Goal: Task Accomplishment & Management: Use online tool/utility

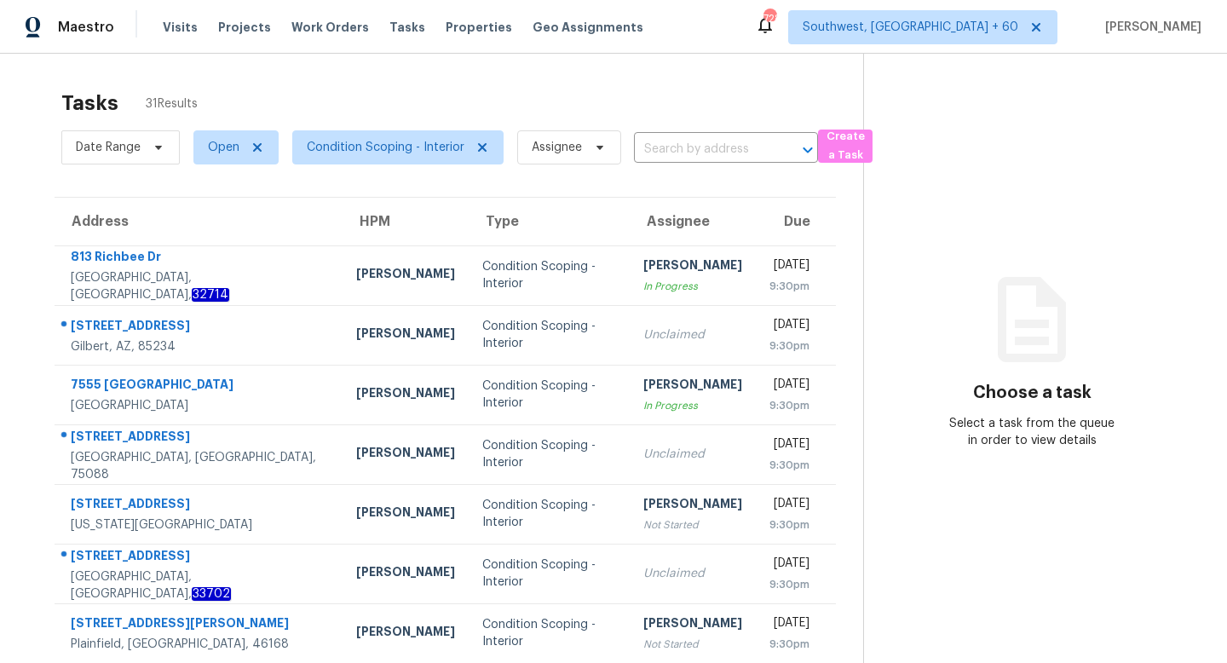
scroll to position [54, 0]
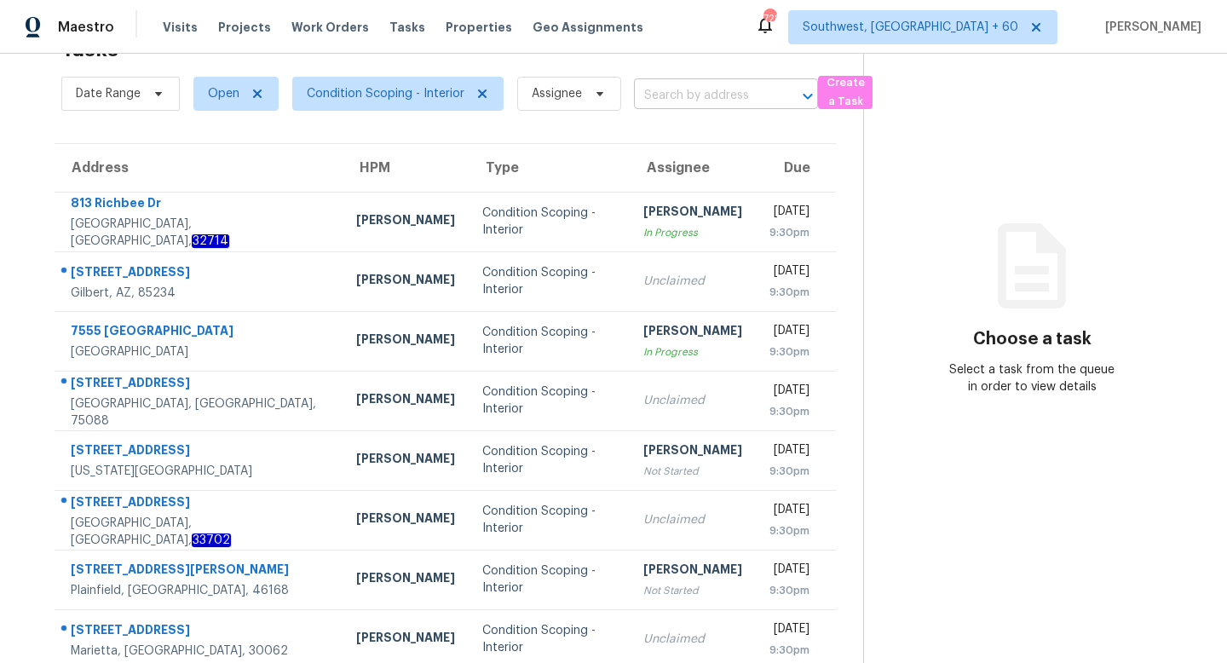
click at [699, 95] on input "text" at bounding box center [702, 96] width 136 height 26
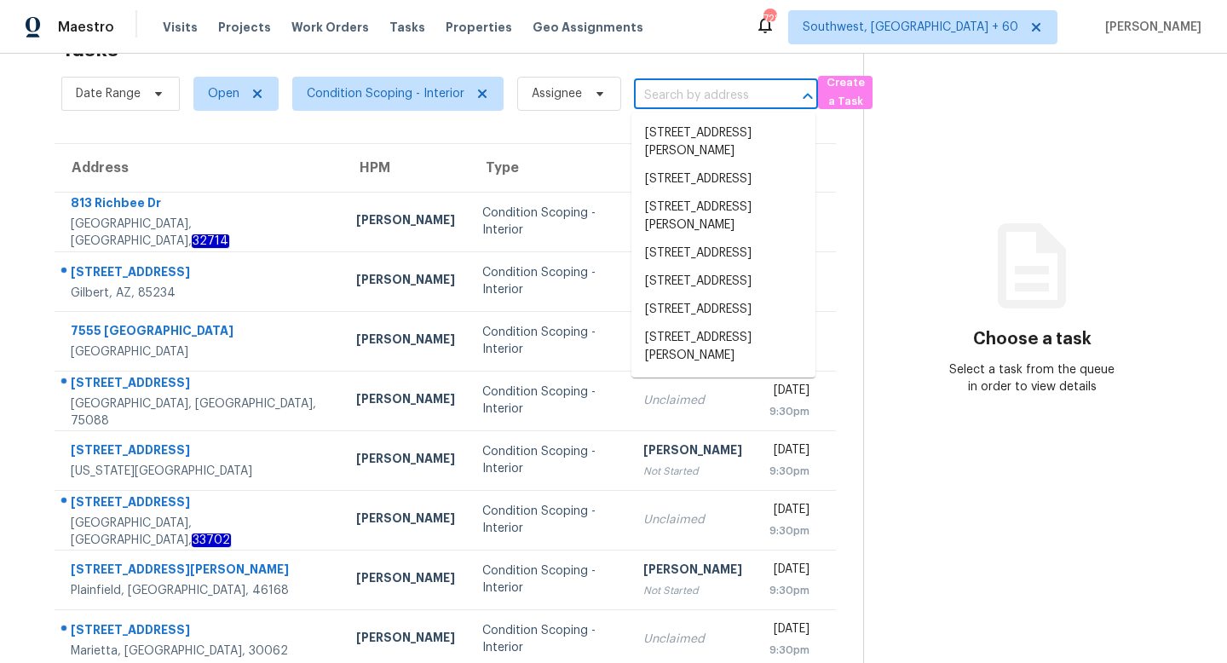
paste input "[STREET_ADDRESS][PERSON_NAME]"
type input "[STREET_ADDRESS][PERSON_NAME]"
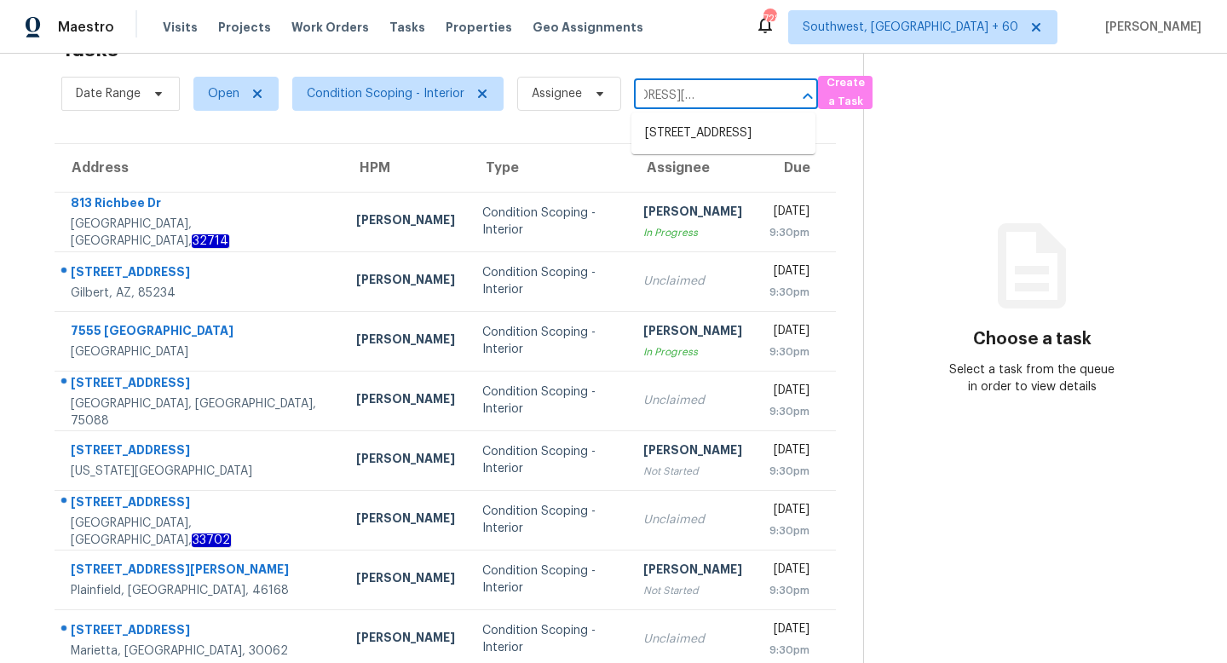
click at [710, 122] on li "[STREET_ADDRESS]" at bounding box center [723, 133] width 184 height 28
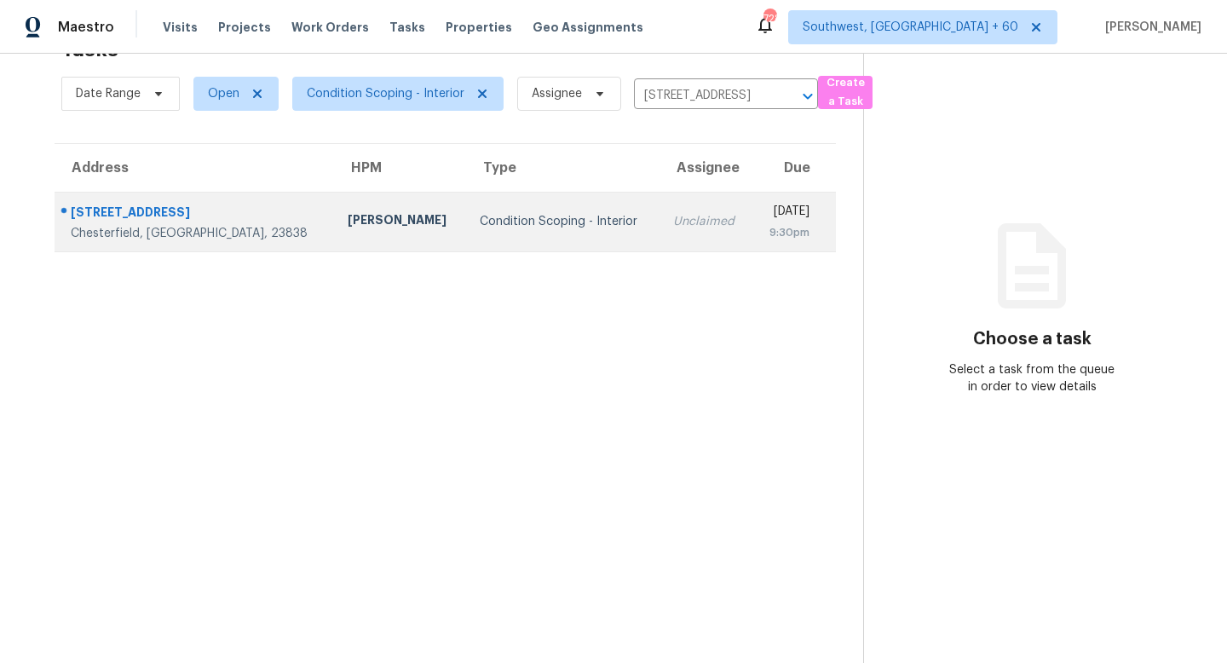
click at [766, 238] on div "9:30pm" at bounding box center [787, 232] width 43 height 17
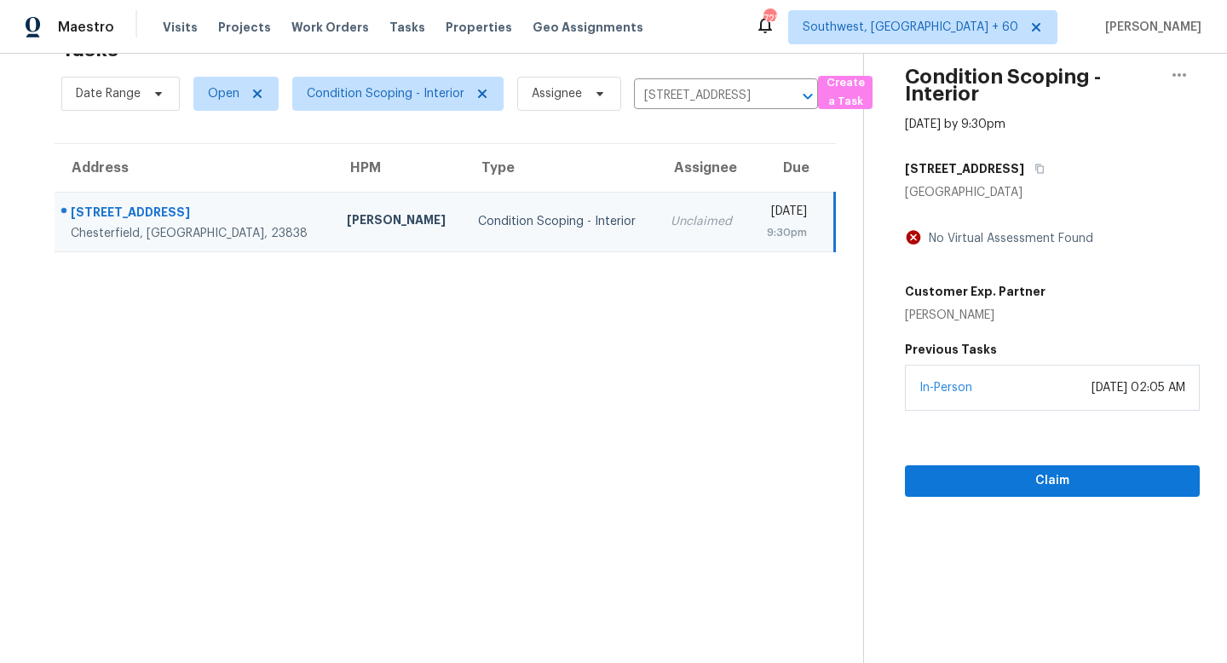
drag, startPoint x: 945, startPoint y: 377, endPoint x: 953, endPoint y: 484, distance: 107.7
click at [953, 484] on div "Condition Scoping - Interior Oct 15th 2025 by 9:30pm 7801 Duntrune Dr Chesterfi…" at bounding box center [1032, 248] width 336 height 497
click at [953, 484] on span "Claim" at bounding box center [1052, 480] width 268 height 21
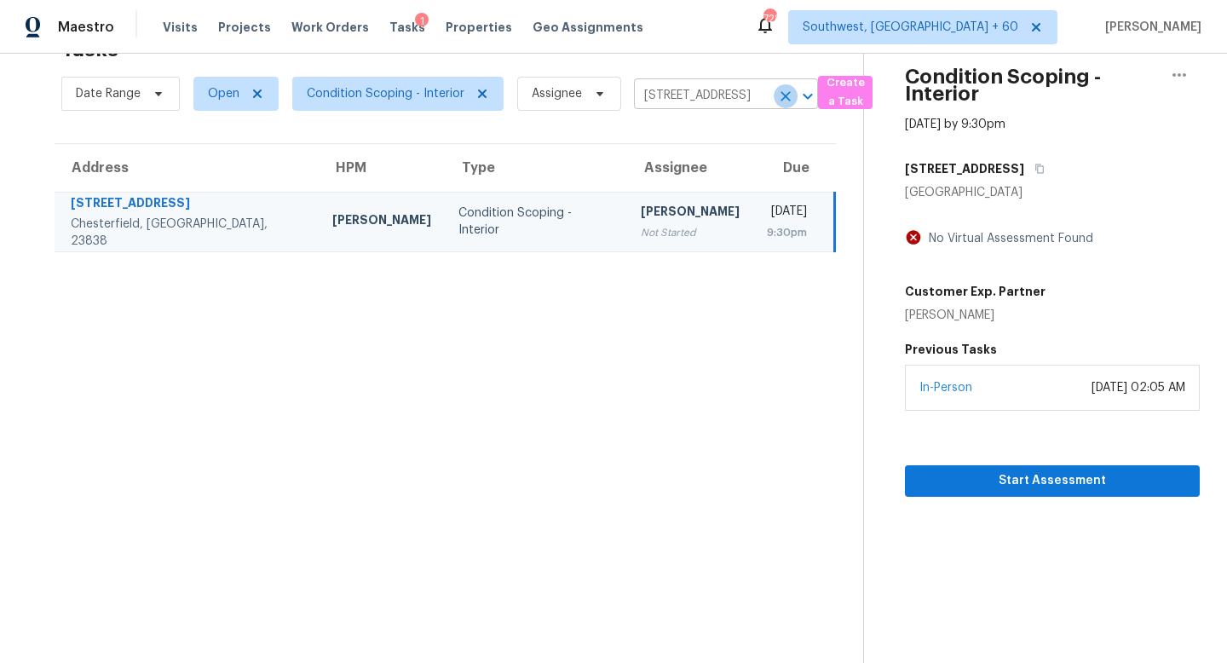
click at [781, 95] on icon "Clear" at bounding box center [785, 96] width 17 height 17
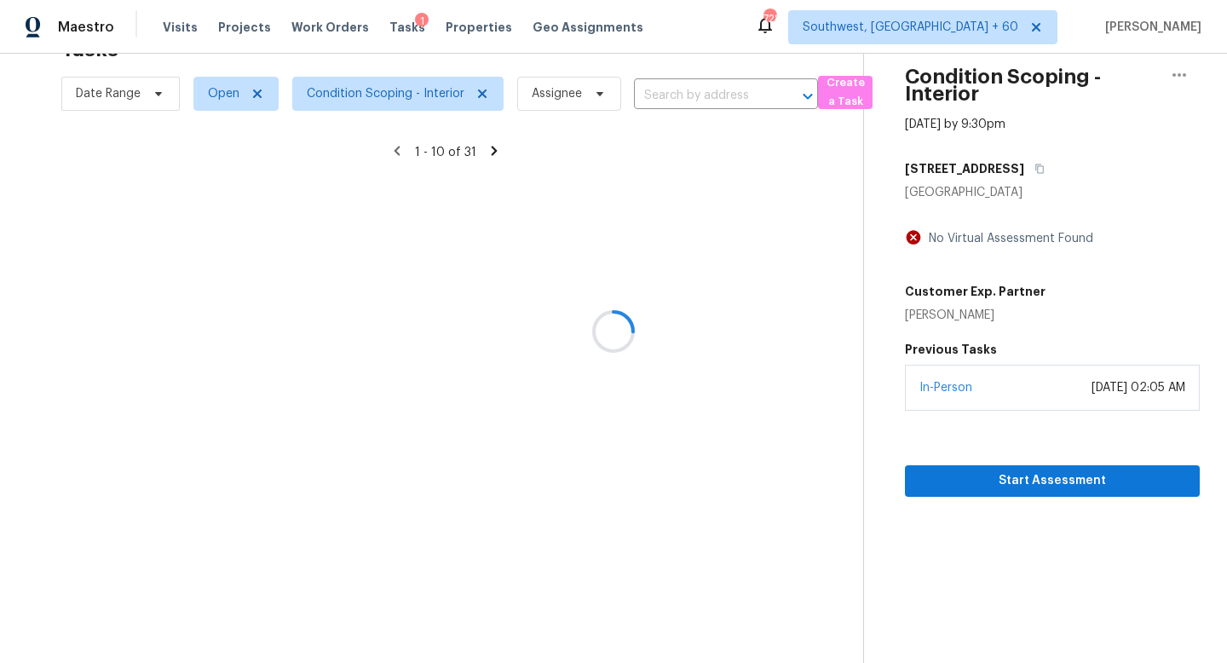
click at [703, 95] on div at bounding box center [613, 331] width 1227 height 663
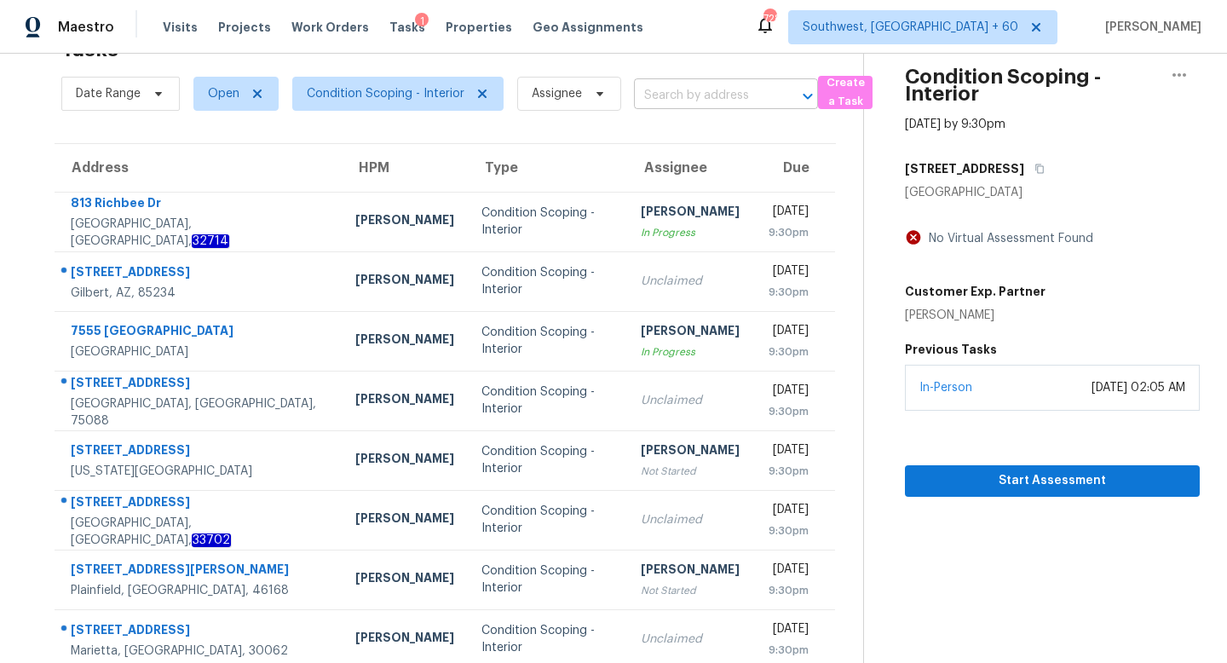
click at [670, 96] on input "text" at bounding box center [702, 96] width 136 height 26
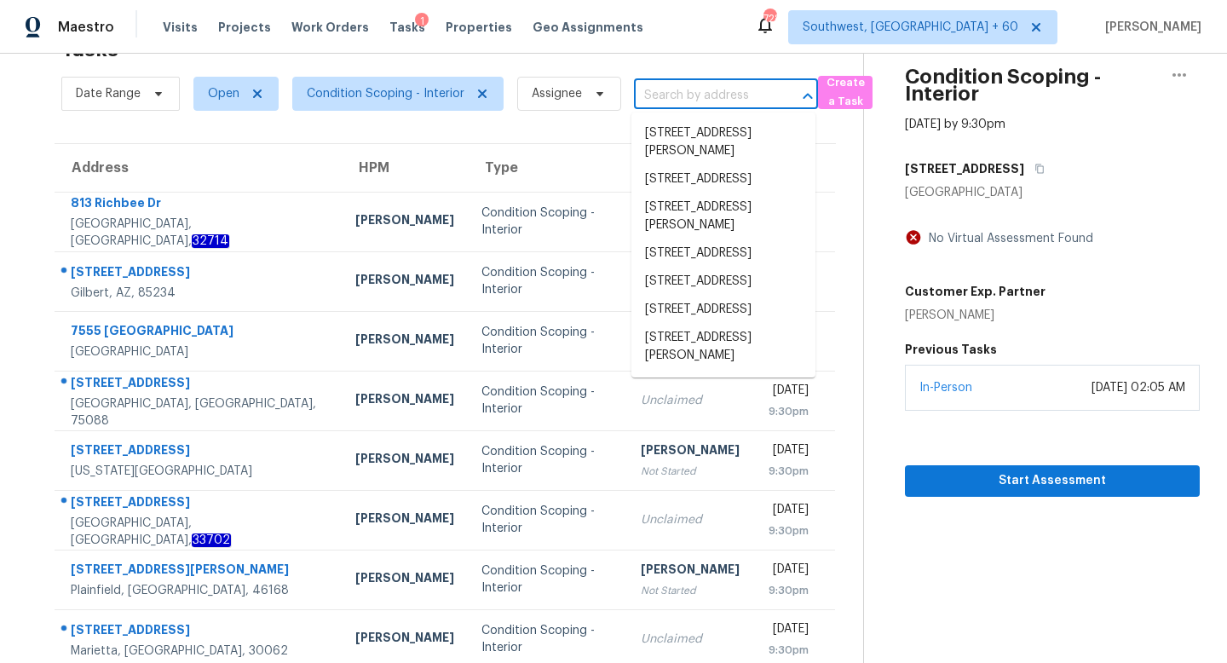
paste input "8582 Lake Moultrie Dr Charleston, SC, 29406"
type input "8582 Lake Moultrie Dr Charleston, SC, 29406"
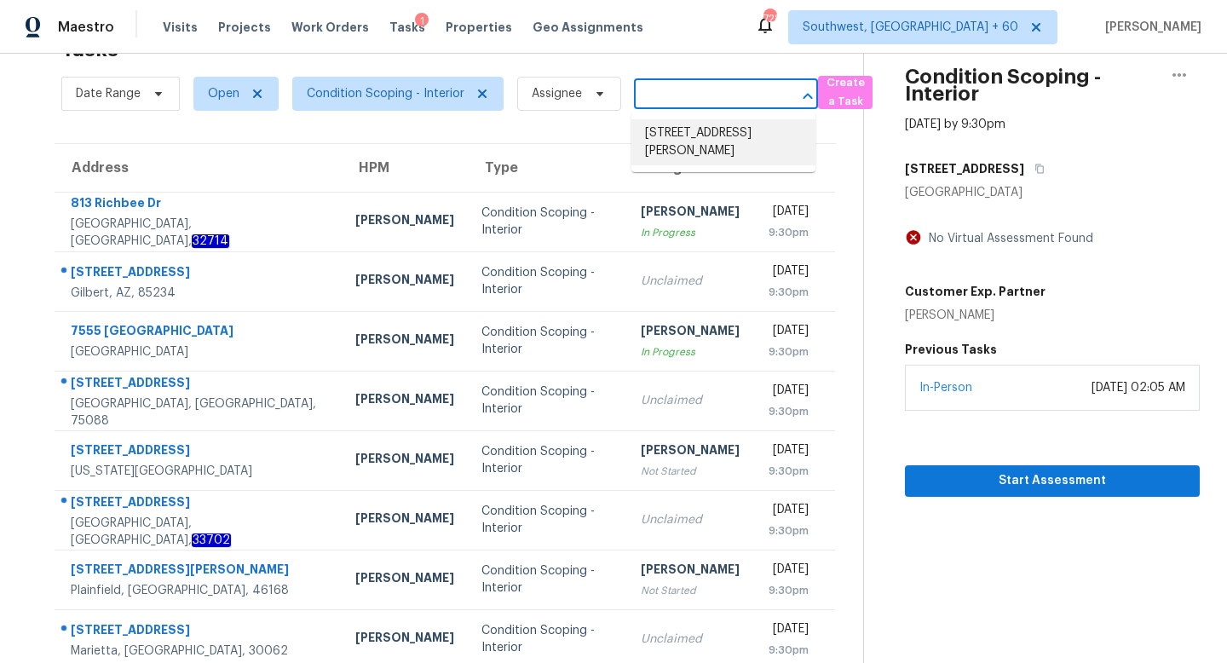
click at [670, 131] on li "[STREET_ADDRESS][PERSON_NAME]" at bounding box center [723, 142] width 184 height 46
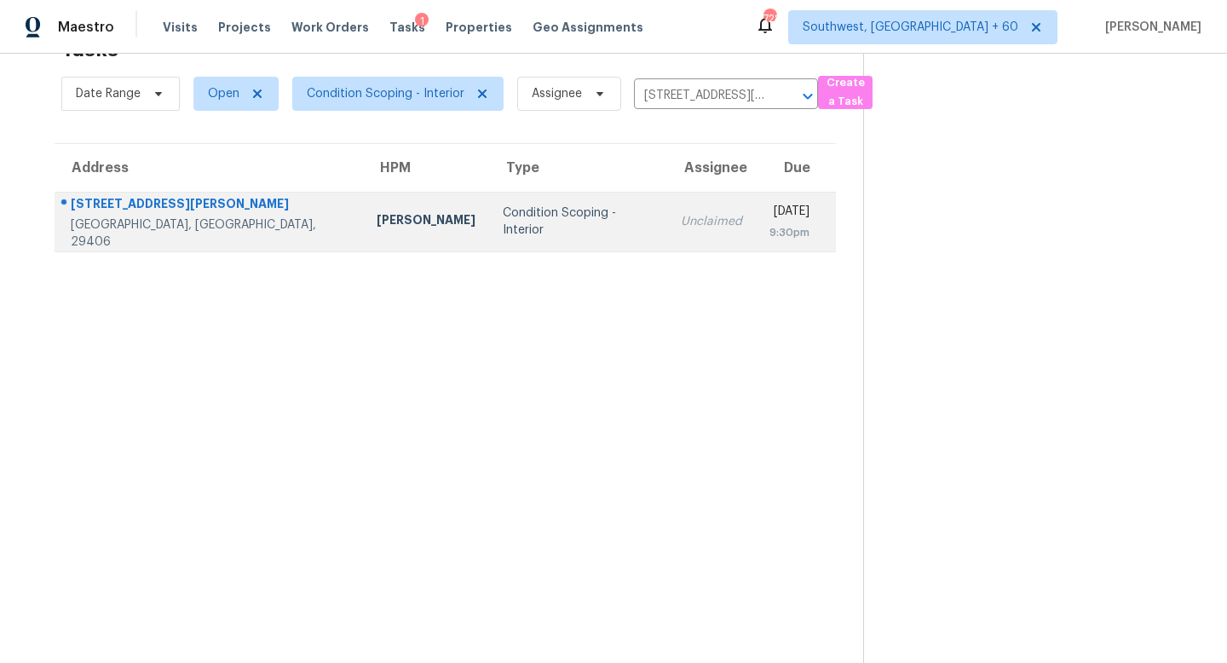
click at [756, 222] on td "Wed, Oct 15th 2025 9:30pm" at bounding box center [796, 222] width 80 height 60
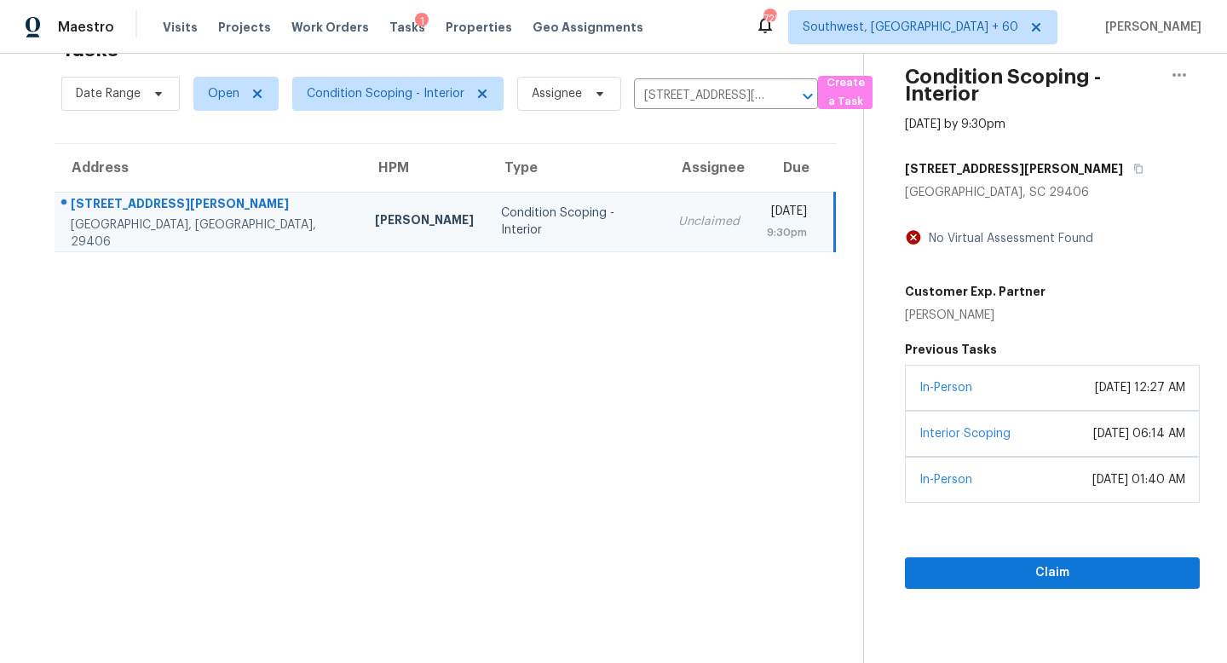
click at [993, 383] on div "In-Person June 05, 2025 at 12:27 AM" at bounding box center [1052, 388] width 295 height 46
click at [998, 579] on span "Claim" at bounding box center [1052, 572] width 268 height 21
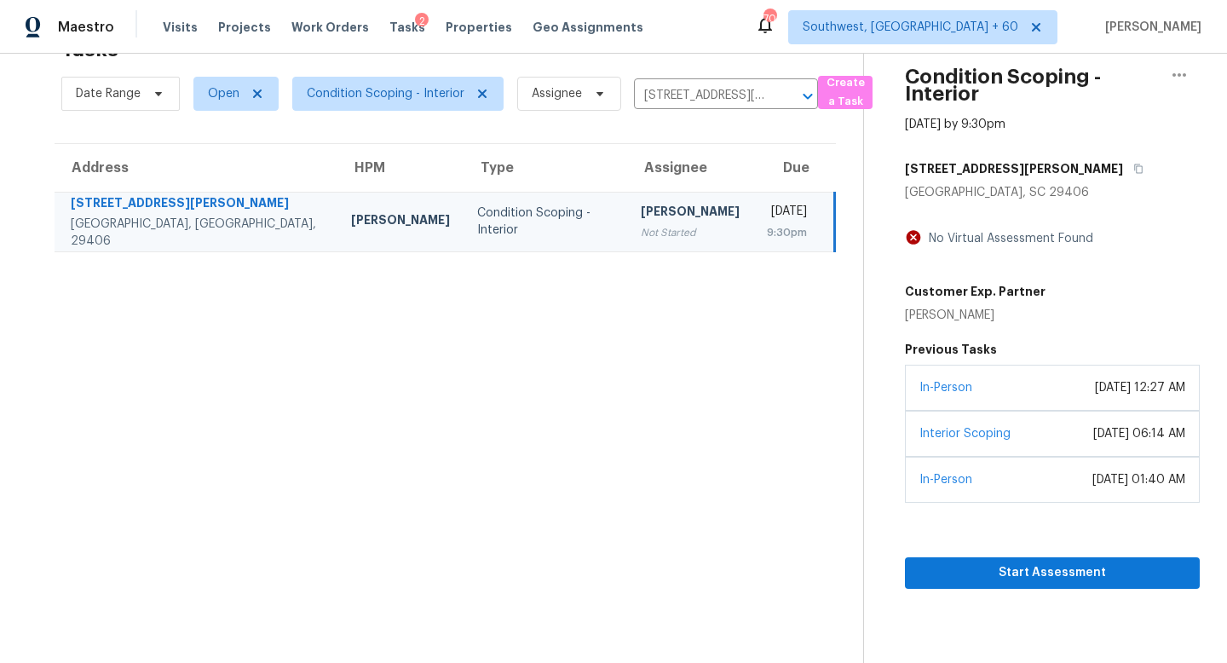
scroll to position [53, 0]
click at [1133, 170] on icon "button" at bounding box center [1138, 169] width 10 height 10
click at [940, 572] on span "Start Assessment" at bounding box center [1052, 573] width 268 height 21
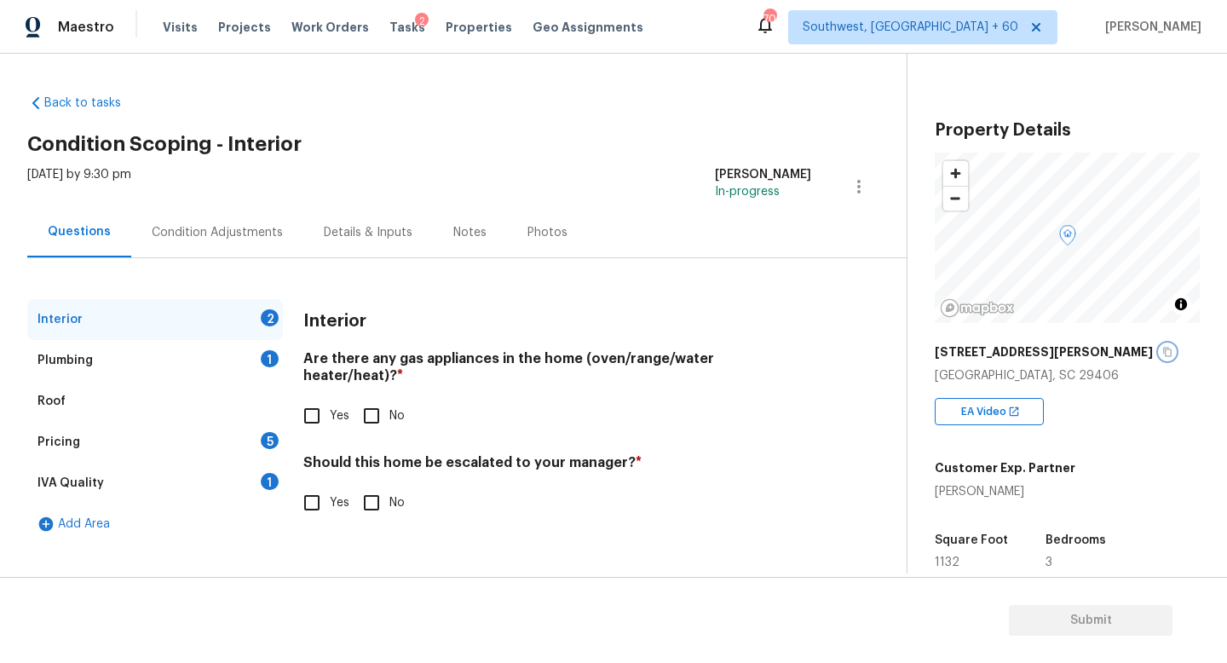
click at [1162, 353] on icon "button" at bounding box center [1167, 352] width 10 height 10
click at [1028, 352] on h5 "[STREET_ADDRESS][PERSON_NAME]" at bounding box center [1044, 351] width 218 height 17
drag, startPoint x: 1028, startPoint y: 352, endPoint x: 943, endPoint y: 351, distance: 85.2
click at [943, 351] on h5 "[STREET_ADDRESS][PERSON_NAME]" at bounding box center [1044, 351] width 218 height 17
copy h5 "8582 [GEOGRAPHIC_DATA][PERSON_NAME]"
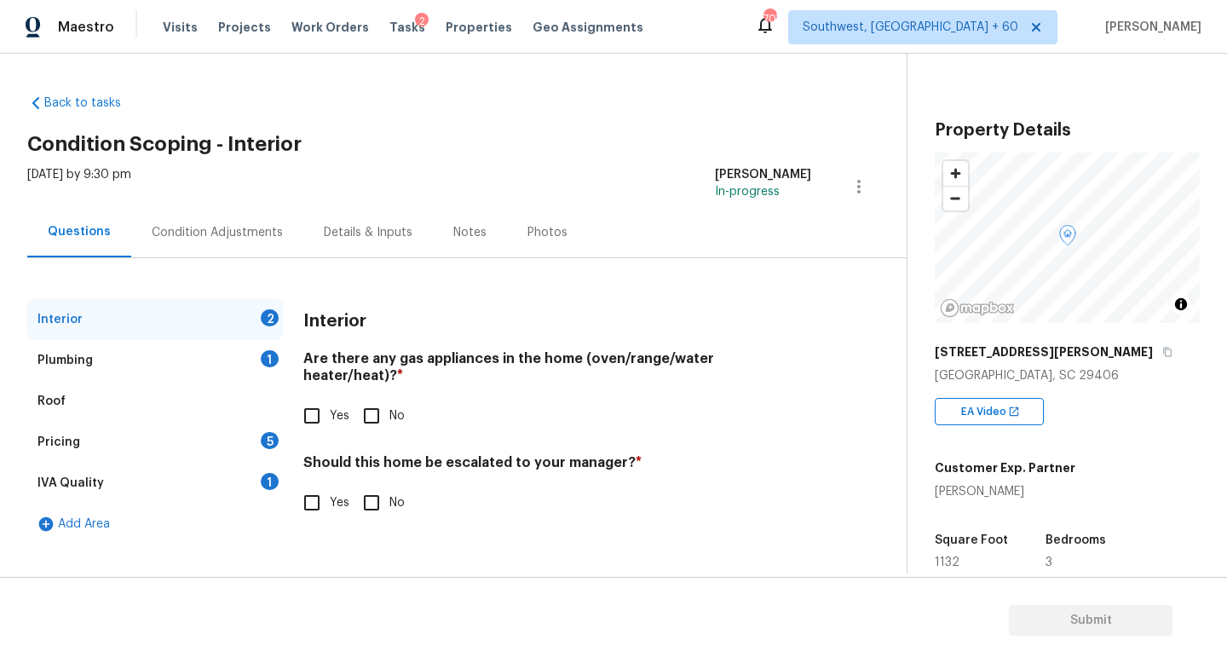
click at [214, 248] on div "Condition Adjustments" at bounding box center [217, 232] width 172 height 50
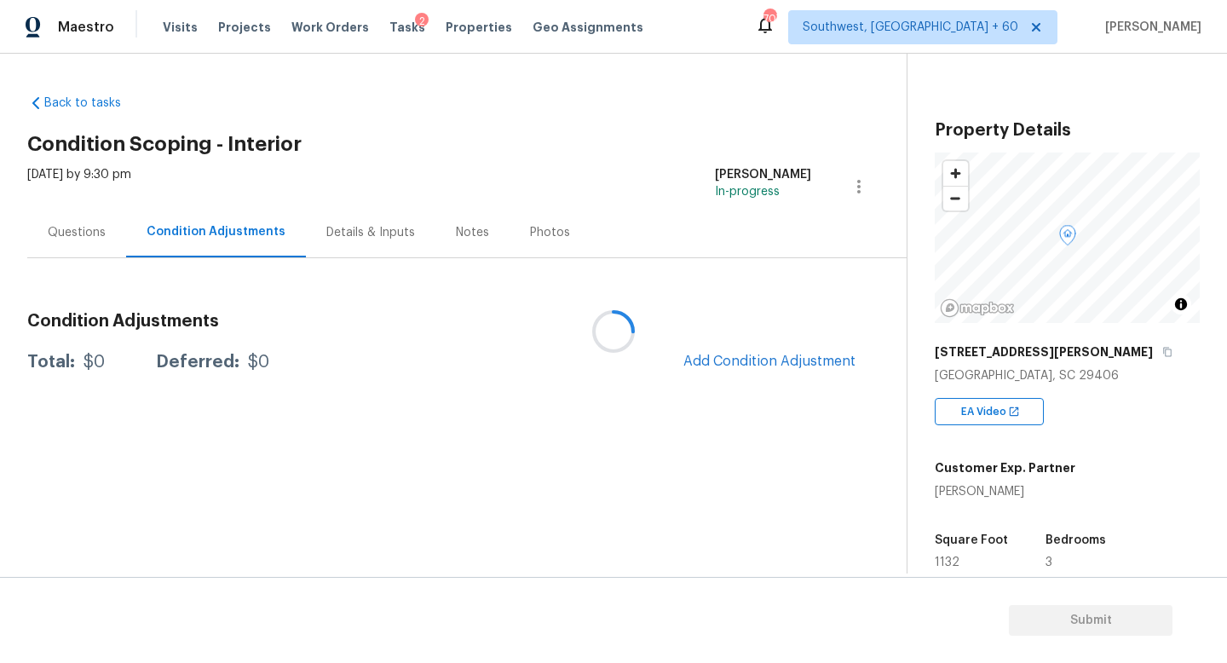
click at [109, 249] on div at bounding box center [613, 331] width 1227 height 663
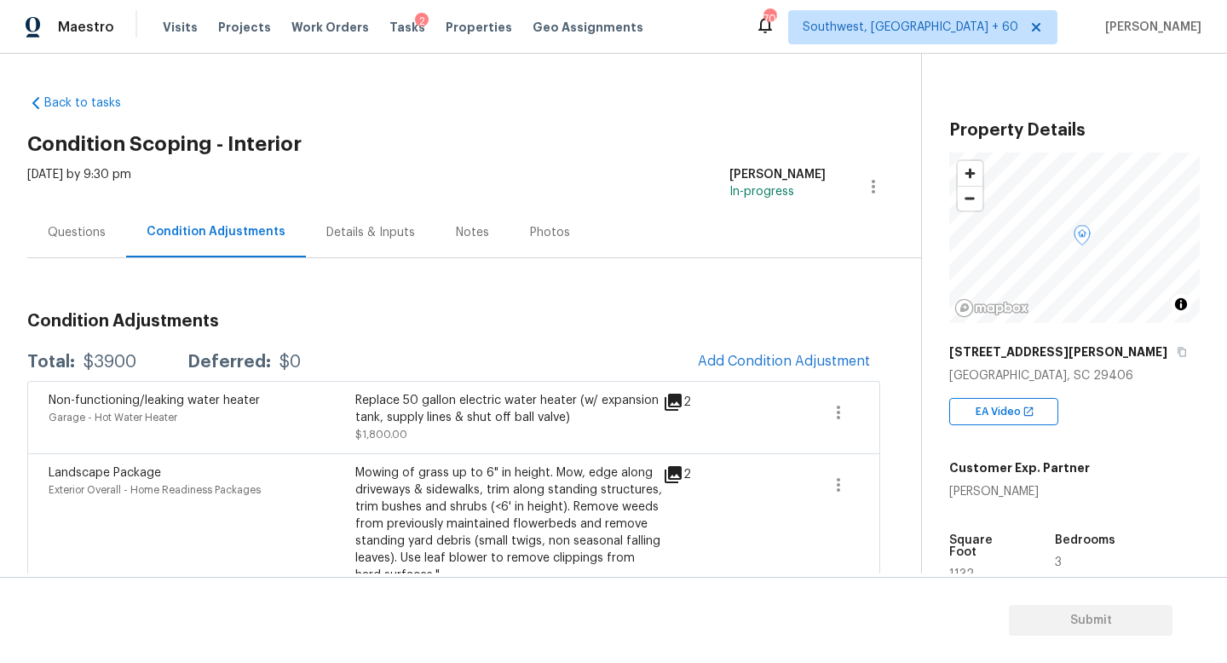
click at [87, 227] on div "Questions" at bounding box center [77, 232] width 58 height 17
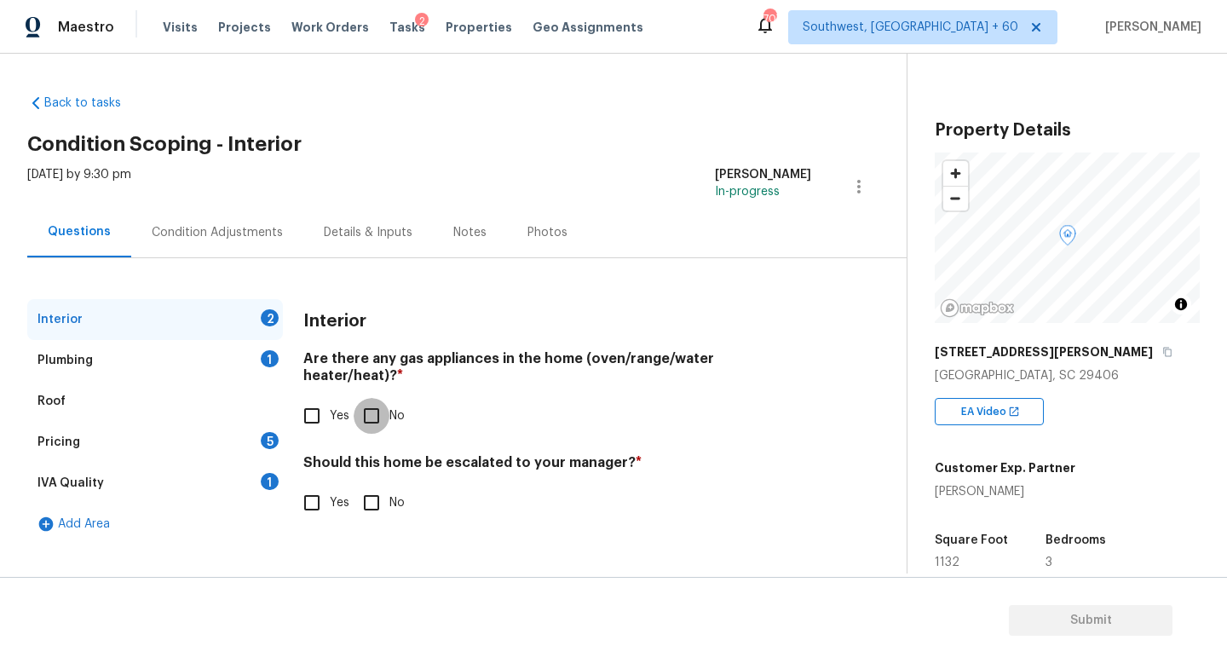
click at [378, 402] on input "No" at bounding box center [372, 416] width 36 height 36
checkbox input "true"
click at [381, 485] on input "No" at bounding box center [372, 503] width 36 height 36
checkbox input "true"
click at [134, 346] on div "Plumbing 1" at bounding box center [155, 360] width 256 height 41
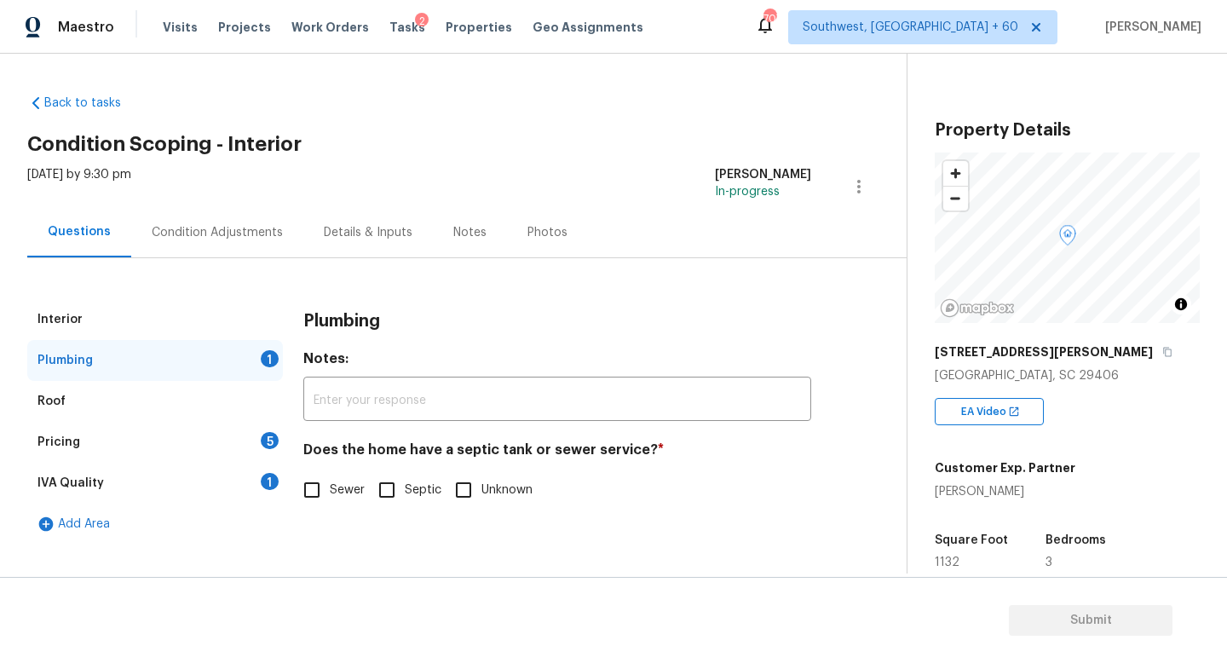
click at [131, 454] on div "Pricing 5" at bounding box center [155, 442] width 256 height 41
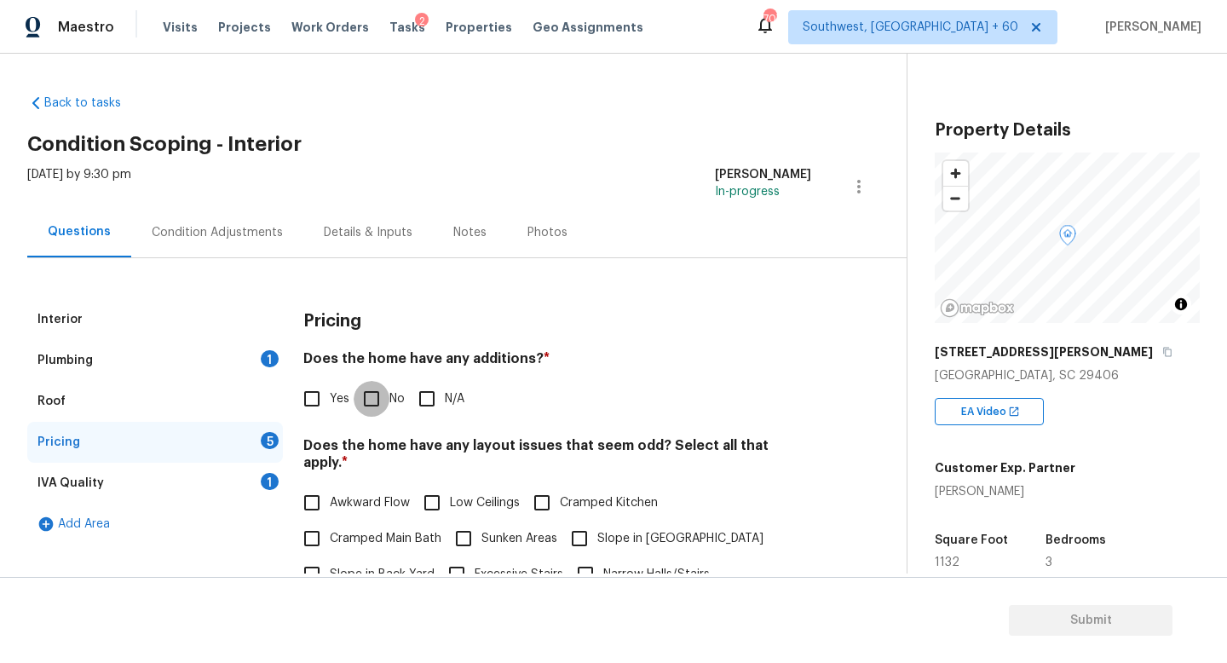
click at [367, 399] on input "No" at bounding box center [372, 399] width 36 height 36
checkbox input "true"
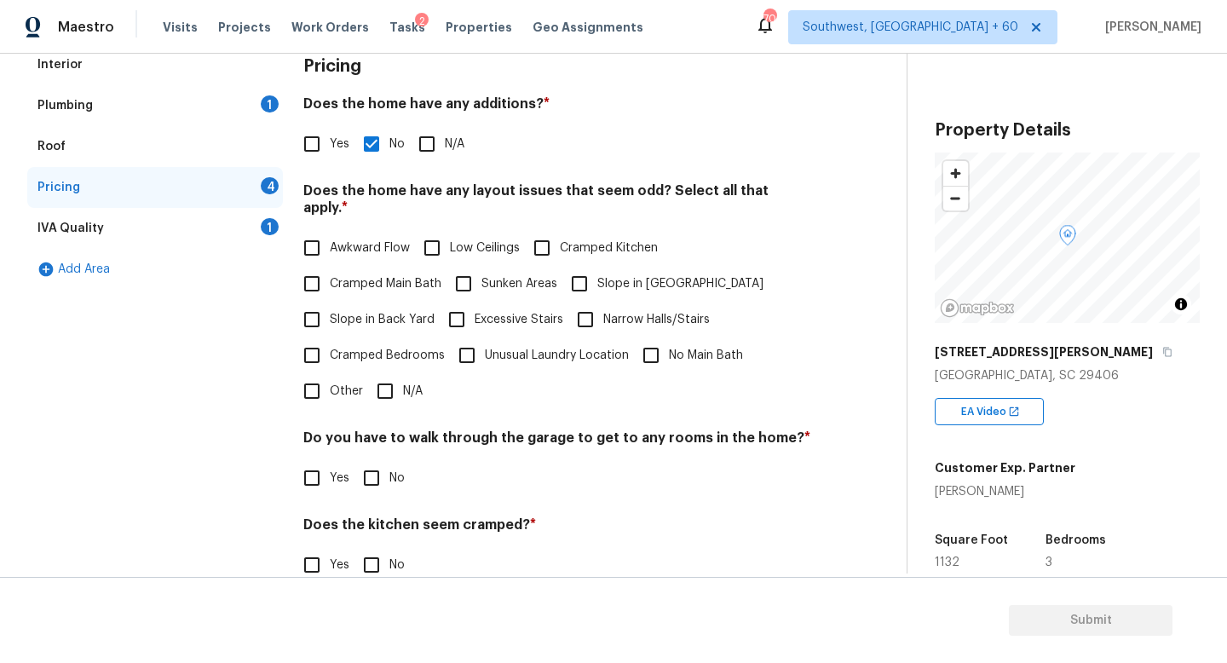
scroll to position [256, 0]
click at [383, 377] on input "N/A" at bounding box center [385, 389] width 36 height 36
checkbox input "true"
click at [124, 115] on div "Plumbing 1" at bounding box center [155, 103] width 256 height 41
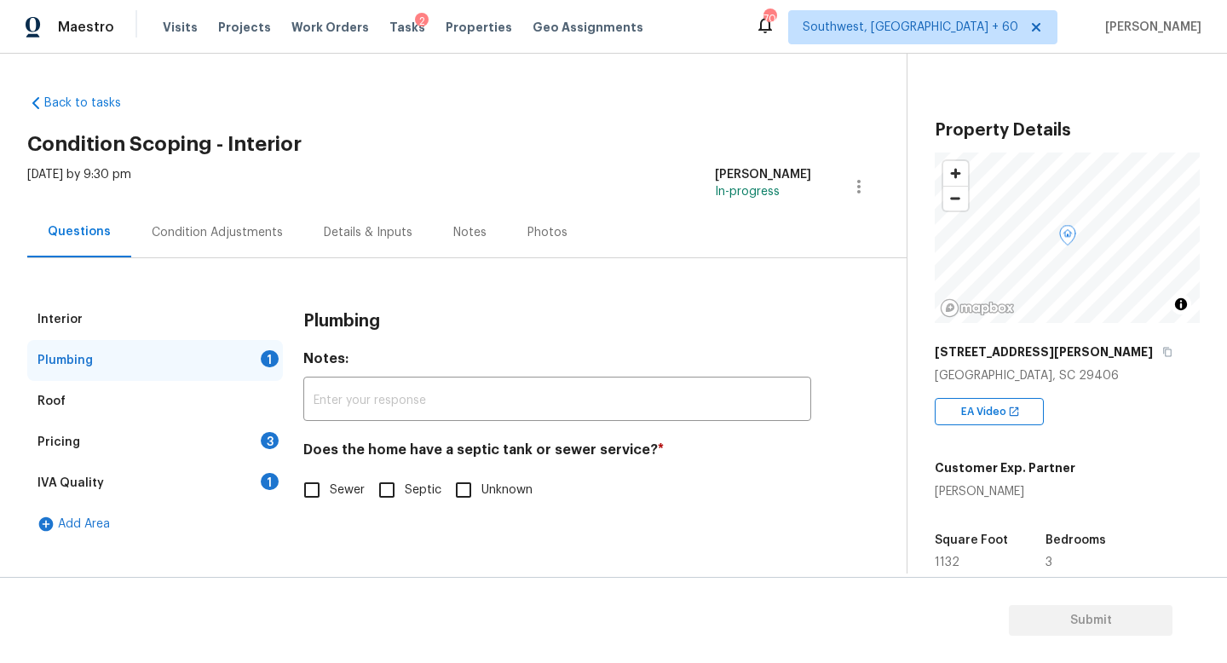
scroll to position [0, 0]
click at [320, 493] on input "Sewer" at bounding box center [312, 490] width 36 height 36
checkbox input "true"
click at [178, 325] on div "Interior" at bounding box center [155, 319] width 256 height 41
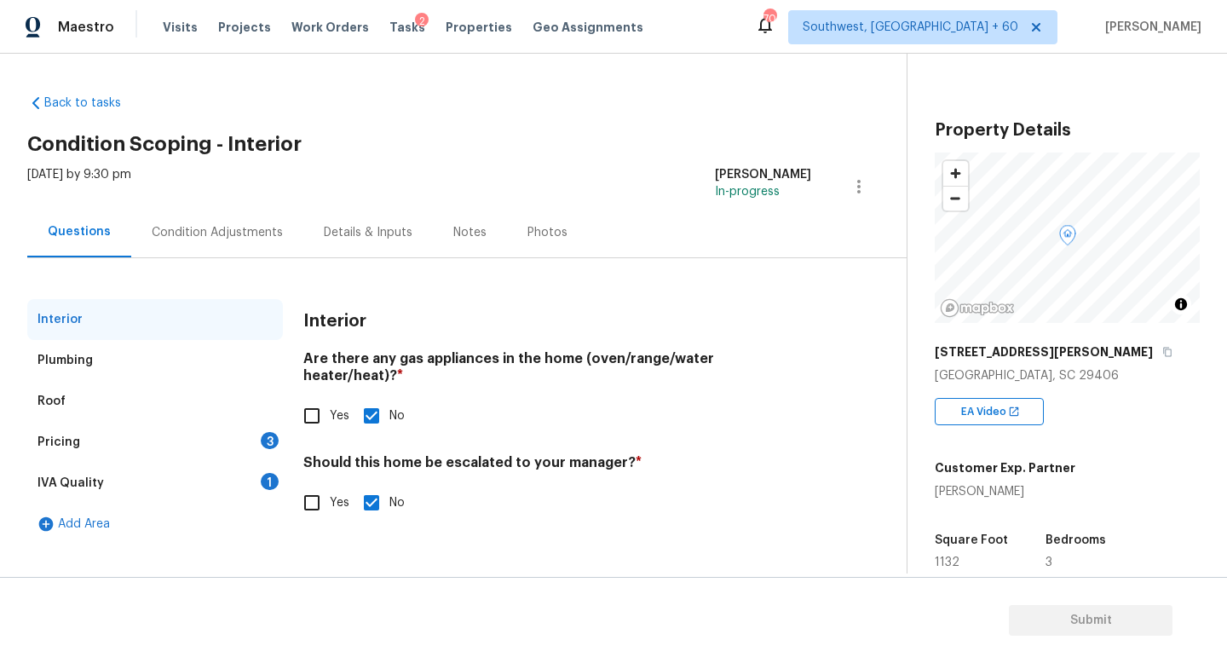
click at [178, 338] on div "Interior" at bounding box center [155, 319] width 256 height 41
click at [178, 341] on div "Plumbing" at bounding box center [155, 360] width 256 height 41
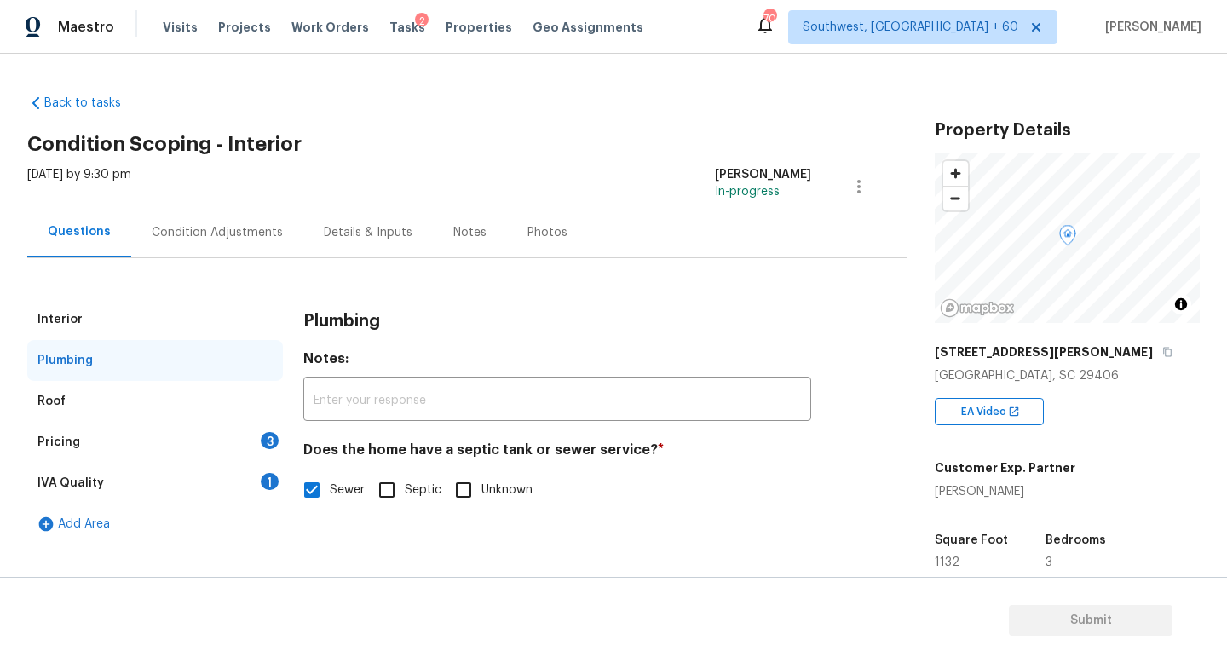
click at [164, 401] on div "Roof" at bounding box center [155, 401] width 256 height 41
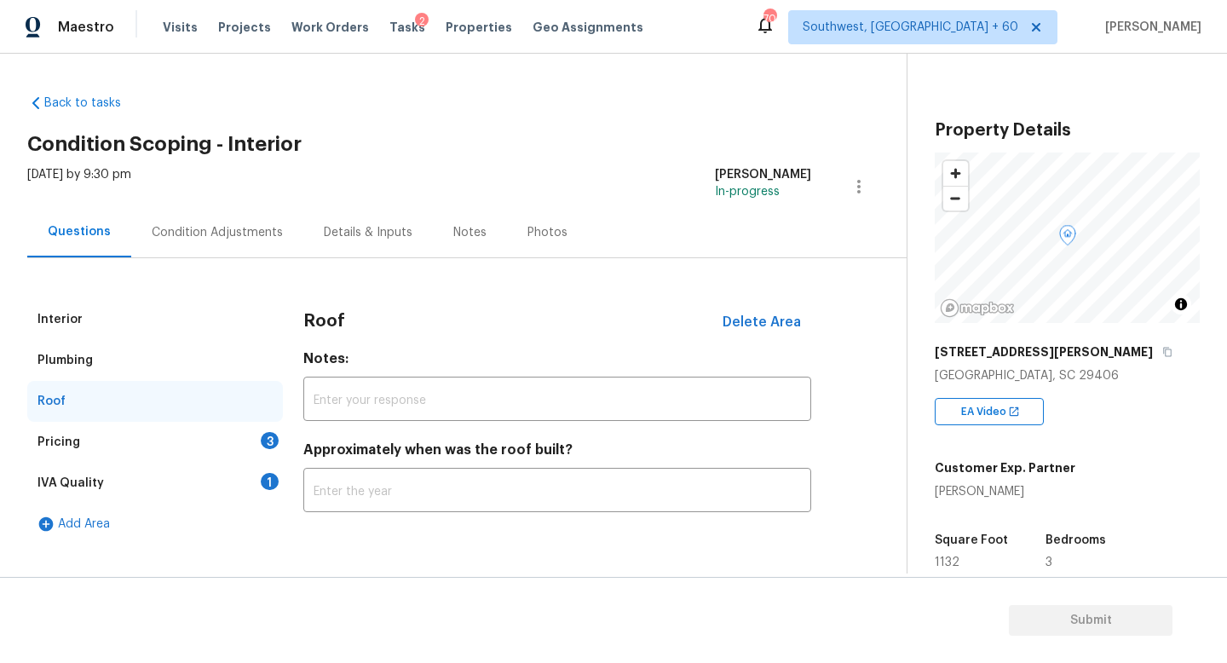
click at [158, 432] on div "Pricing 3" at bounding box center [155, 442] width 256 height 41
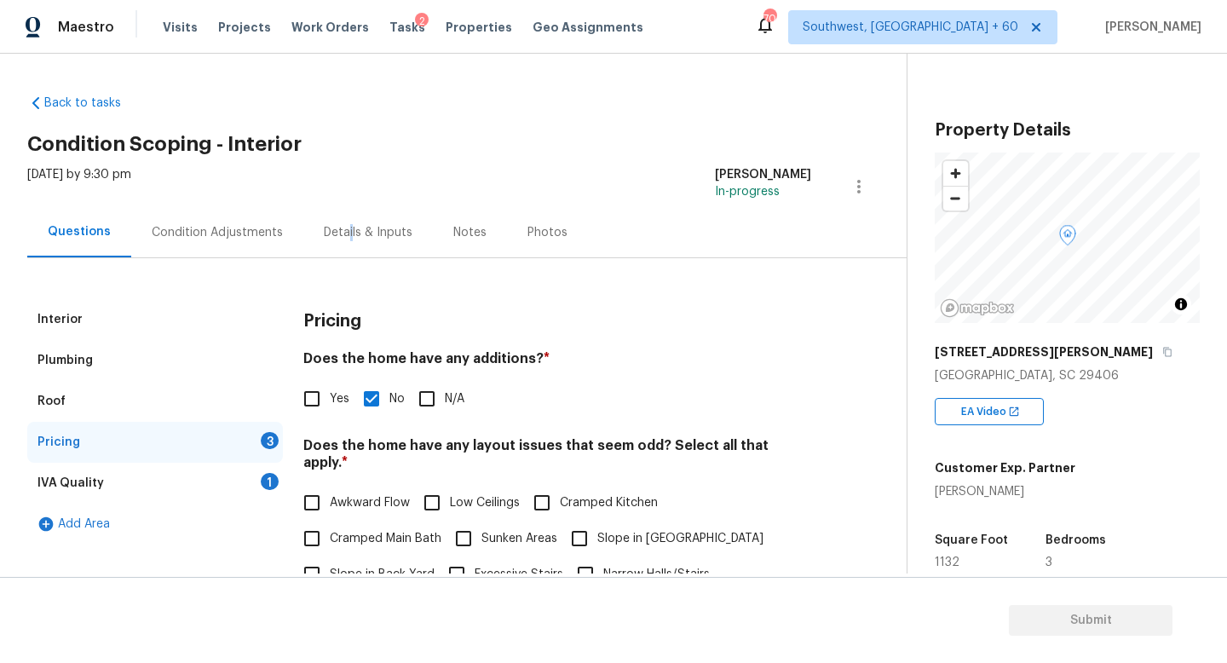
click at [342, 239] on div "Details & Inputs" at bounding box center [368, 232] width 89 height 17
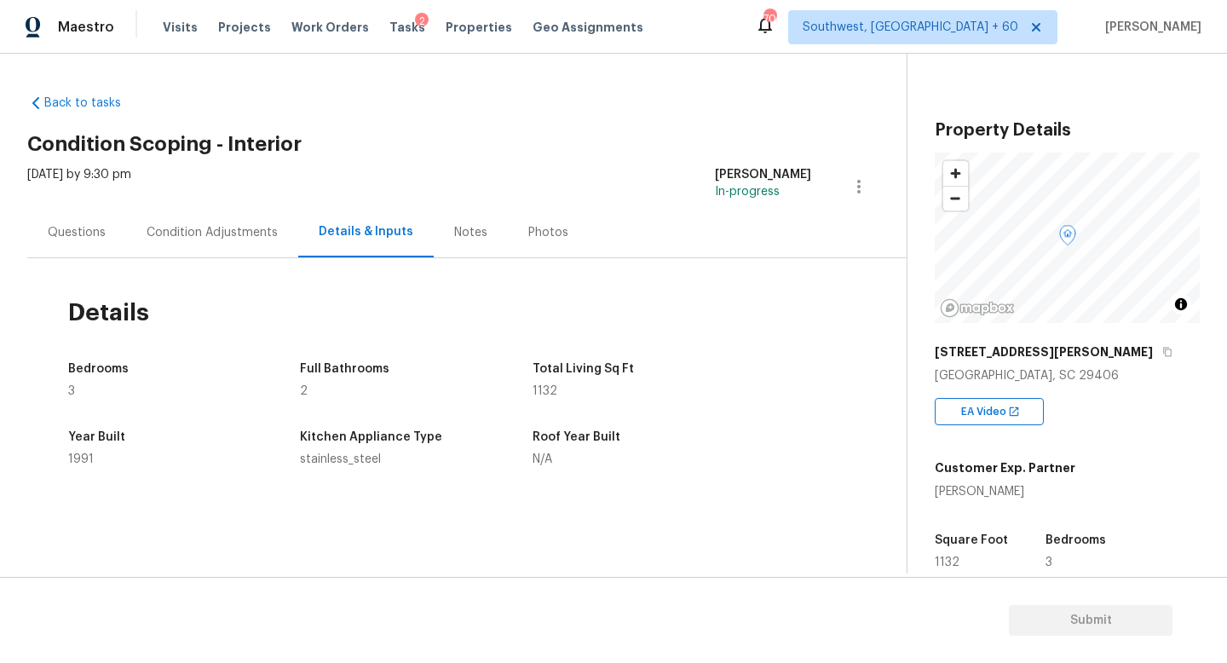
click at [257, 245] on div "Condition Adjustments" at bounding box center [212, 232] width 172 height 50
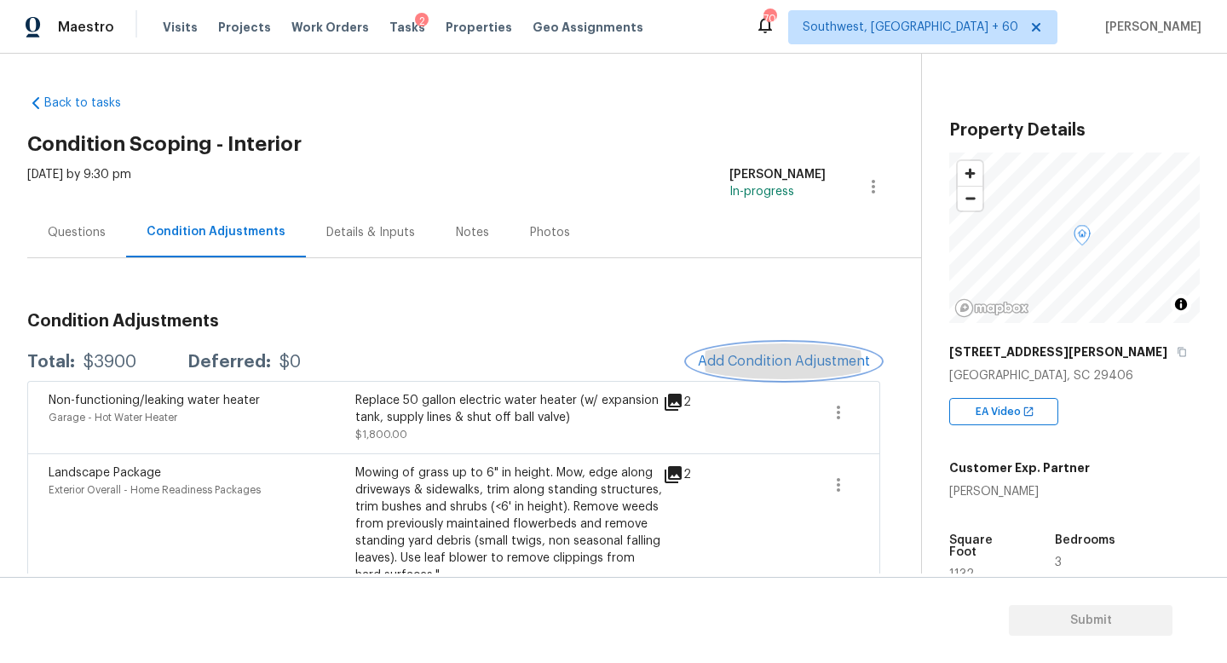
click at [798, 363] on span "Add Condition Adjustment" at bounding box center [784, 361] width 172 height 15
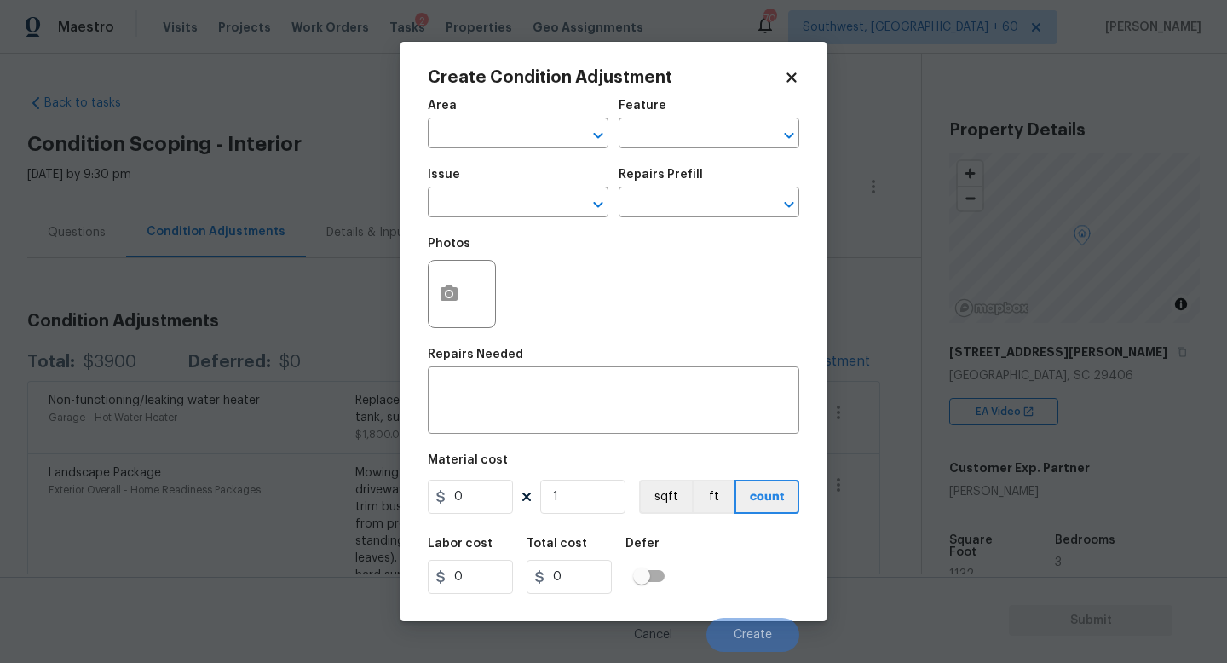
click at [304, 325] on body "Maestro Visits Projects Work Orders Tasks 2 Properties Geo Assignments 706 Sout…" at bounding box center [613, 331] width 1227 height 663
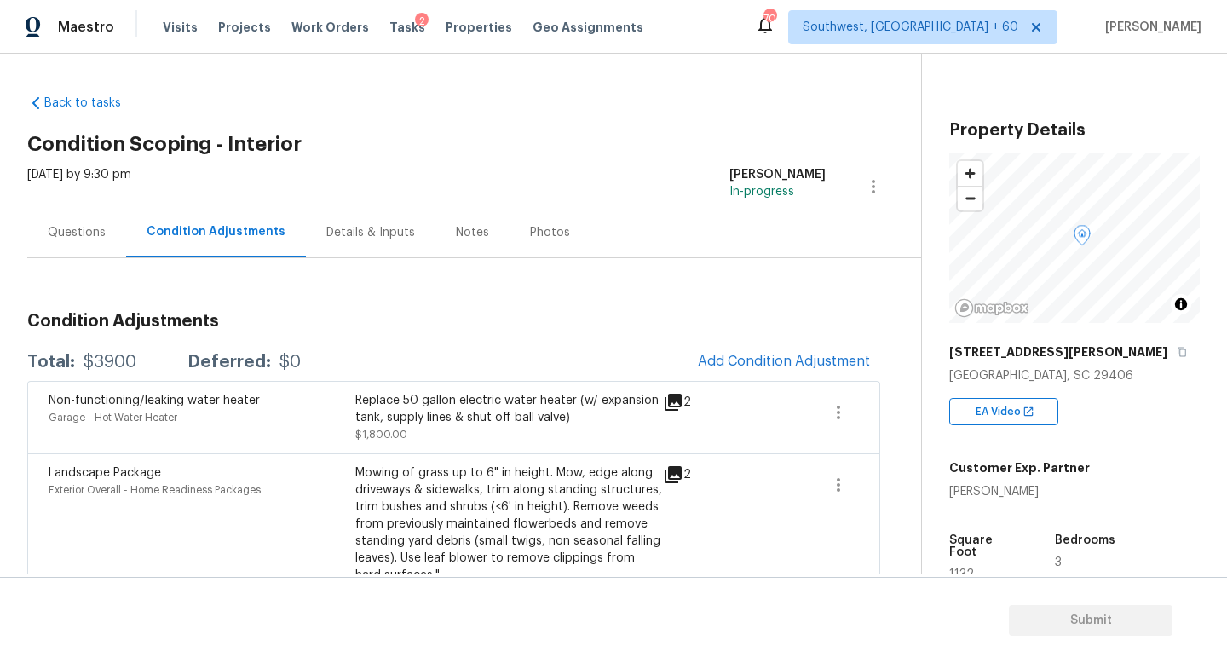
click at [609, 128] on div "Back to tasks Condition Scoping - Interior Wed, Oct 15 2025 by 9:30 pm Gopala k…" at bounding box center [474, 469] width 894 height 777
click at [759, 348] on button "Add Condition Adjustment" at bounding box center [784, 361] width 193 height 36
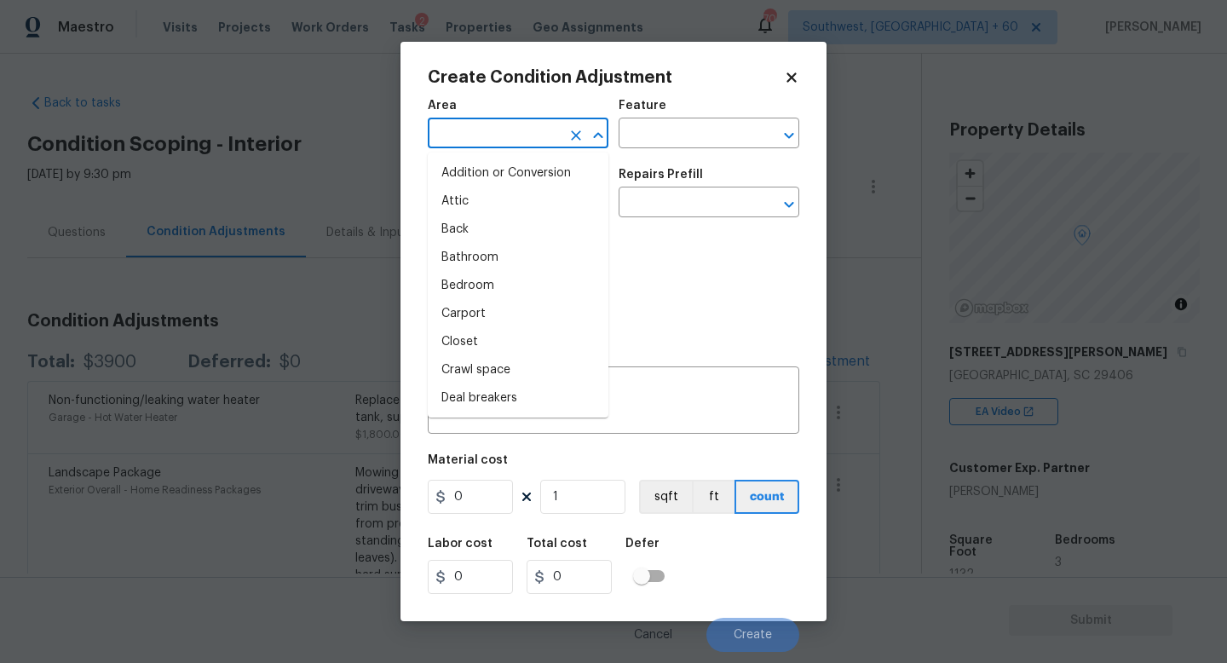
click at [503, 126] on input "text" at bounding box center [494, 135] width 133 height 26
type input "f"
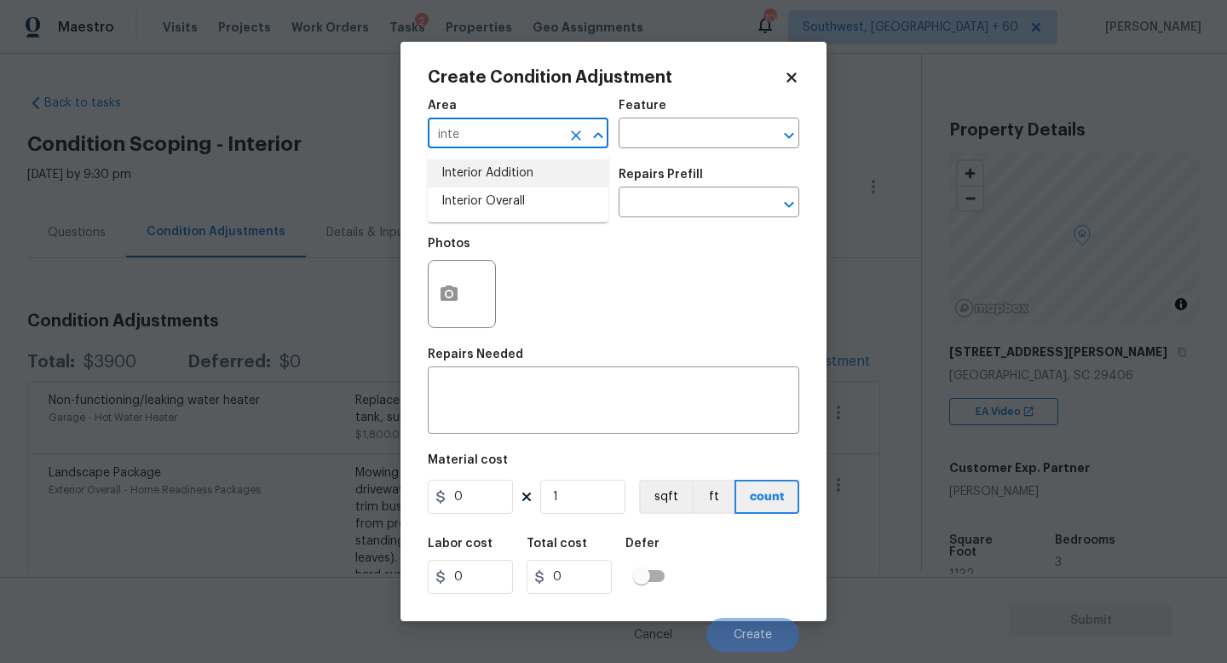
click at [480, 186] on li "Interior Addition" at bounding box center [518, 173] width 181 height 28
type input "Interior Addition"
click at [492, 130] on input "Interior Addition" at bounding box center [494, 135] width 133 height 26
click at [570, 140] on icon "Clear" at bounding box center [575, 135] width 17 height 17
click at [548, 190] on li "Interior Overall" at bounding box center [518, 201] width 181 height 28
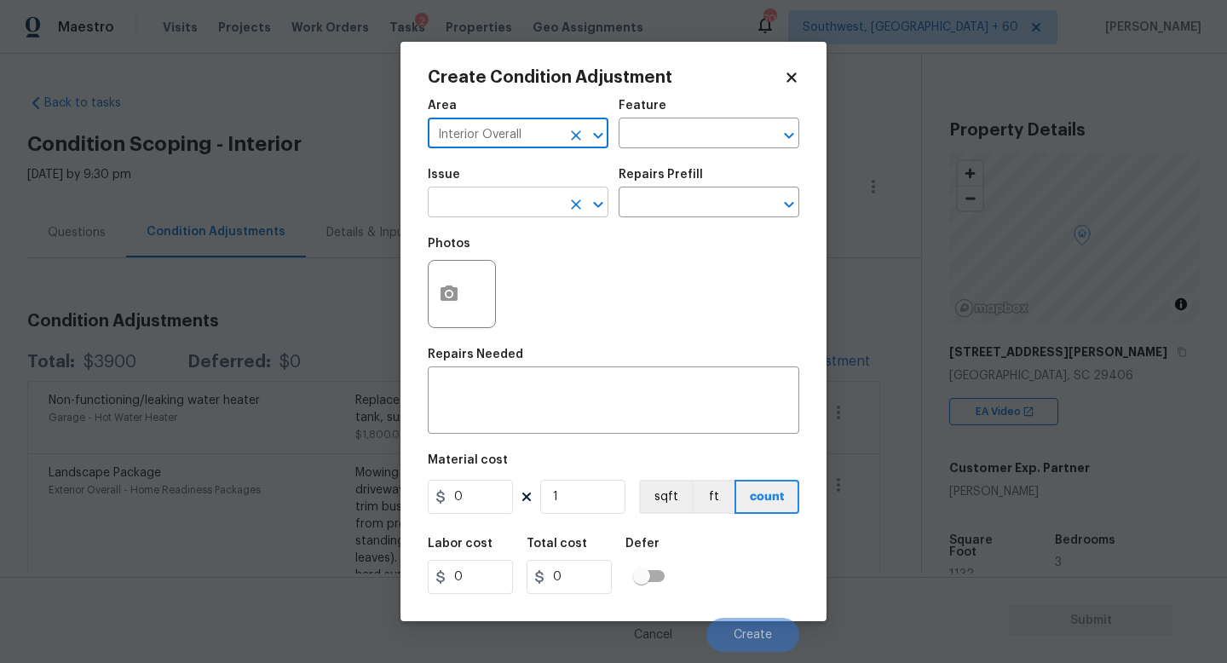
type input "Interior Overall"
click at [536, 202] on input "text" at bounding box center [494, 204] width 133 height 26
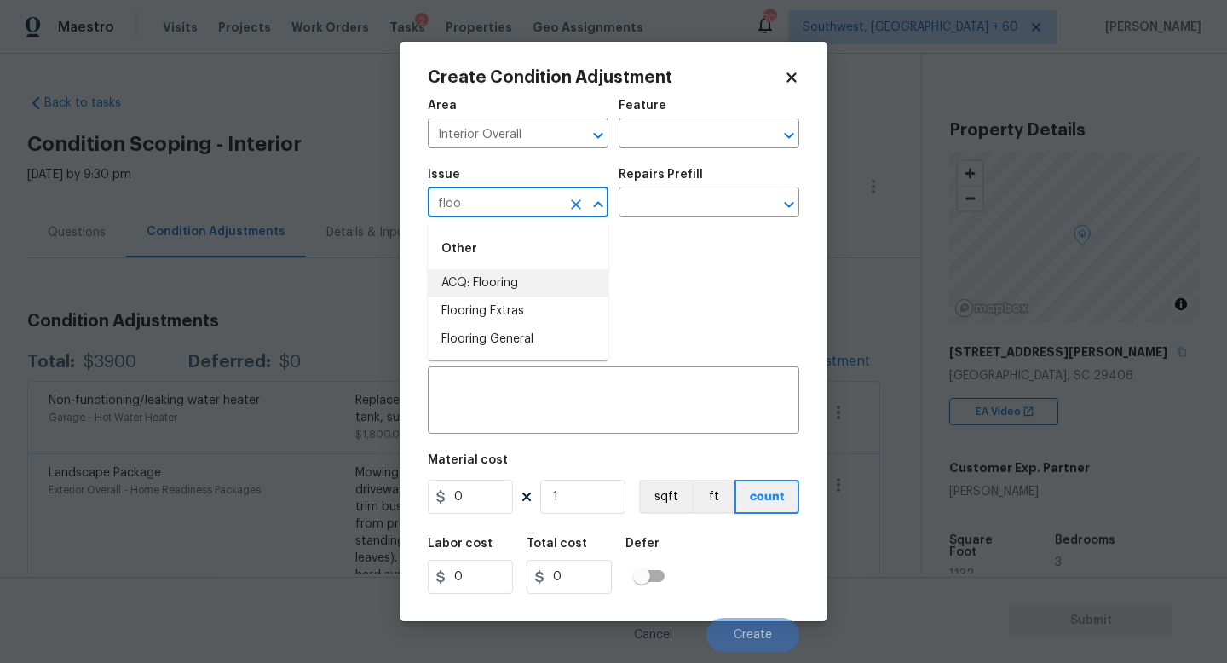
click at [539, 277] on li "ACQ: Flooring" at bounding box center [518, 283] width 181 height 28
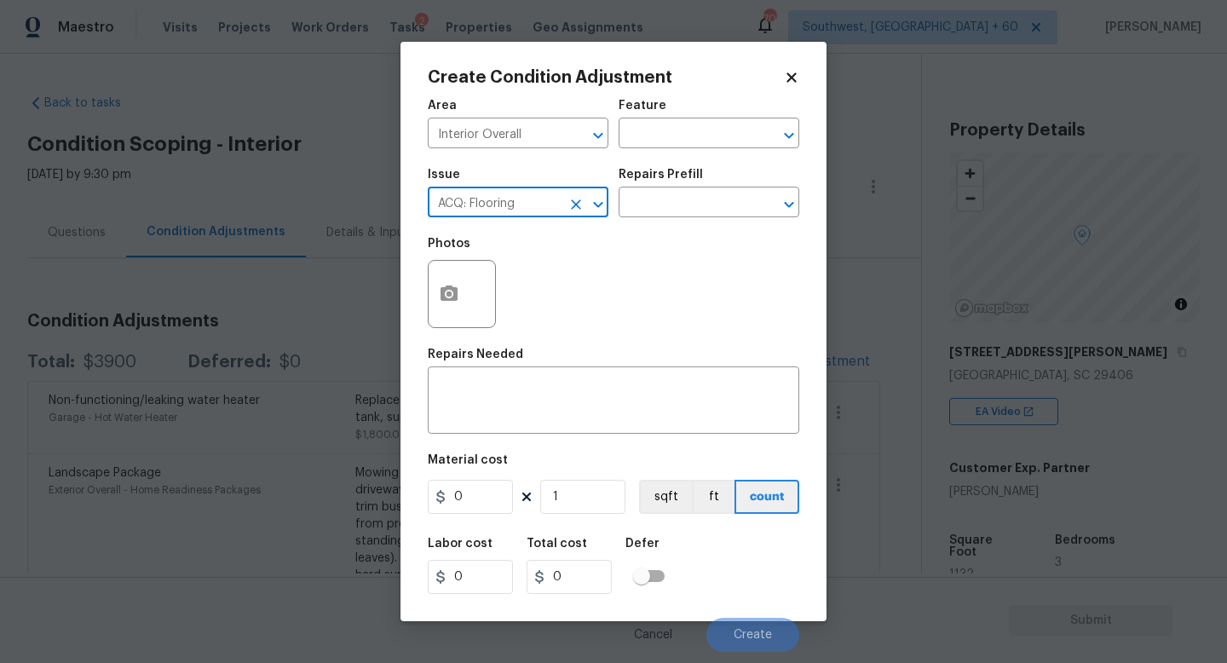
type input "ACQ: Flooring"
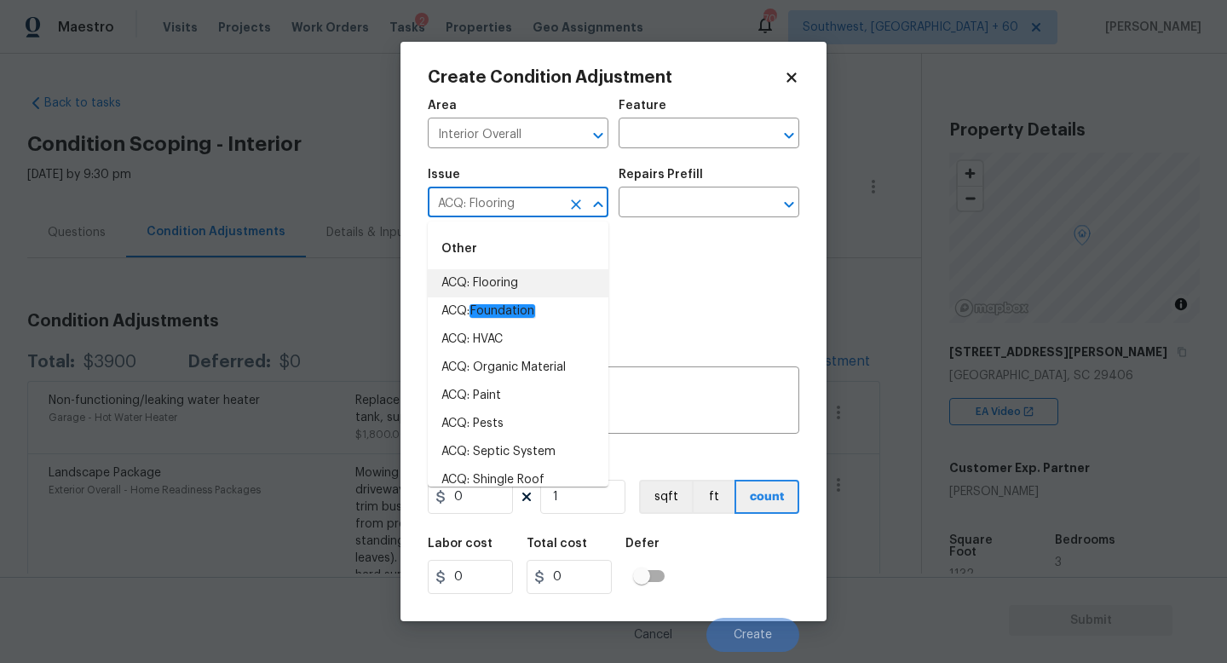
click at [494, 280] on li "ACQ: Flooring" at bounding box center [518, 283] width 181 height 28
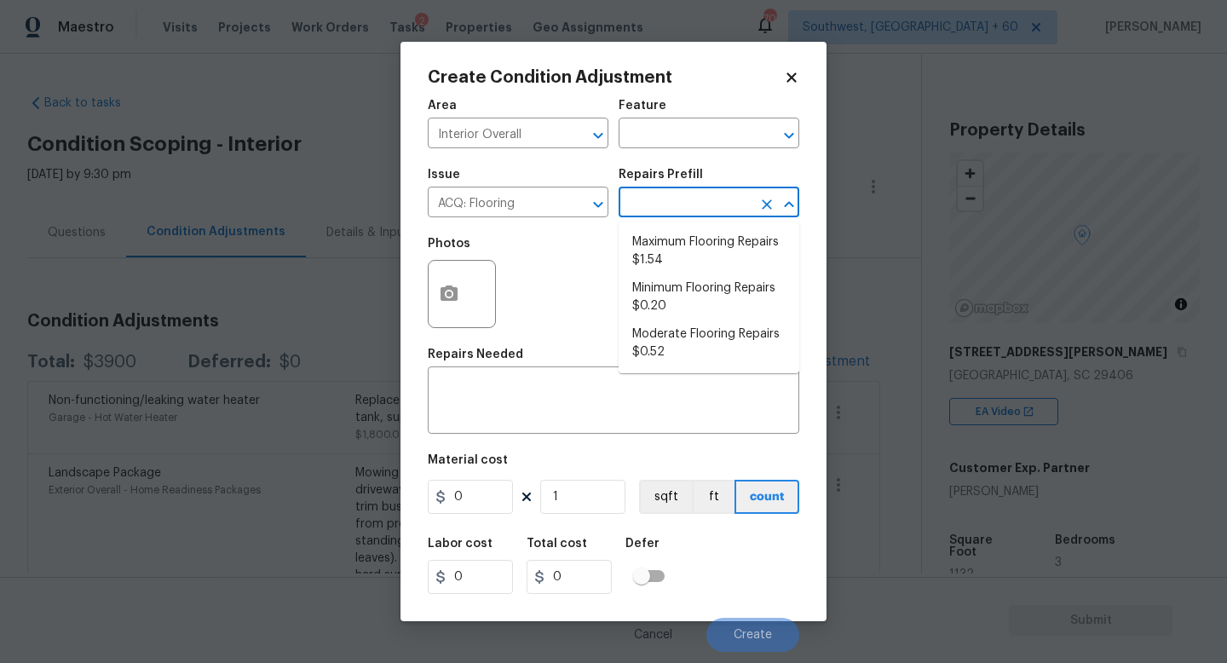
click at [655, 201] on input "text" at bounding box center [685, 204] width 133 height 26
click at [665, 256] on li "Maximum Flooring Repairs $1.54" at bounding box center [709, 251] width 181 height 46
type input "Acquisition"
type textarea "Acquisition Scope: Maximum flooring repairs"
type input "1.54"
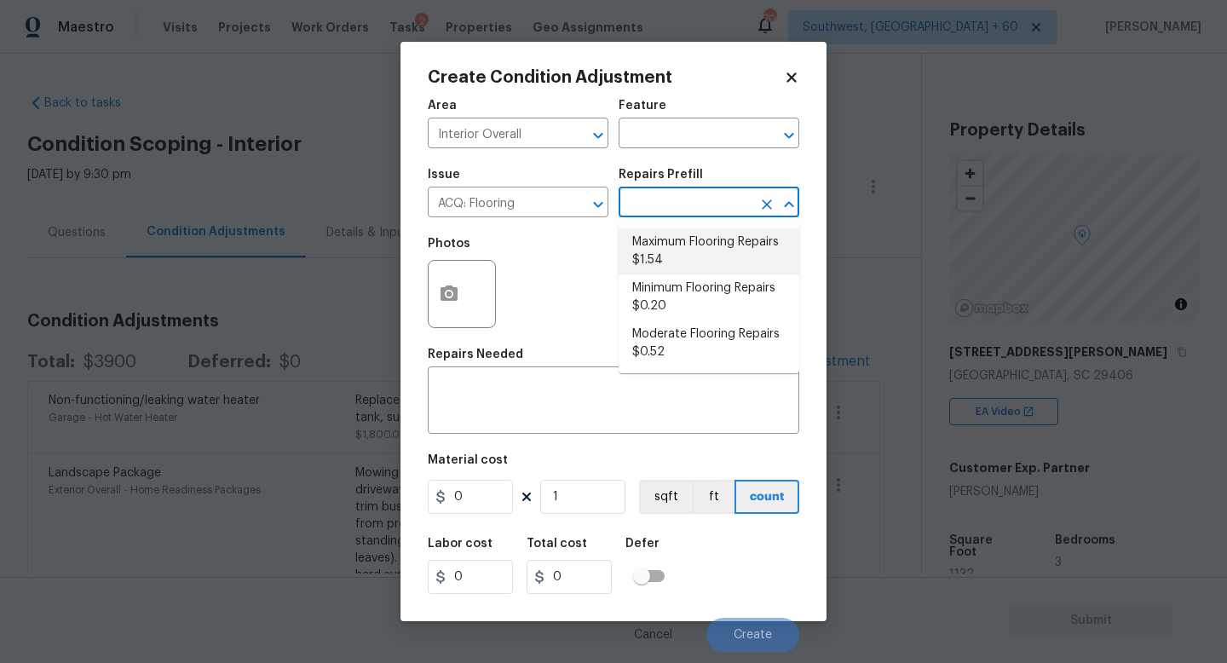
type input "1.54"
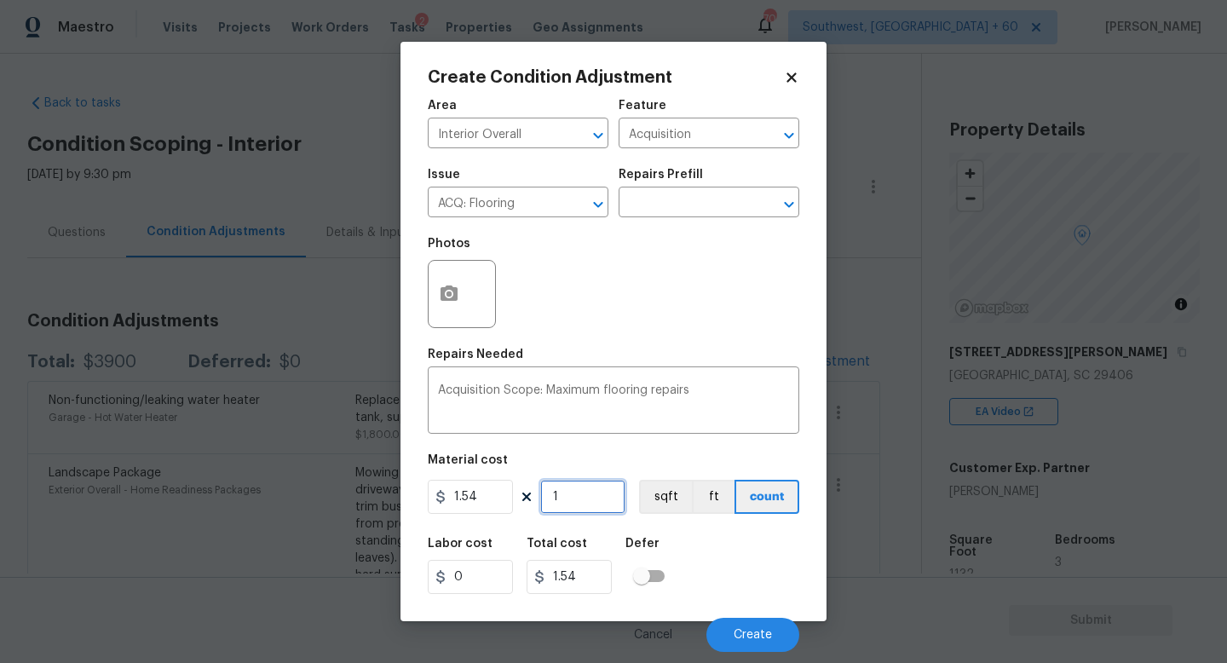
click at [590, 502] on input "1" at bounding box center [582, 497] width 85 height 34
type input "11"
type input "16.94"
type input "113"
type input "174.02"
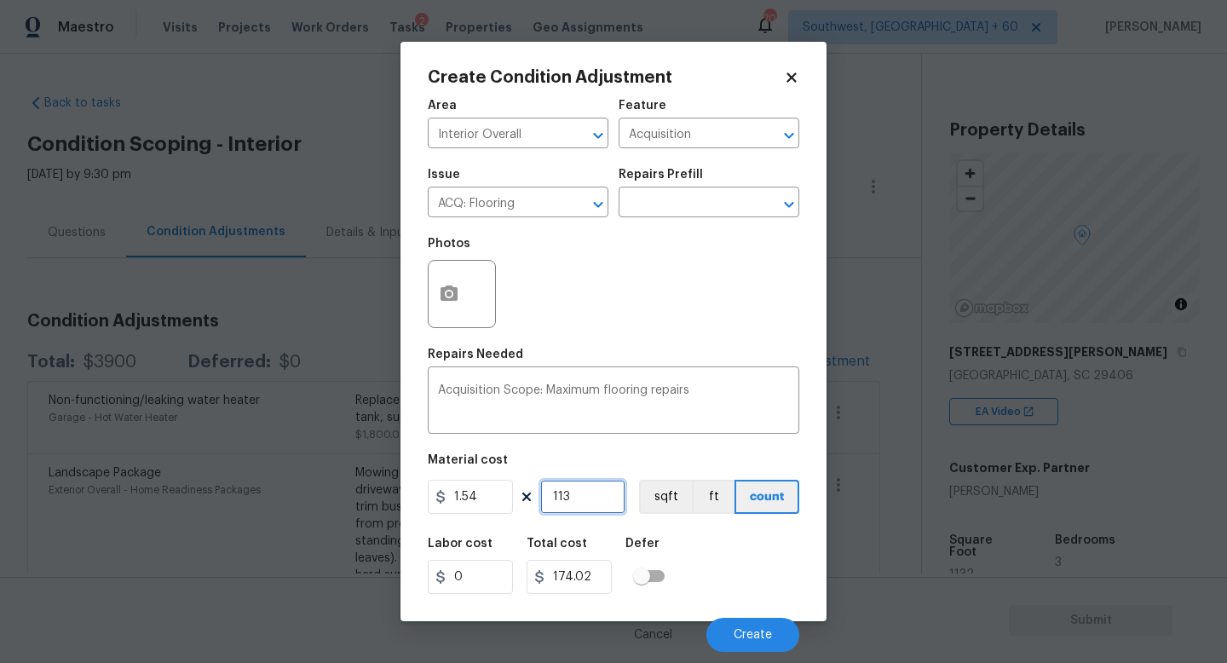
type input "1132"
type input "1743.28"
type input "1132"
click at [592, 314] on div "Photos" at bounding box center [613, 282] width 371 height 111
click at [440, 290] on icon "button" at bounding box center [448, 292] width 17 height 15
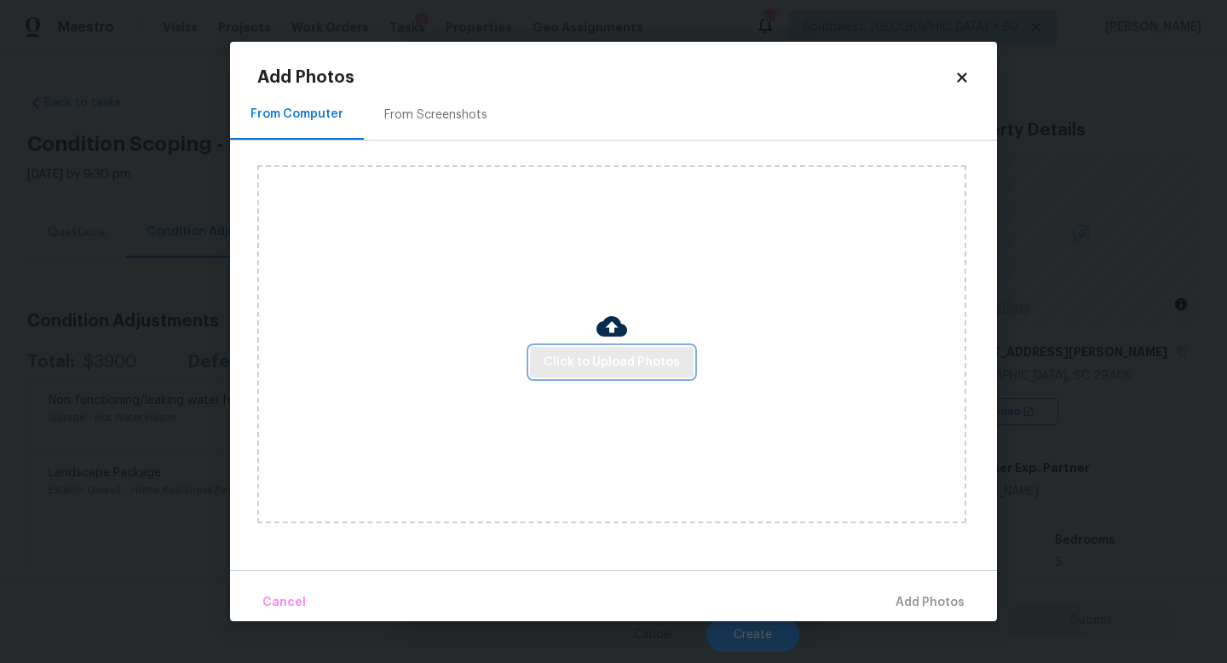
click at [622, 369] on span "Click to Upload Photos" at bounding box center [612, 362] width 136 height 21
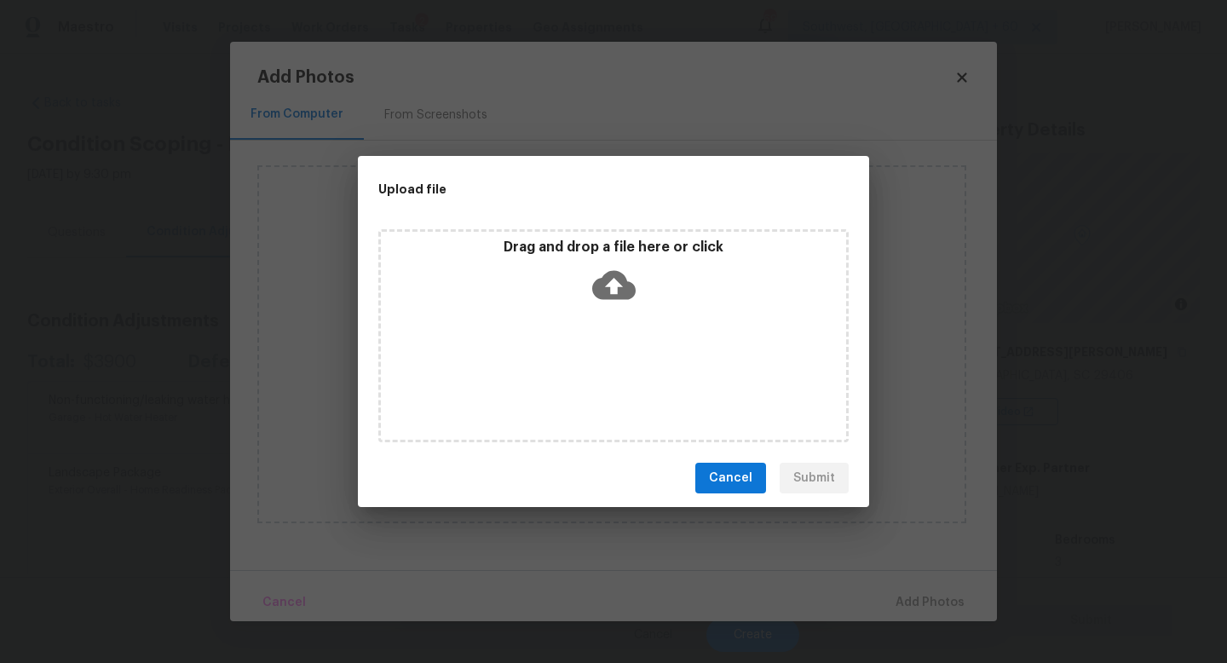
click at [613, 273] on icon at bounding box center [613, 285] width 43 height 29
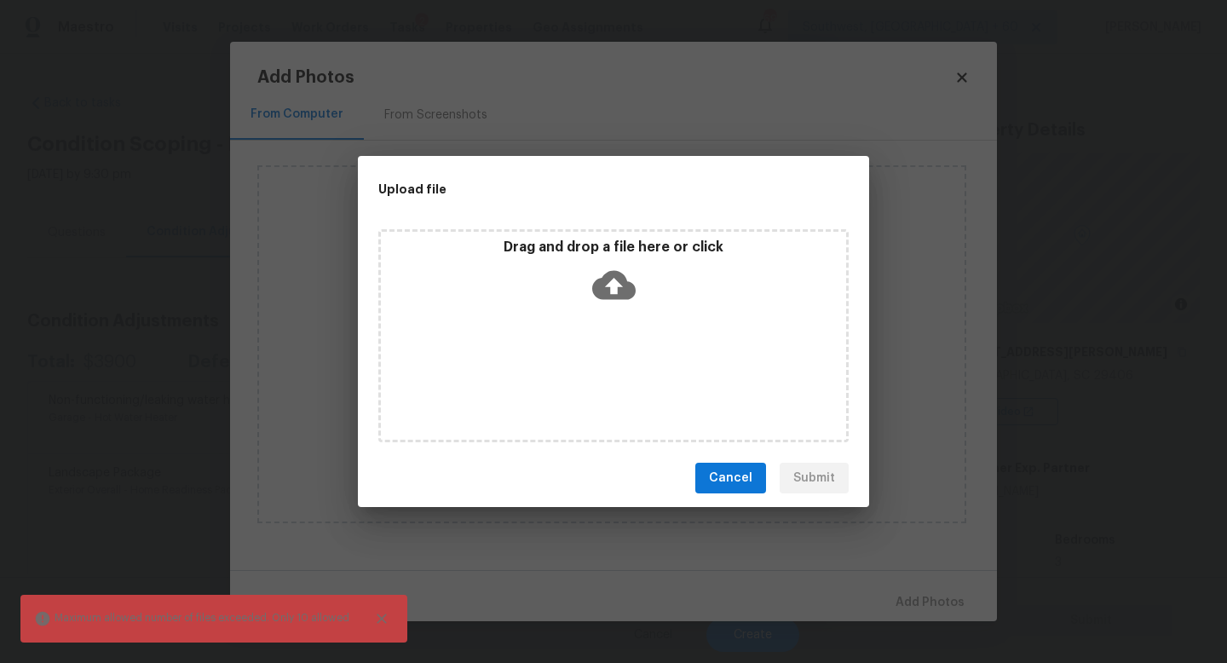
click at [608, 284] on icon at bounding box center [613, 284] width 43 height 43
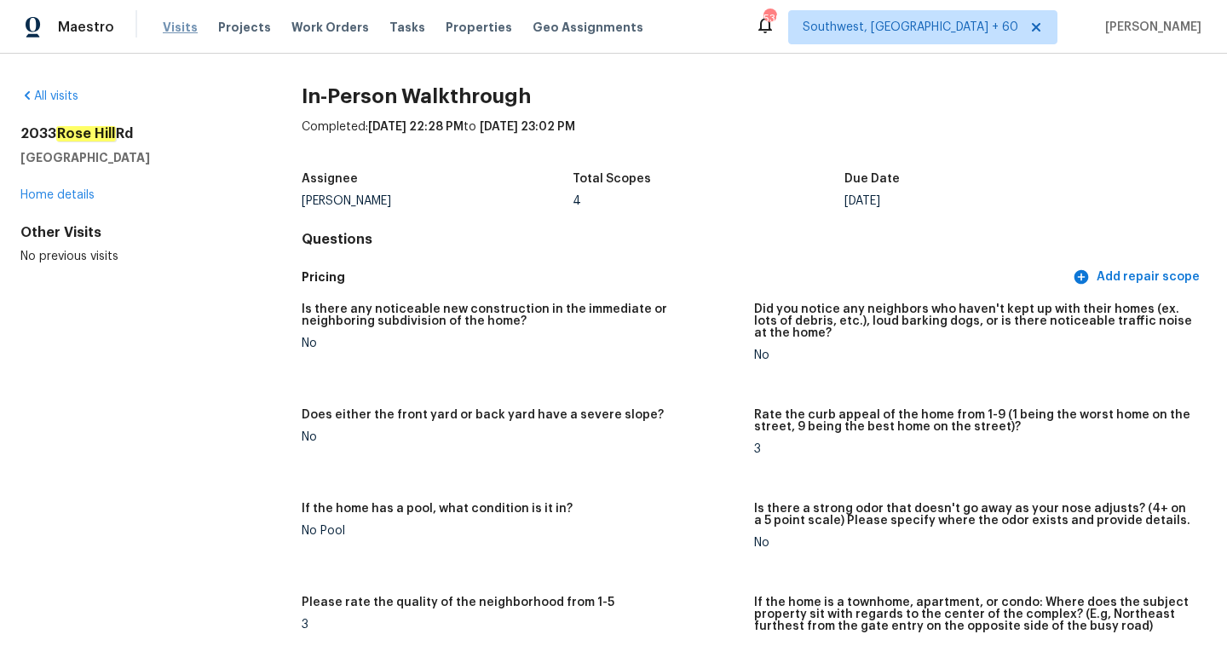
click at [178, 29] on span "Visits" at bounding box center [180, 27] width 35 height 17
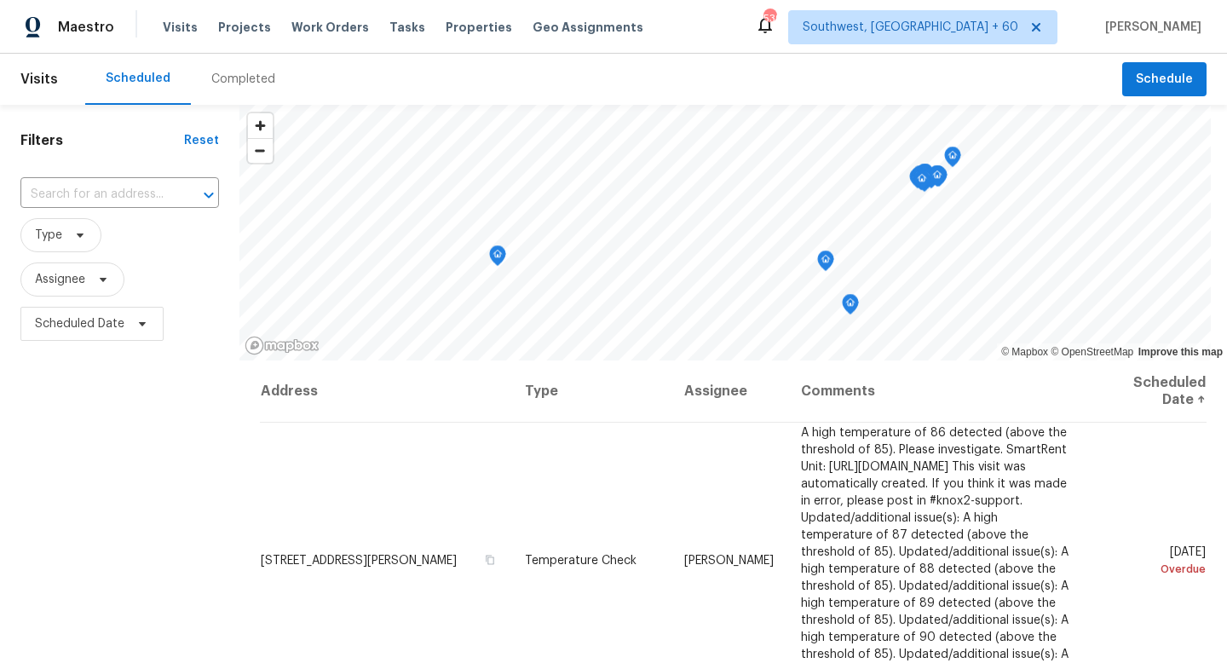
click at [223, 88] on div "Completed" at bounding box center [243, 79] width 105 height 51
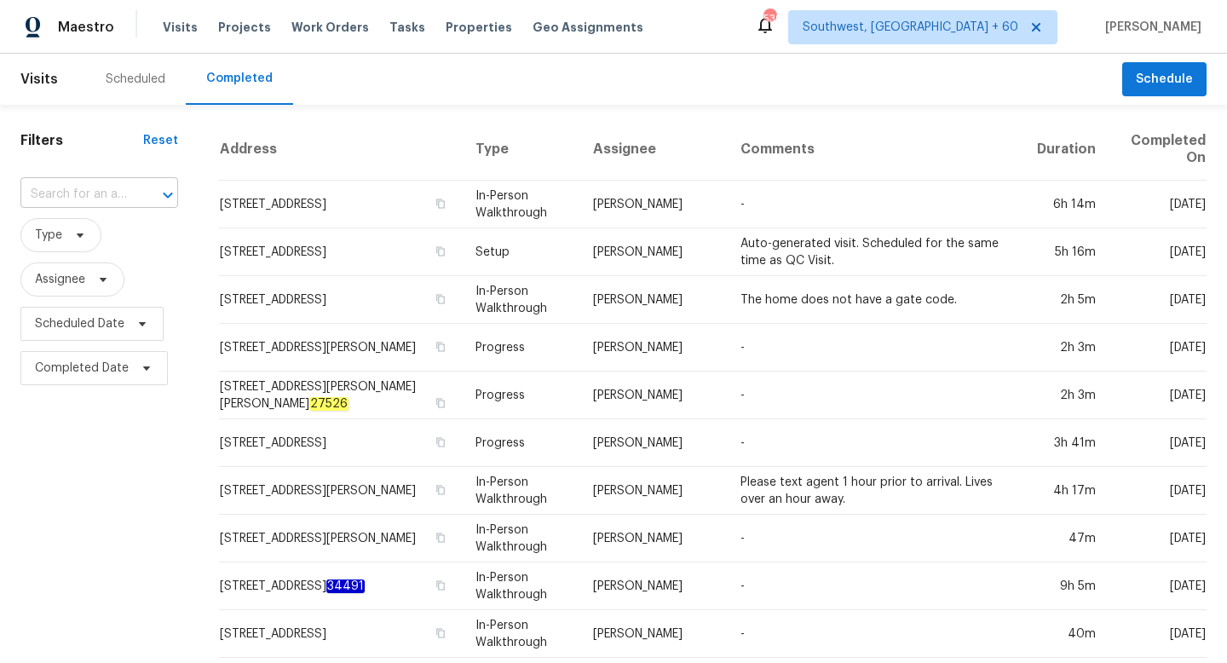
click at [130, 198] on input "text" at bounding box center [75, 194] width 110 height 26
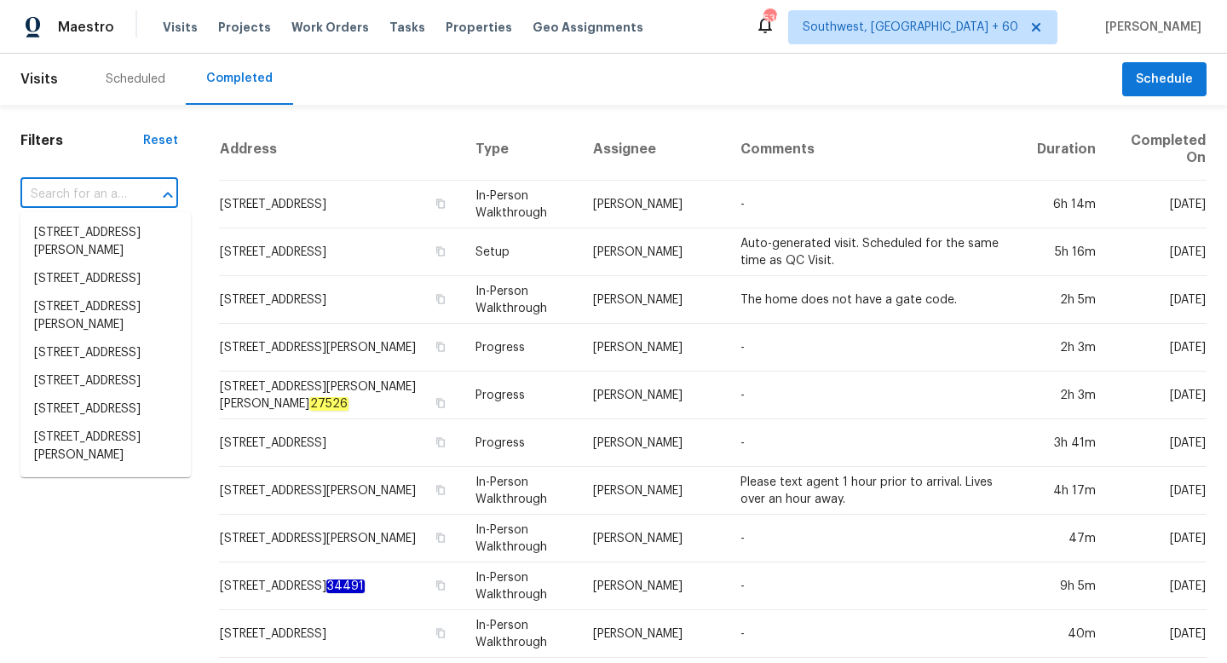
paste input "8582 [GEOGRAPHIC_DATA][PERSON_NAME]"
type input "8582 [GEOGRAPHIC_DATA][PERSON_NAME]"
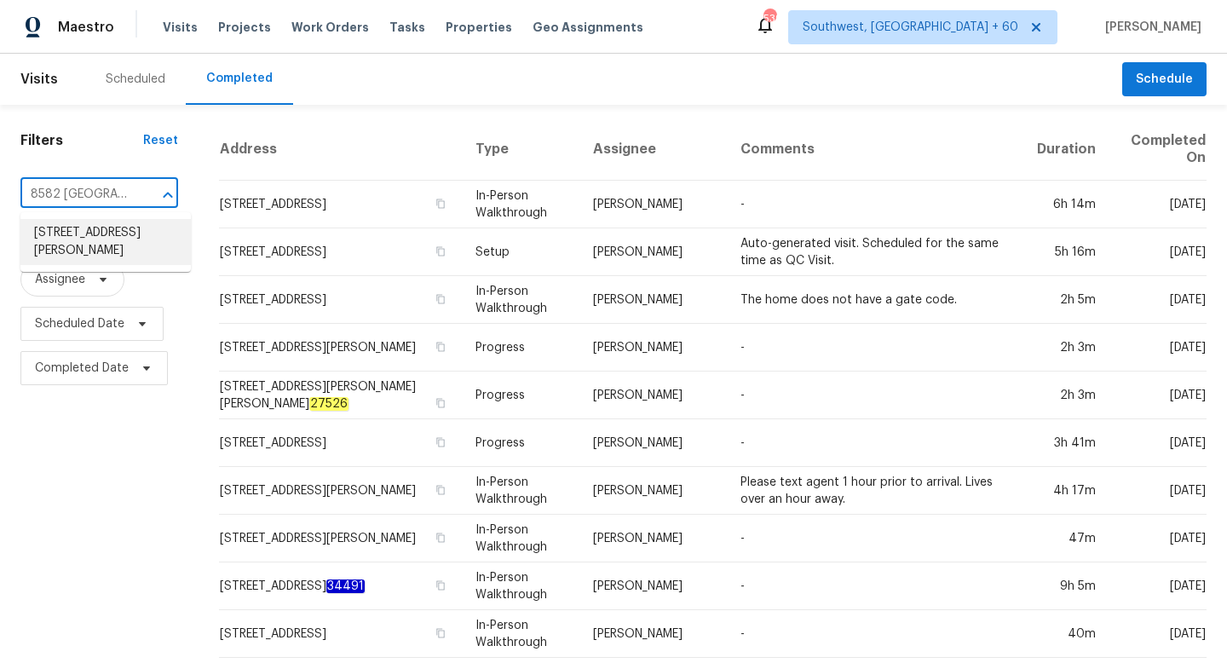
click at [136, 225] on li "[STREET_ADDRESS][PERSON_NAME]" at bounding box center [105, 242] width 170 height 46
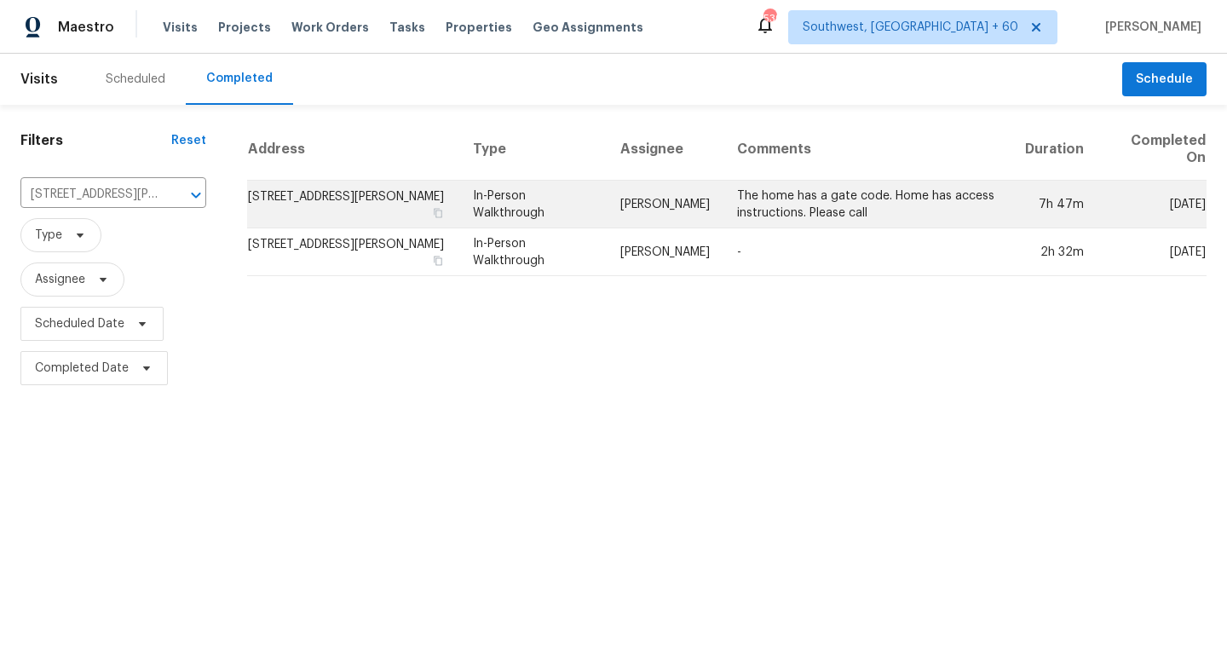
click at [360, 206] on td "[STREET_ADDRESS][PERSON_NAME]" at bounding box center [353, 205] width 212 height 48
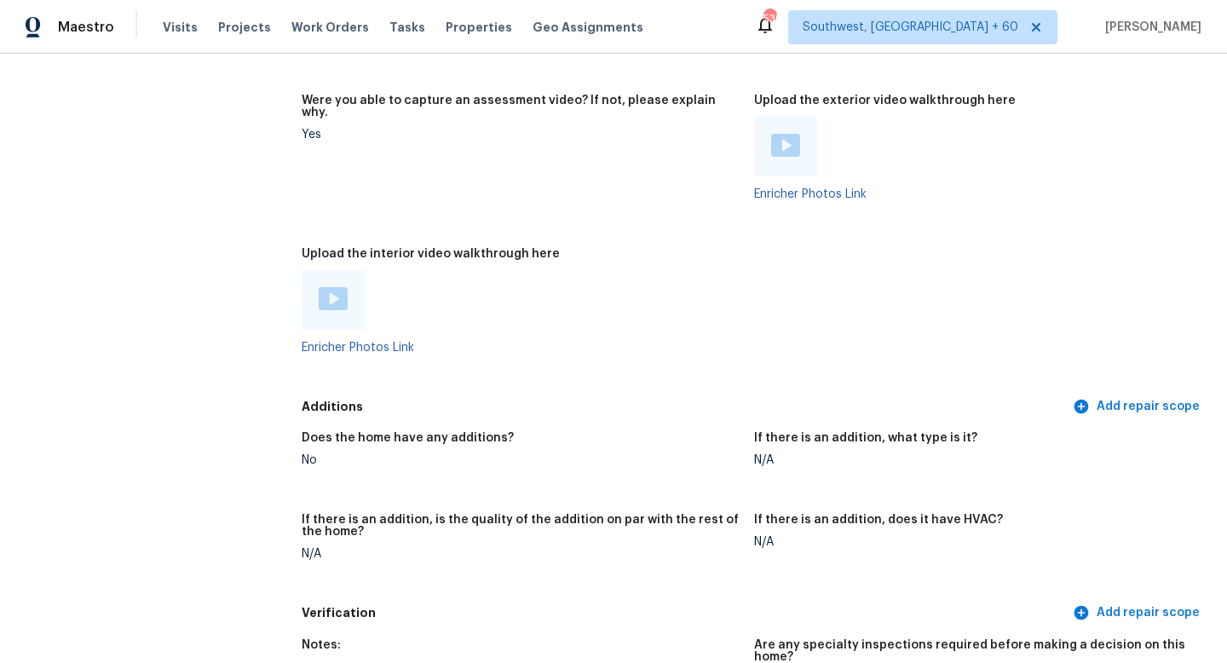
scroll to position [3291, 0]
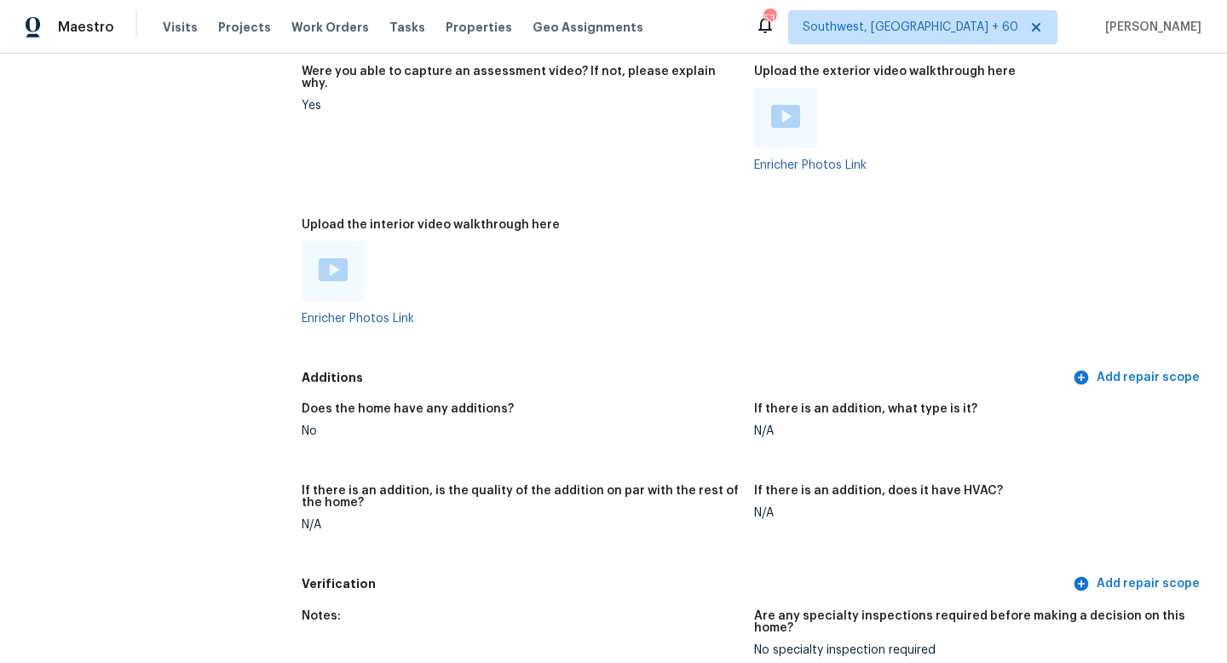
click at [340, 241] on div at bounding box center [333, 271] width 63 height 60
click at [333, 258] on img at bounding box center [333, 269] width 29 height 23
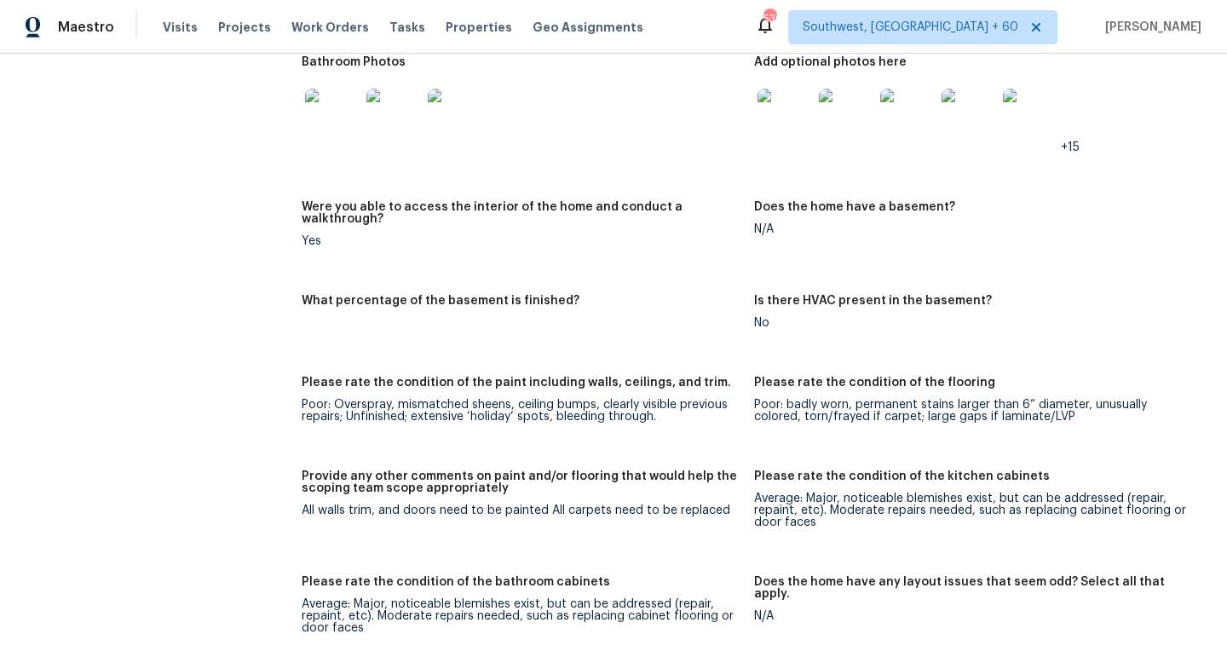
scroll to position [1677, 0]
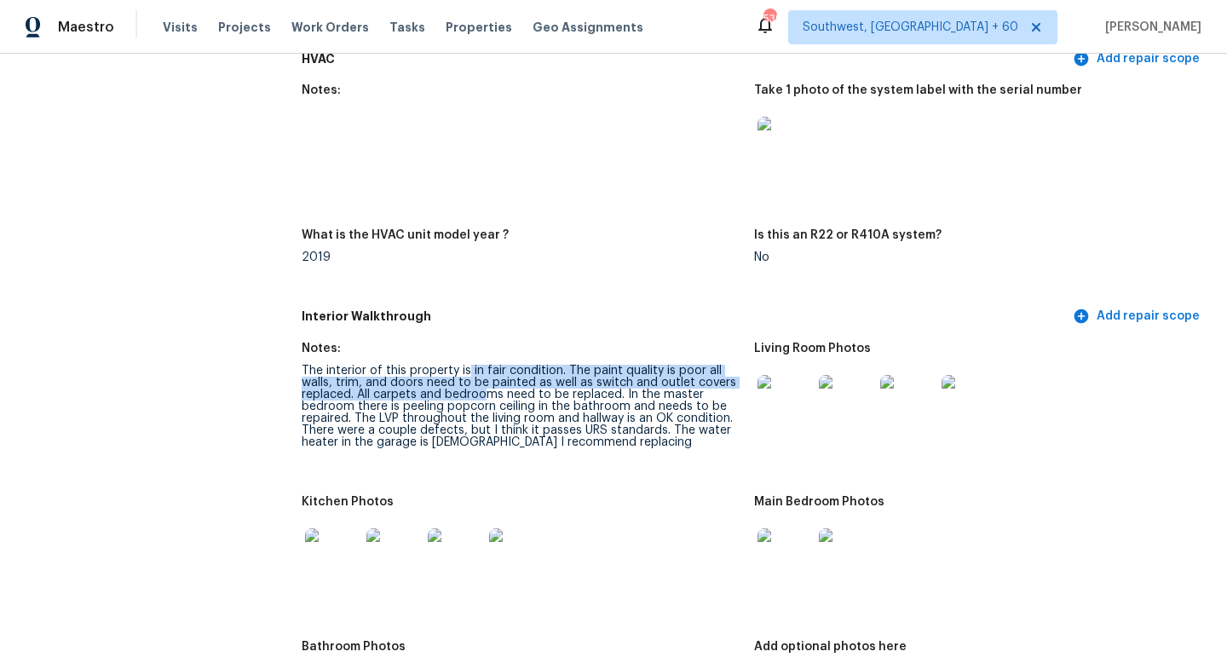
drag, startPoint x: 467, startPoint y: 359, endPoint x: 488, endPoint y: 383, distance: 32.0
click at [488, 383] on div "The interior of this property is in fair condition. The paint quality is poor a…" at bounding box center [521, 406] width 439 height 83
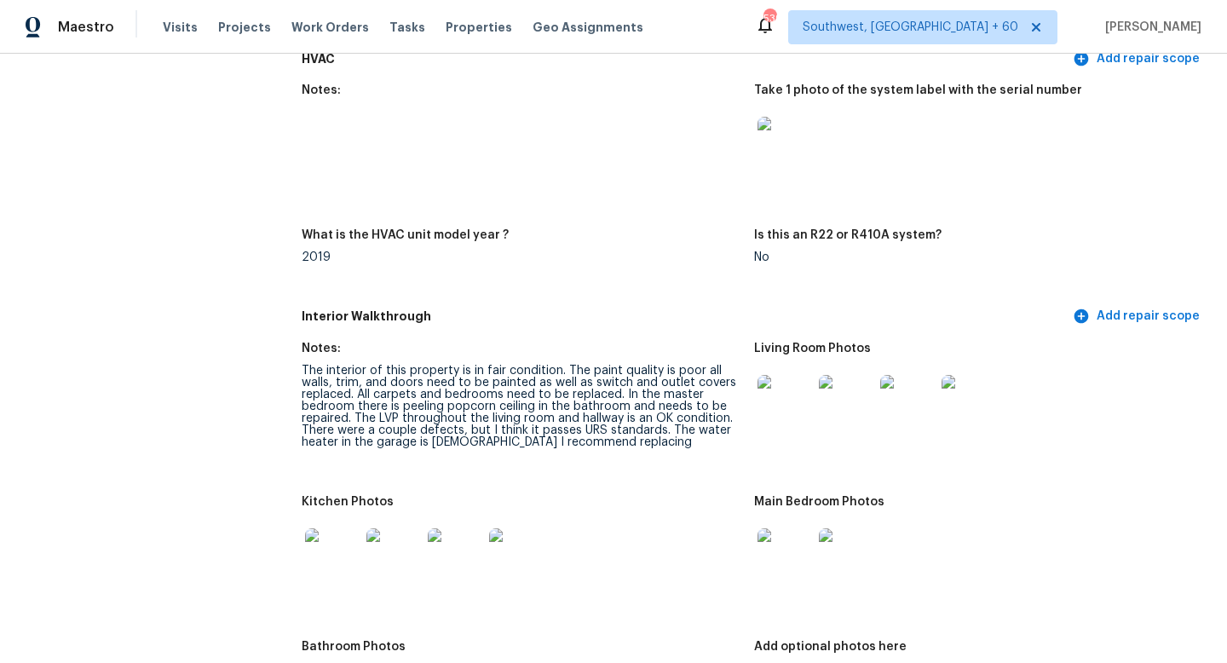
scroll to position [2261, 0]
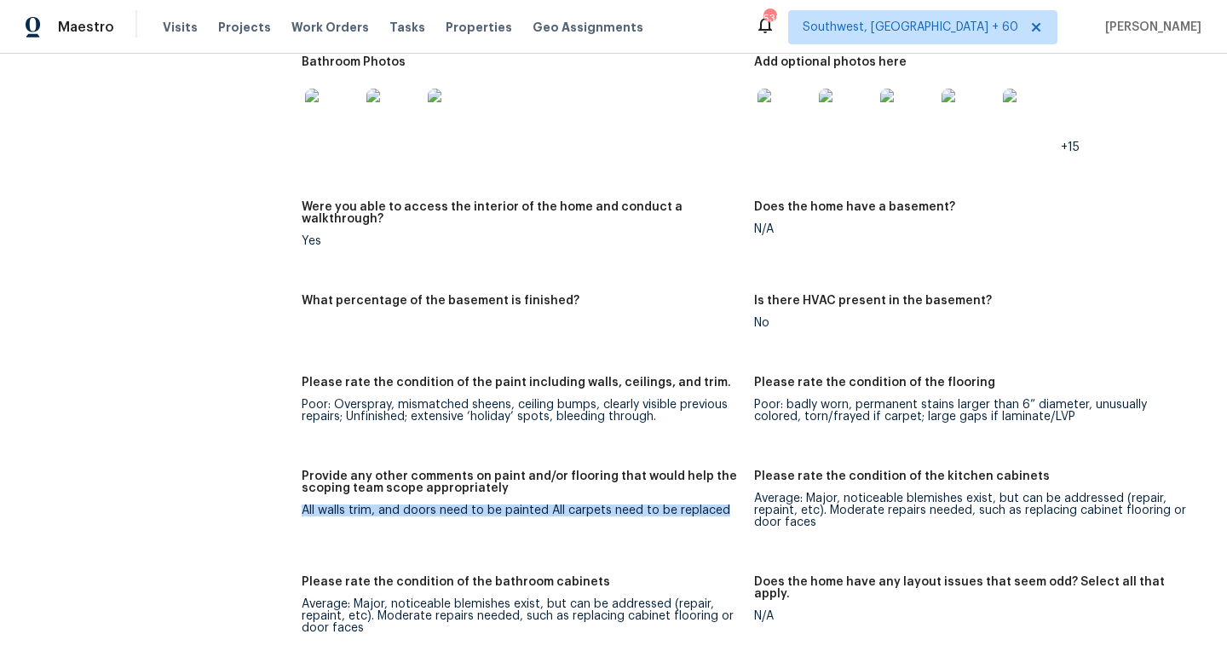
drag, startPoint x: 302, startPoint y: 490, endPoint x: 716, endPoint y: 498, distance: 414.1
click at [716, 498] on figure "Provide any other comments on paint and/or flooring that would help the scoping…" at bounding box center [528, 512] width 452 height 85
click at [785, 399] on div "Poor: badly worn, permanent stains larger than 6” diameter, unusually colored, …" at bounding box center [973, 411] width 439 height 24
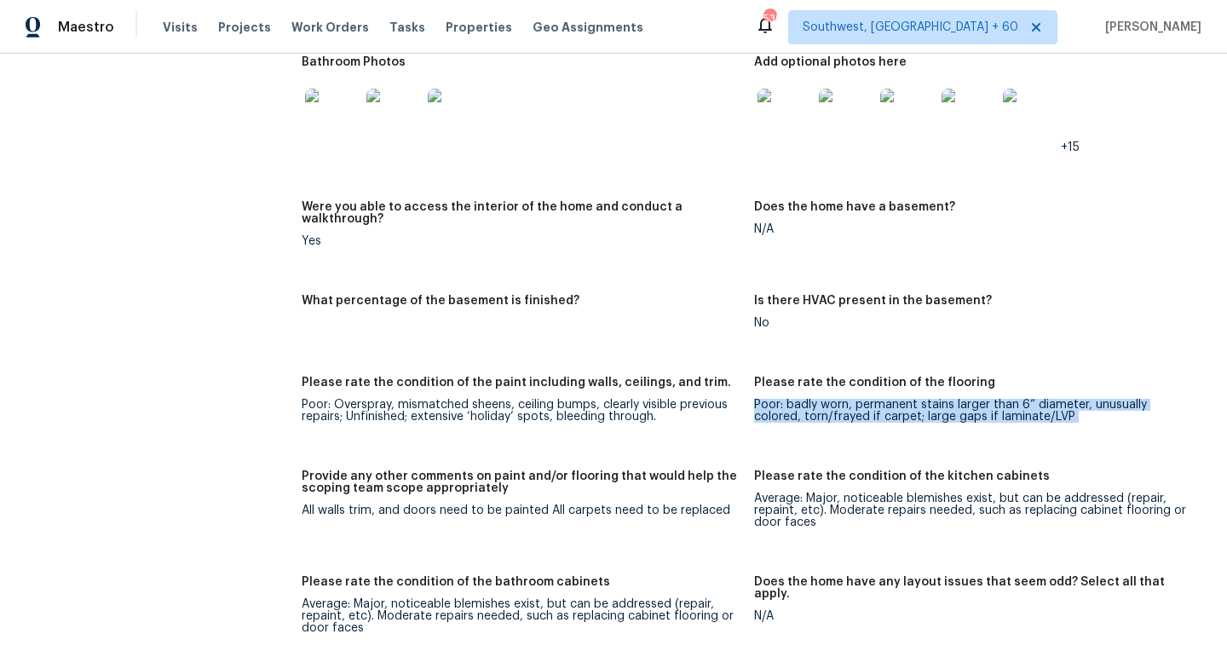
click at [785, 399] on div "Poor: badly worn, permanent stains larger than 6” diameter, unusually colored, …" at bounding box center [973, 411] width 439 height 24
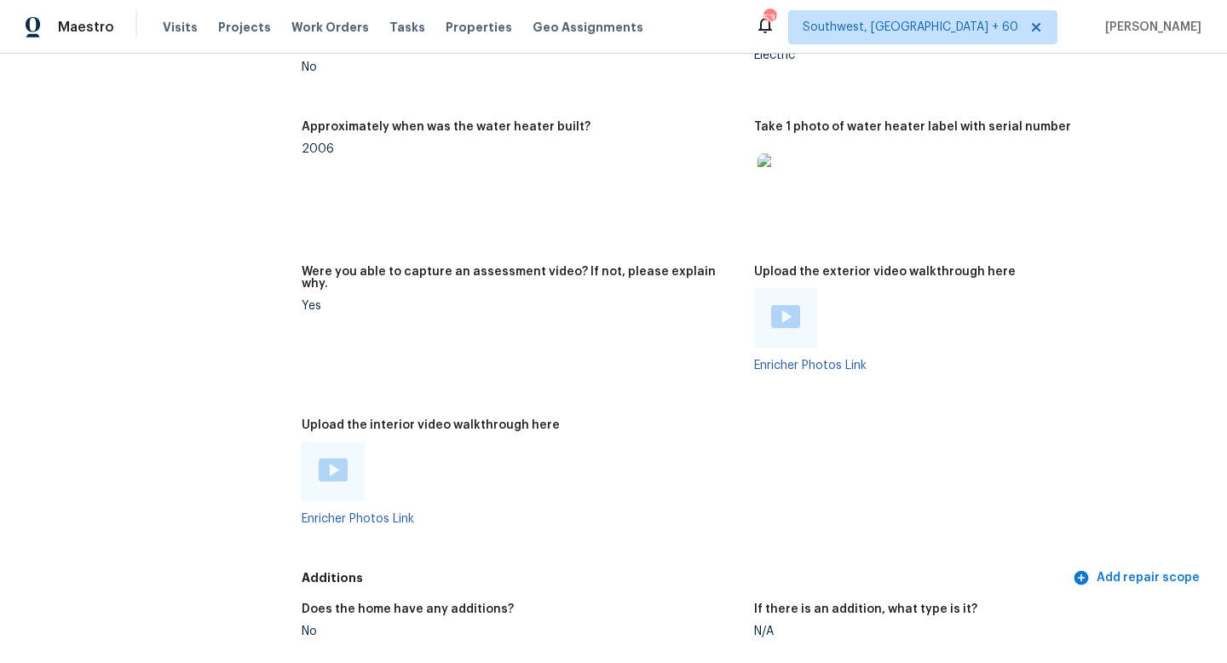
scroll to position [3169, 0]
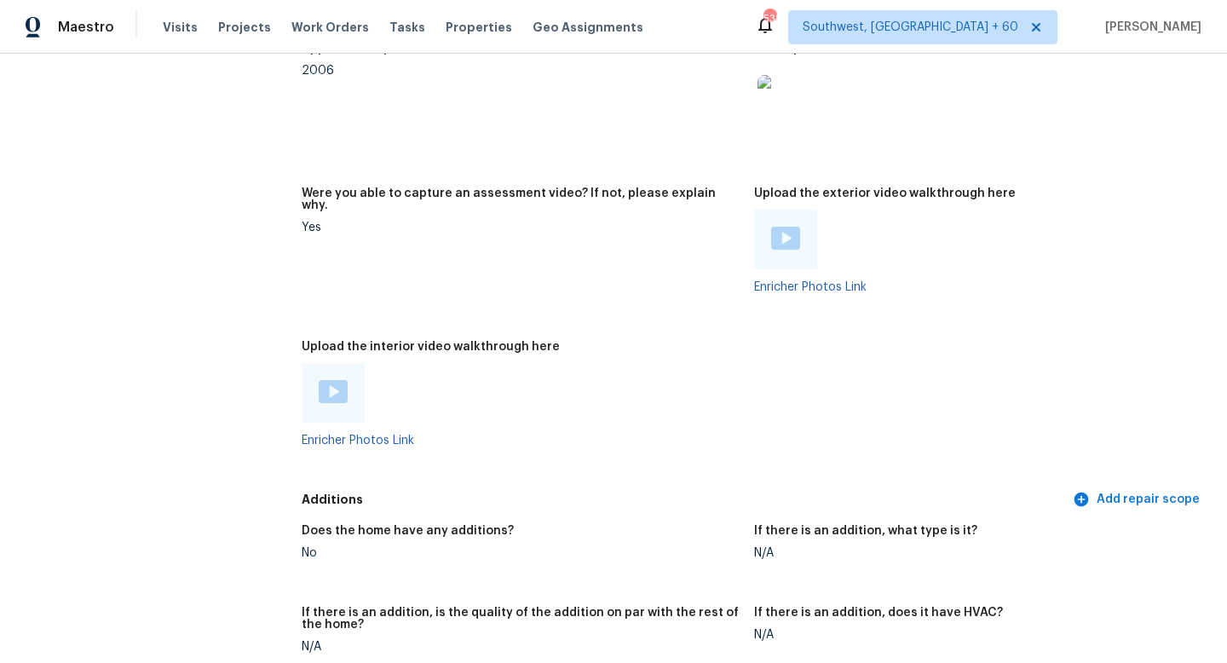
click at [331, 380] on img at bounding box center [333, 391] width 29 height 23
click at [467, 105] on figure "Approximately when was the water heater built? 2006" at bounding box center [528, 105] width 452 height 124
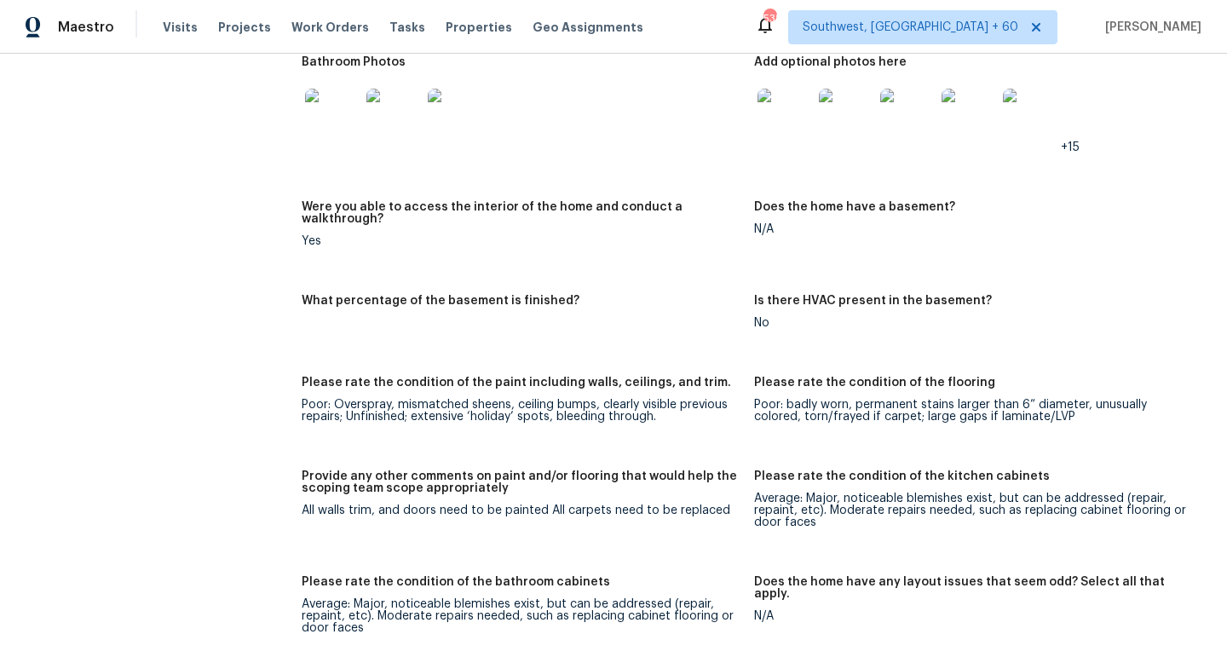
scroll to position [2473, 0]
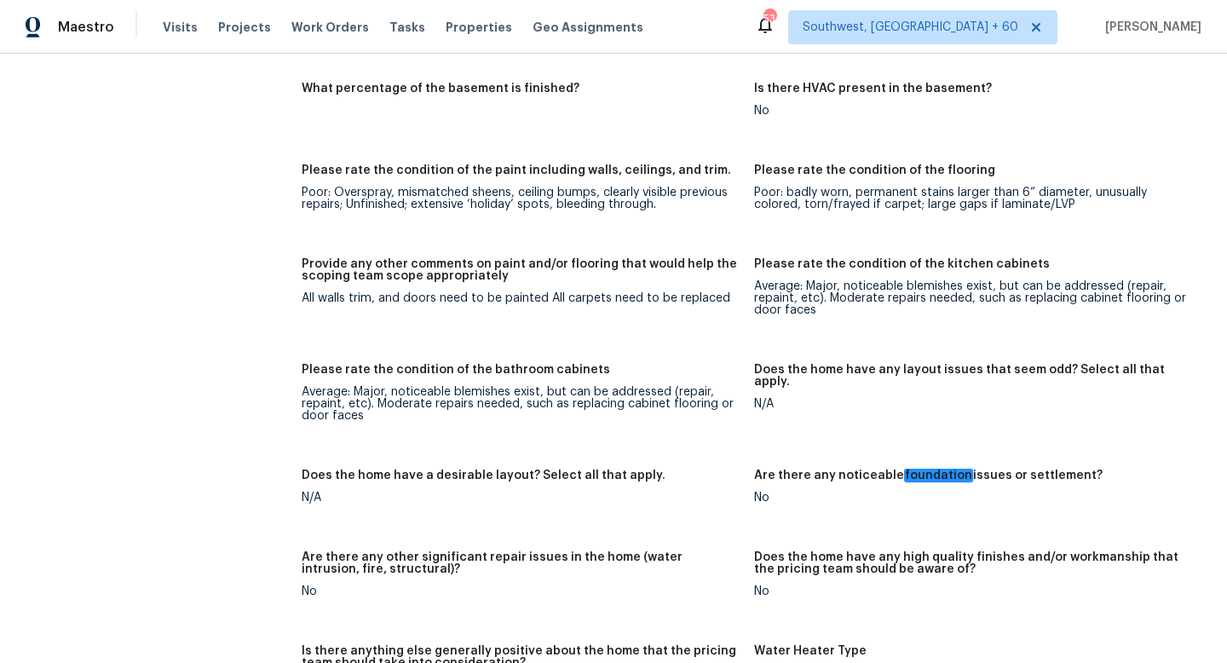
click at [774, 280] on div "Average: Major, noticeable blemishes exist, but can be addressed (repair, repai…" at bounding box center [973, 298] width 439 height 36
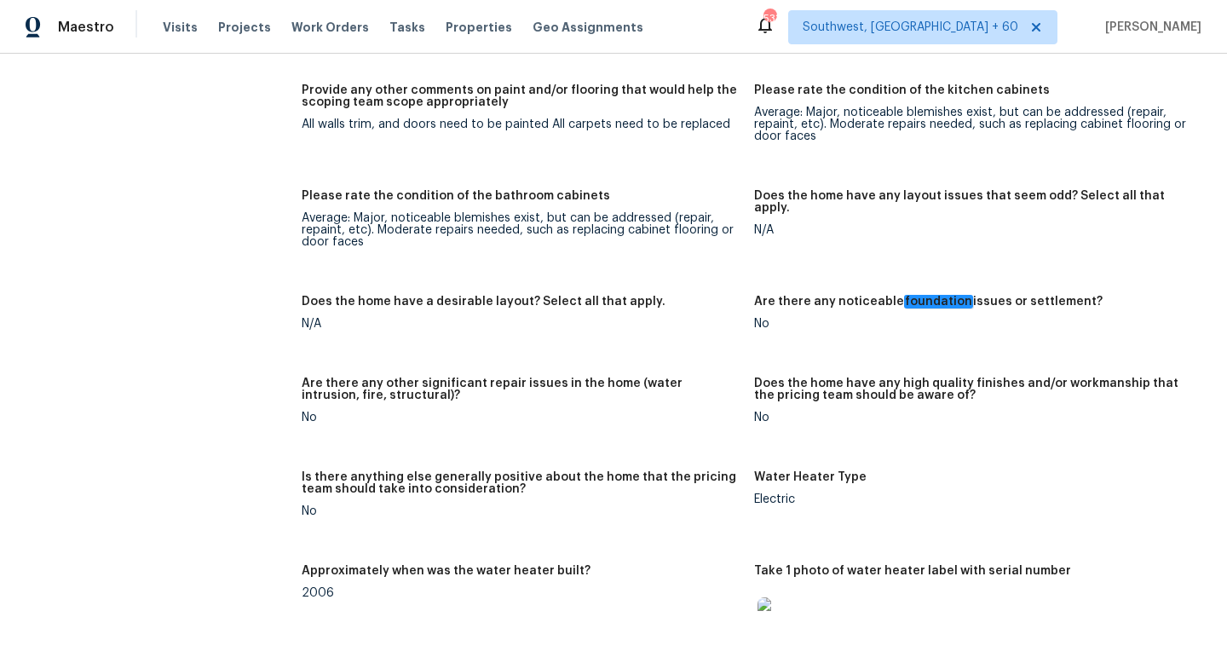
scroll to position [2337, 0]
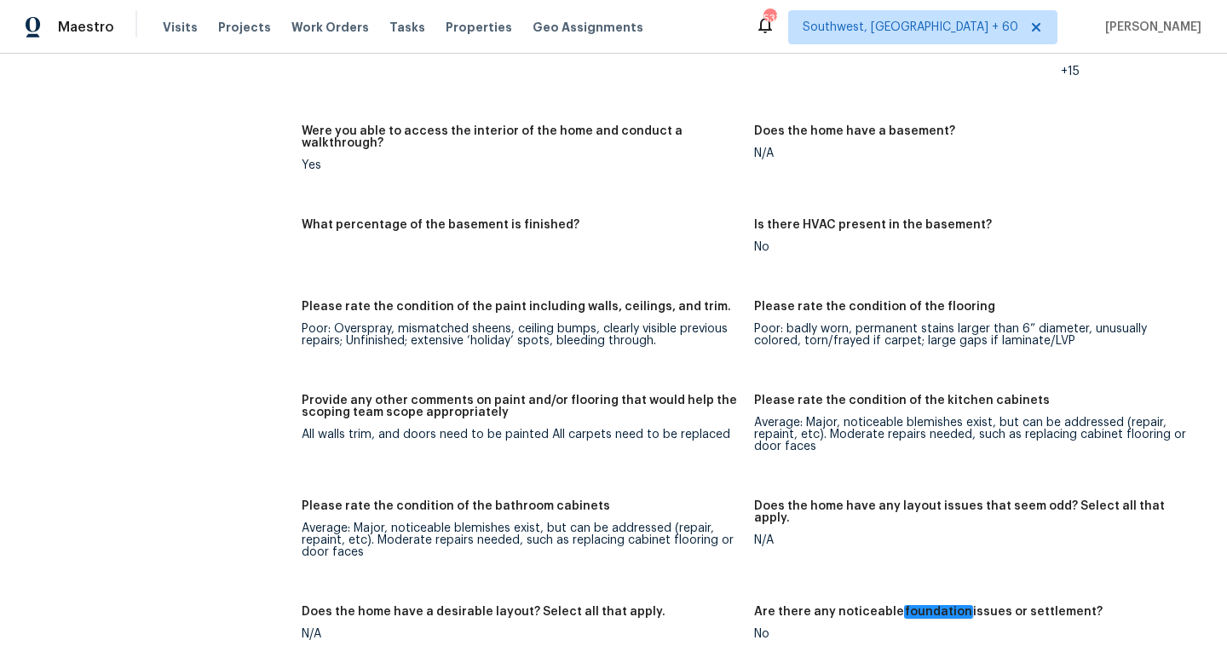
click at [480, 400] on div "Provide any other comments on paint and/or flooring that would help the scoping…" at bounding box center [521, 411] width 439 height 34
click at [472, 429] on div "All walls trim, and doors need to be painted All carpets need to be replaced" at bounding box center [521, 435] width 439 height 12
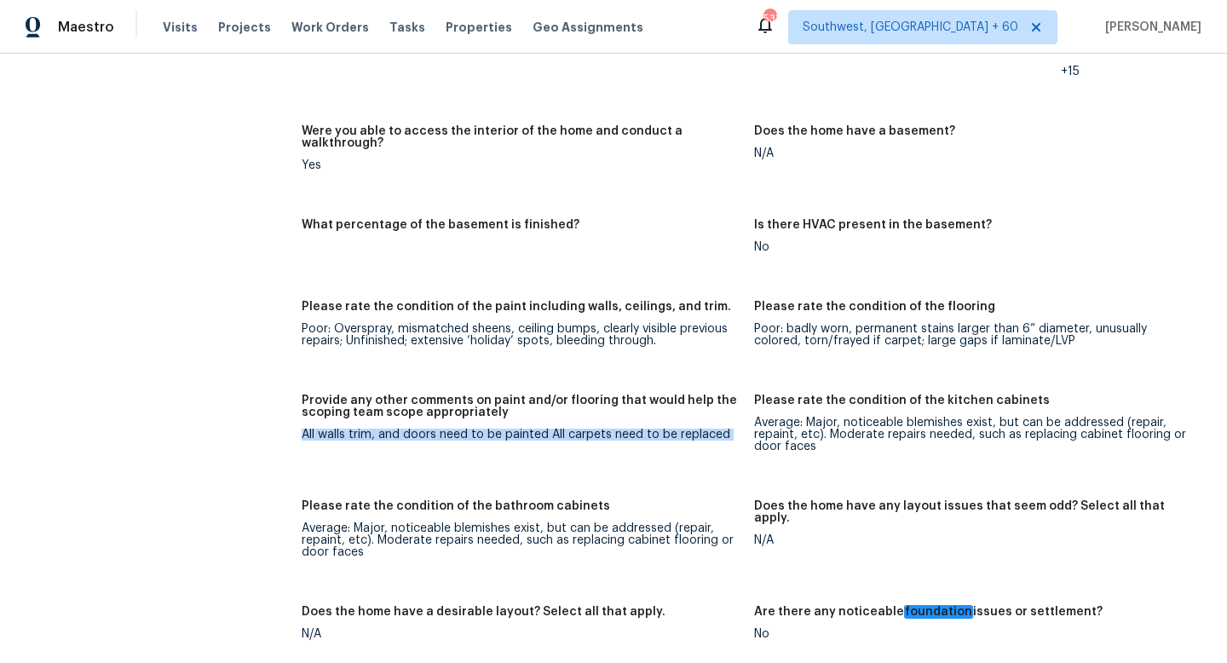
click at [472, 429] on div "All walls trim, and doors need to be painted All carpets need to be replaced" at bounding box center [521, 435] width 439 height 12
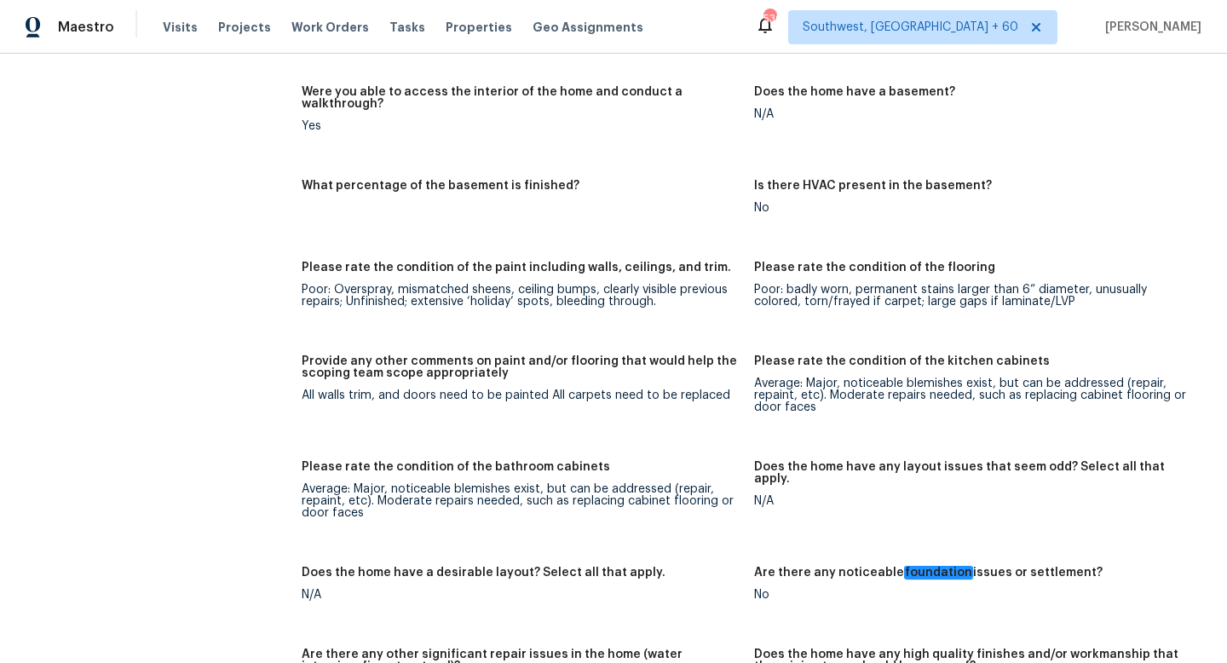
scroll to position [1689, 0]
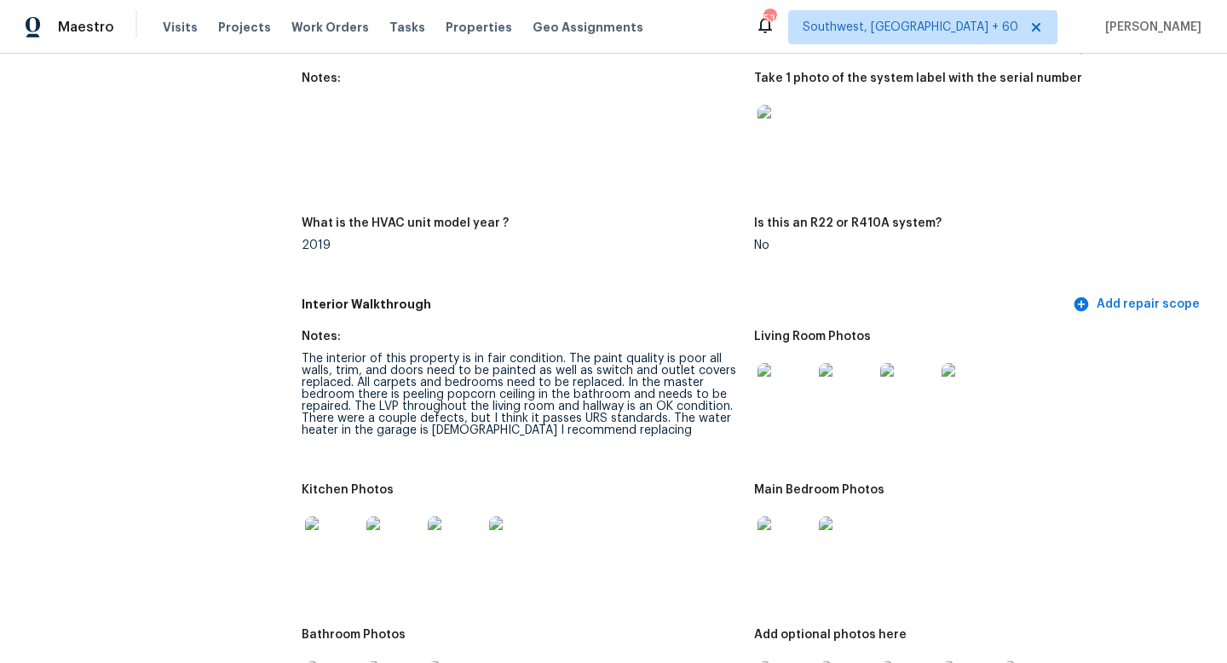
click at [447, 353] on div "The interior of this property is in fair condition. The paint quality is poor a…" at bounding box center [521, 394] width 439 height 83
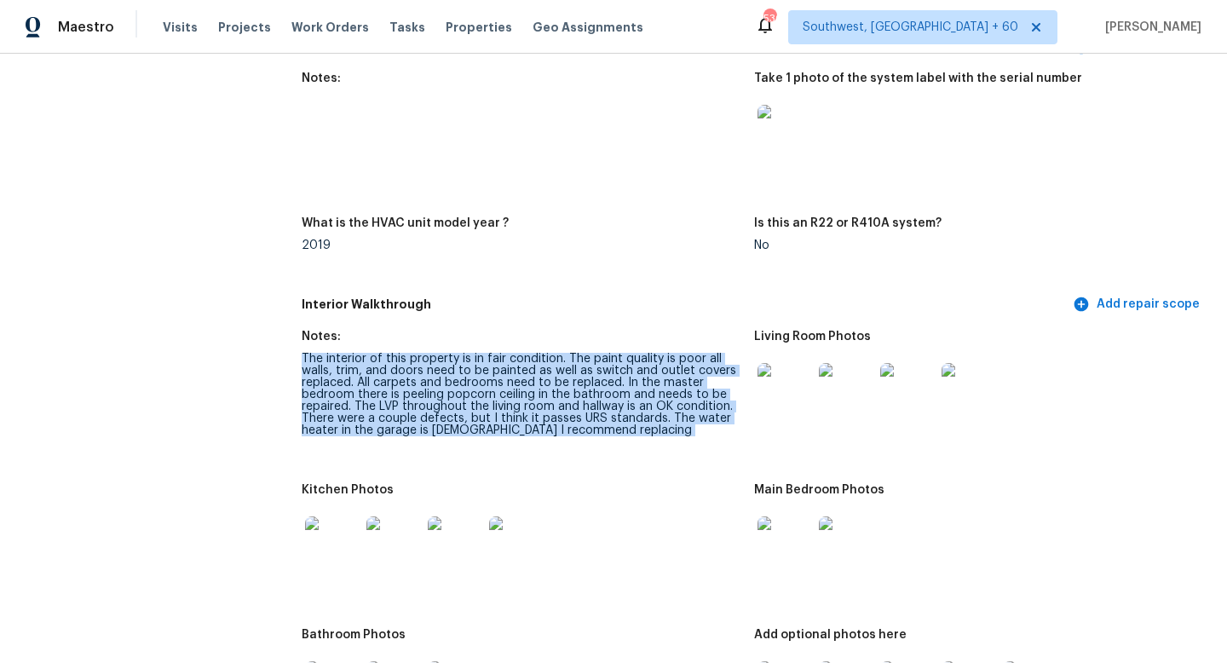
click at [447, 353] on div "The interior of this property is in fair condition. The paint quality is poor a…" at bounding box center [521, 394] width 439 height 83
click at [358, 377] on div "The interior of this property is in fair condition. The paint quality is poor a…" at bounding box center [521, 394] width 439 height 83
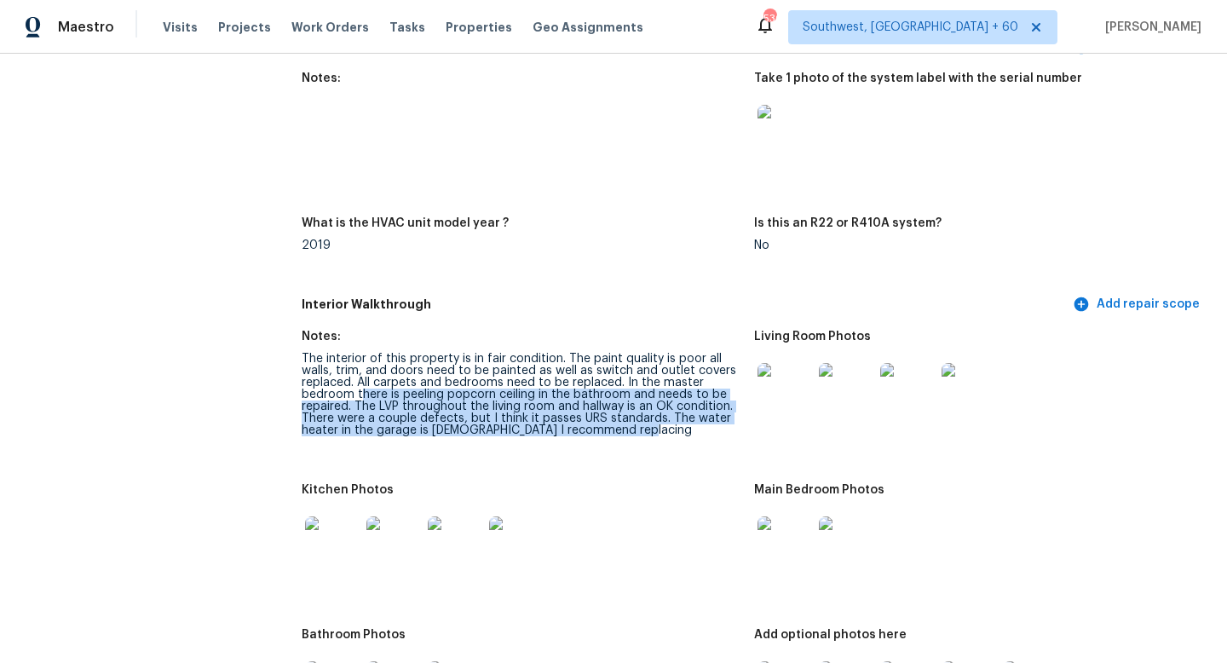
drag, startPoint x: 358, startPoint y: 377, endPoint x: 399, endPoint y: 423, distance: 62.2
click at [399, 424] on figure "Notes: The interior of this property is in fair condition. The paint quality is…" at bounding box center [528, 397] width 452 height 133
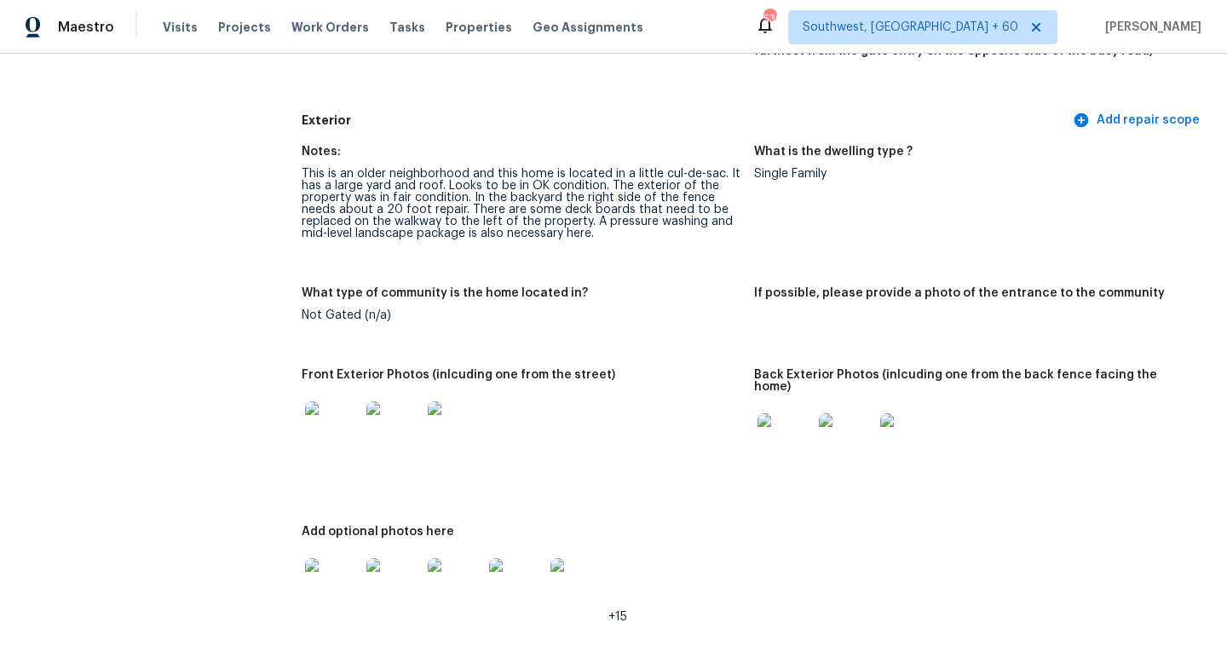
scroll to position [0, 0]
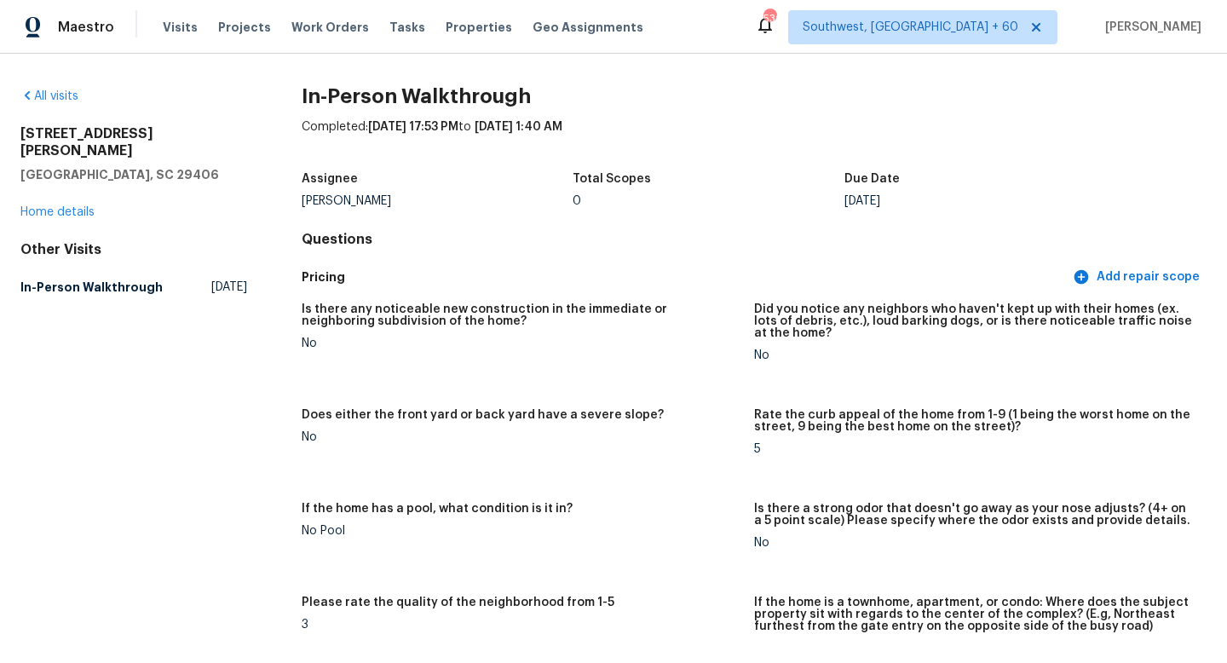
click at [172, 43] on div "Visits Projects Work Orders Tasks Properties Geo Assignments" at bounding box center [413, 27] width 501 height 34
click at [172, 39] on div "Visits Projects Work Orders Tasks Properties Geo Assignments" at bounding box center [413, 27] width 501 height 34
click at [172, 32] on span "Visits" at bounding box center [180, 27] width 35 height 17
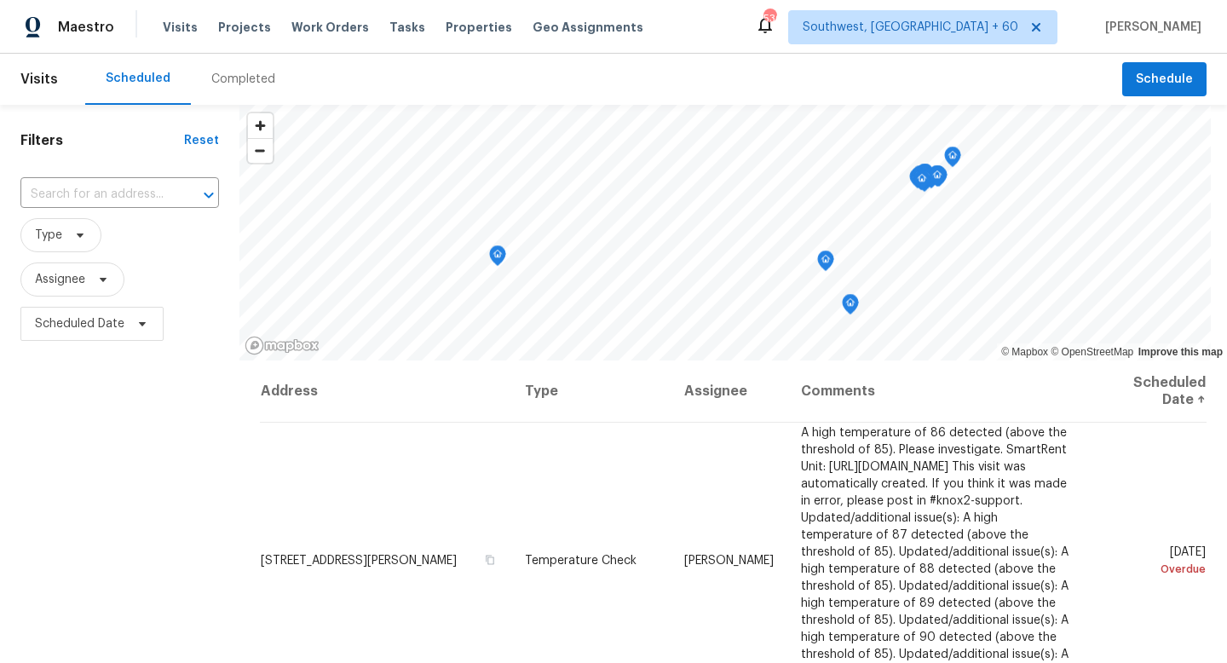
click at [216, 103] on div "Completed" at bounding box center [243, 79] width 105 height 51
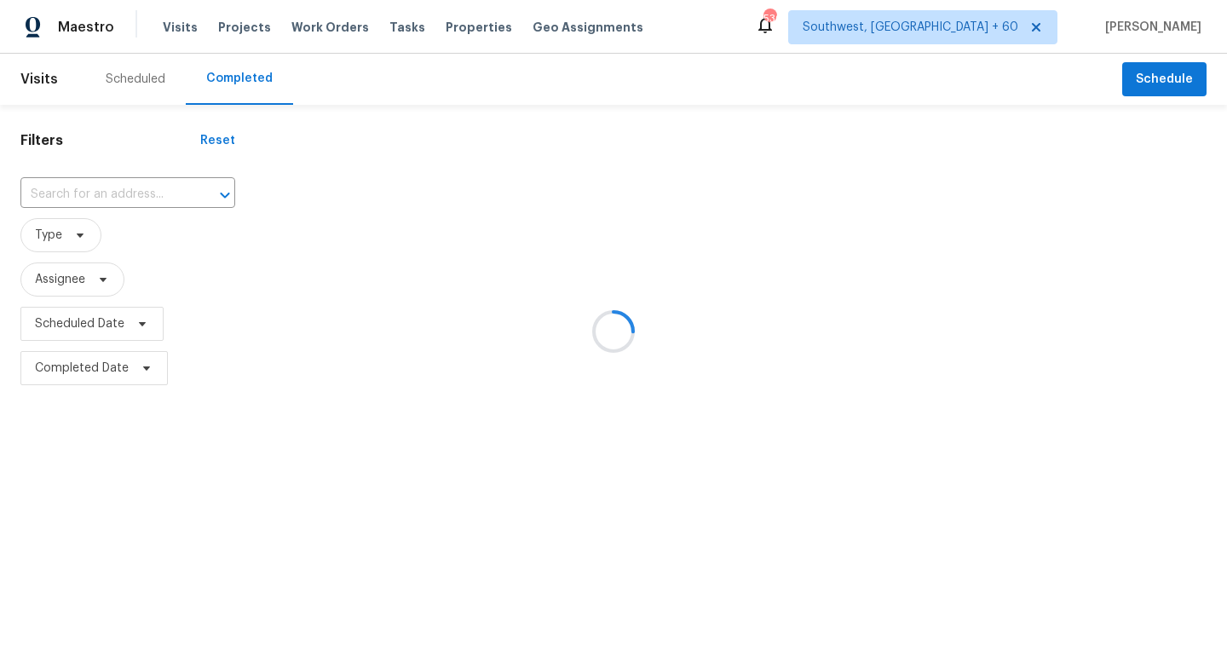
click at [160, 193] on div at bounding box center [613, 331] width 1227 height 663
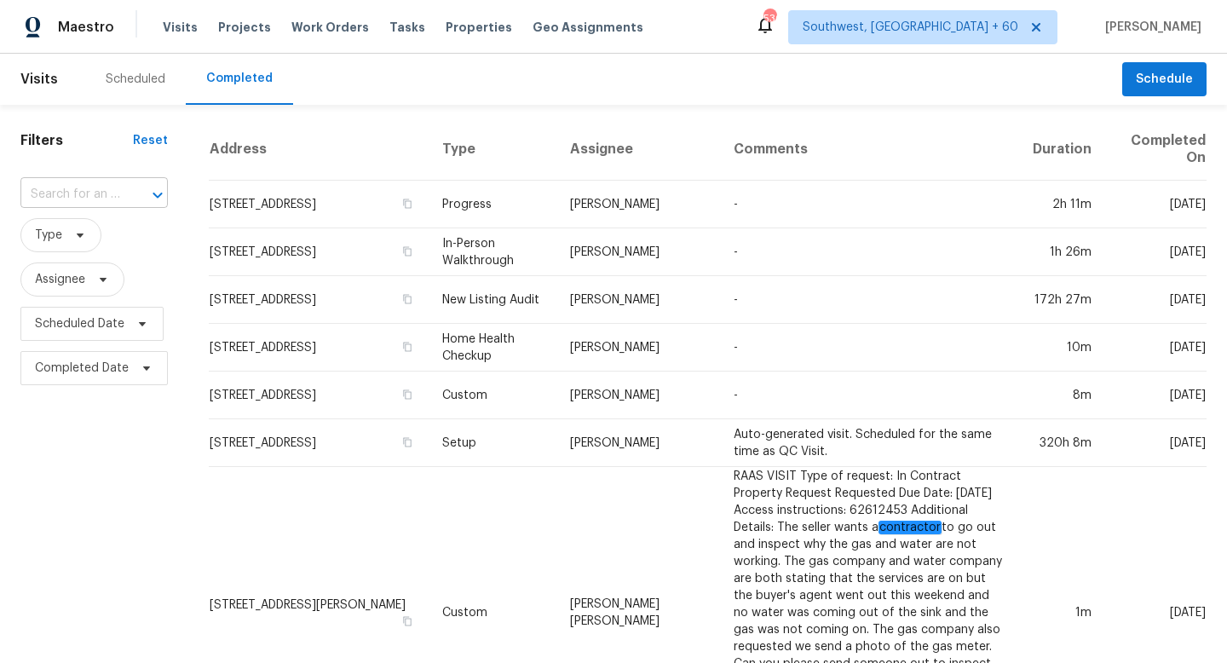
click at [101, 199] on input "text" at bounding box center [70, 194] width 100 height 26
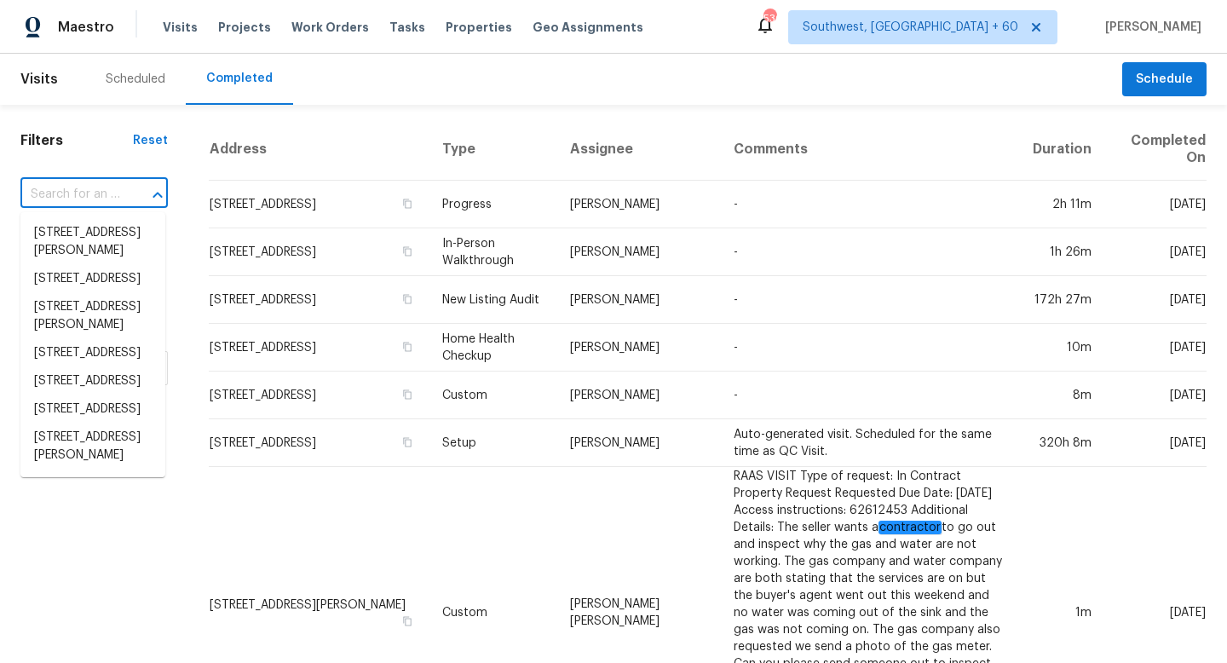
paste input "[STREET_ADDRESS][PERSON_NAME]"
type input "[STREET_ADDRESS][PERSON_NAME]"
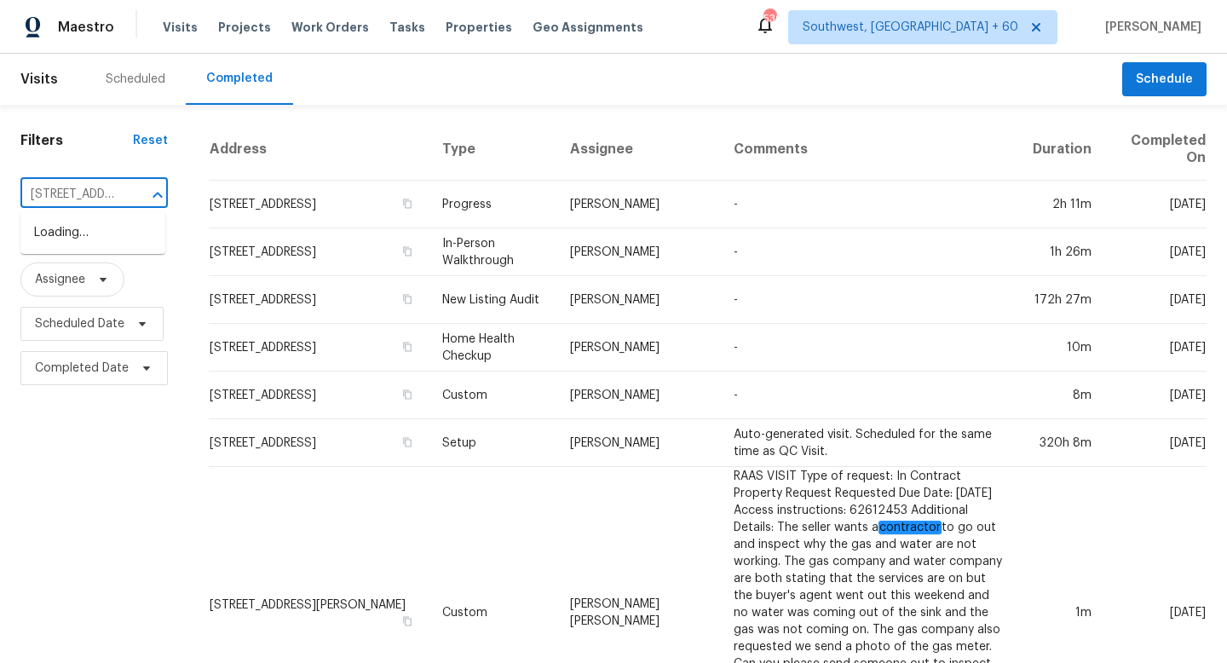
scroll to position [0, 145]
click at [97, 222] on li "[STREET_ADDRESS]" at bounding box center [92, 233] width 145 height 28
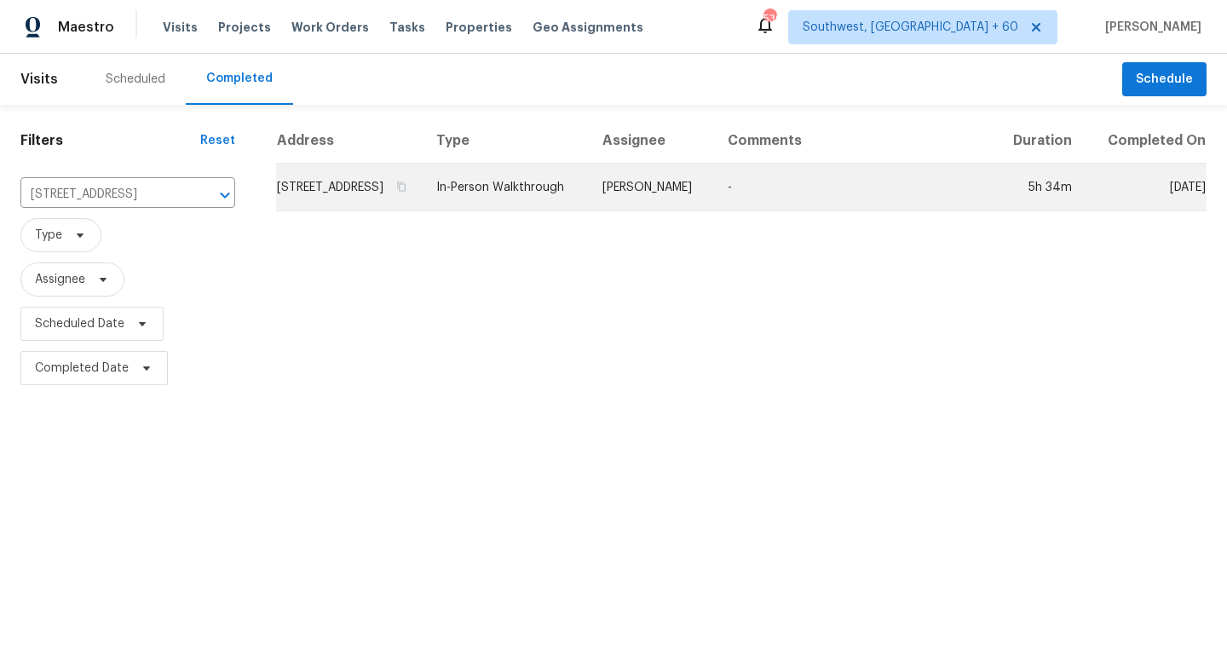
click at [286, 207] on td "[STREET_ADDRESS]" at bounding box center [349, 188] width 147 height 48
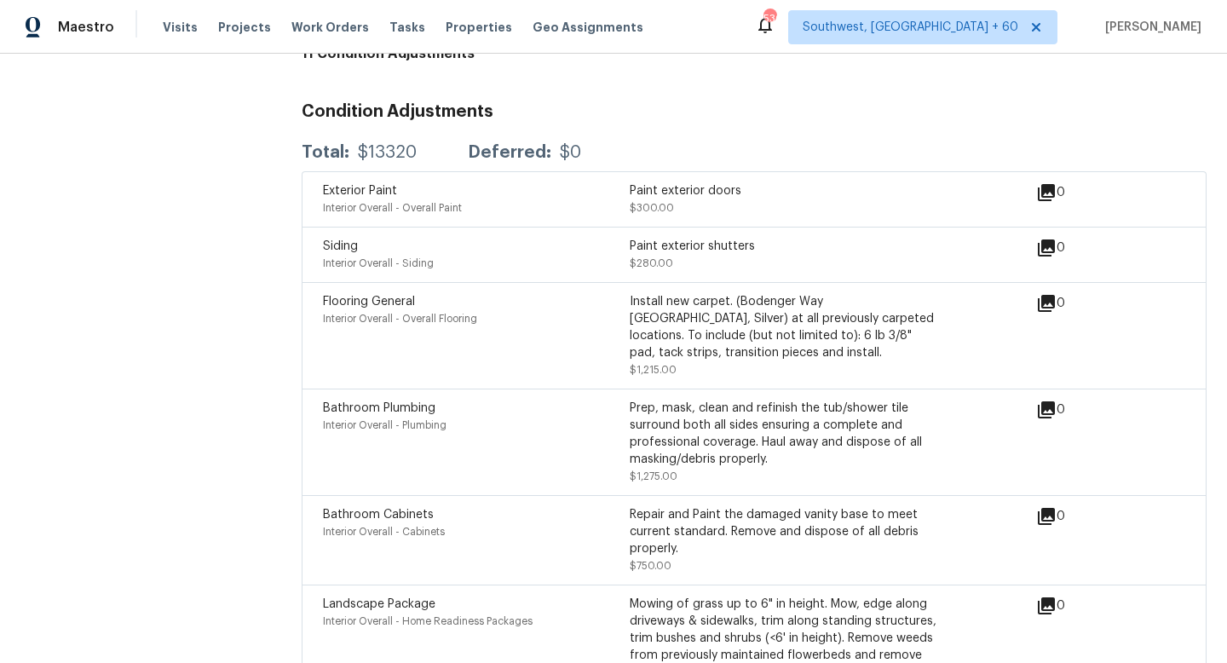
scroll to position [4561, 0]
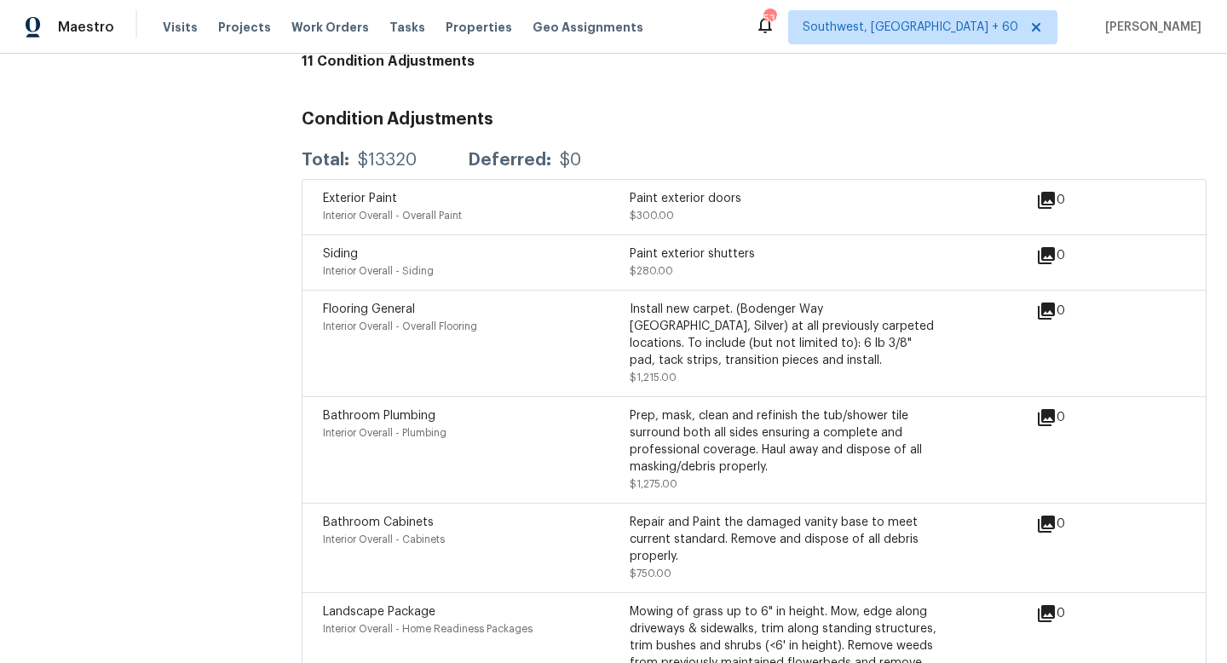
click at [634, 407] on div "Prep, mask, clean and refinish the tub/shower tile surround both all sides ensu…" at bounding box center [783, 441] width 307 height 68
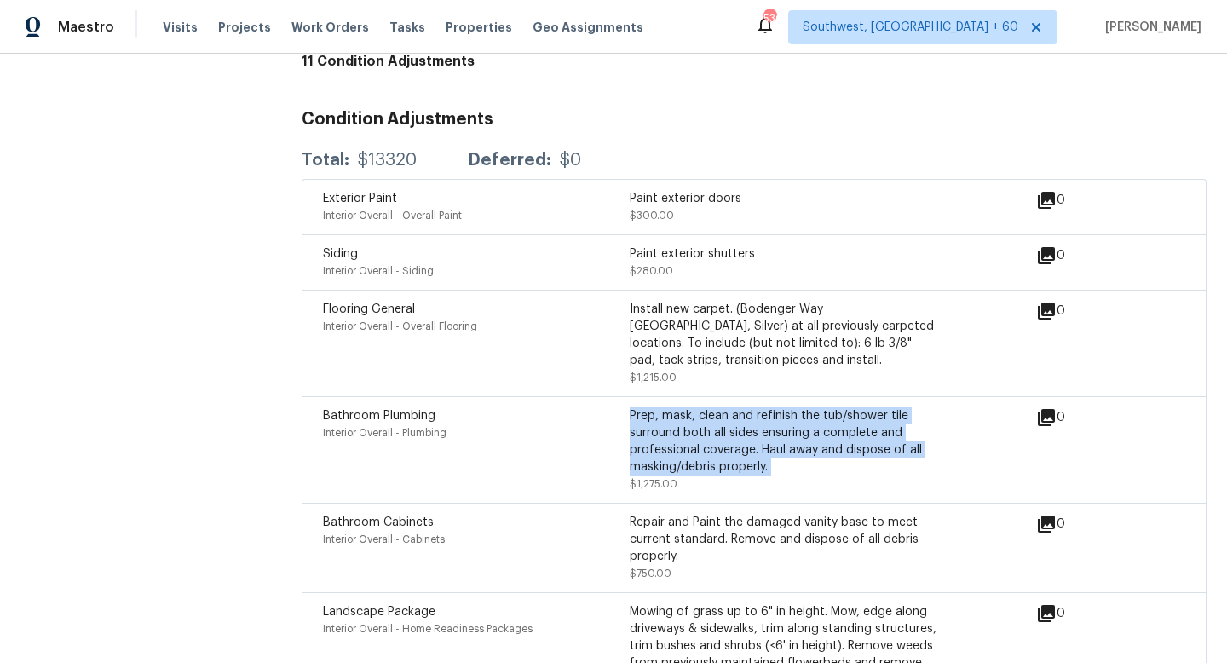
click at [634, 407] on div "Prep, mask, clean and refinish the tub/shower tile surround both all sides ensu…" at bounding box center [783, 441] width 307 height 68
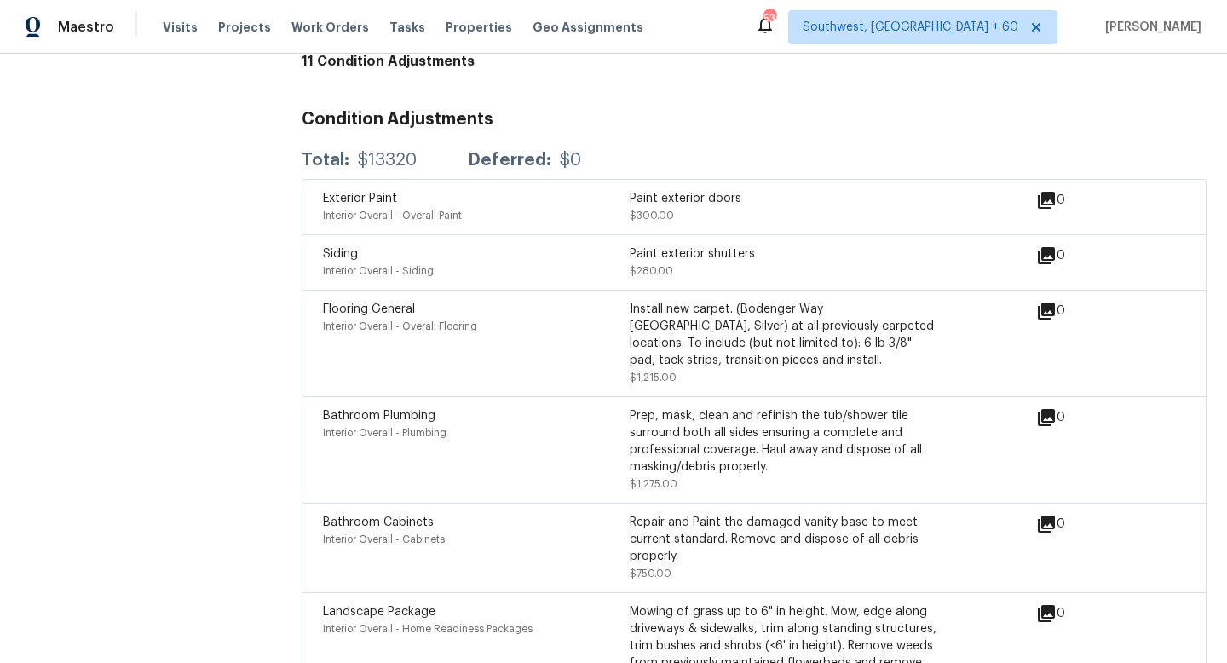
click at [445, 190] on div "Exterior Paint" at bounding box center [476, 198] width 307 height 17
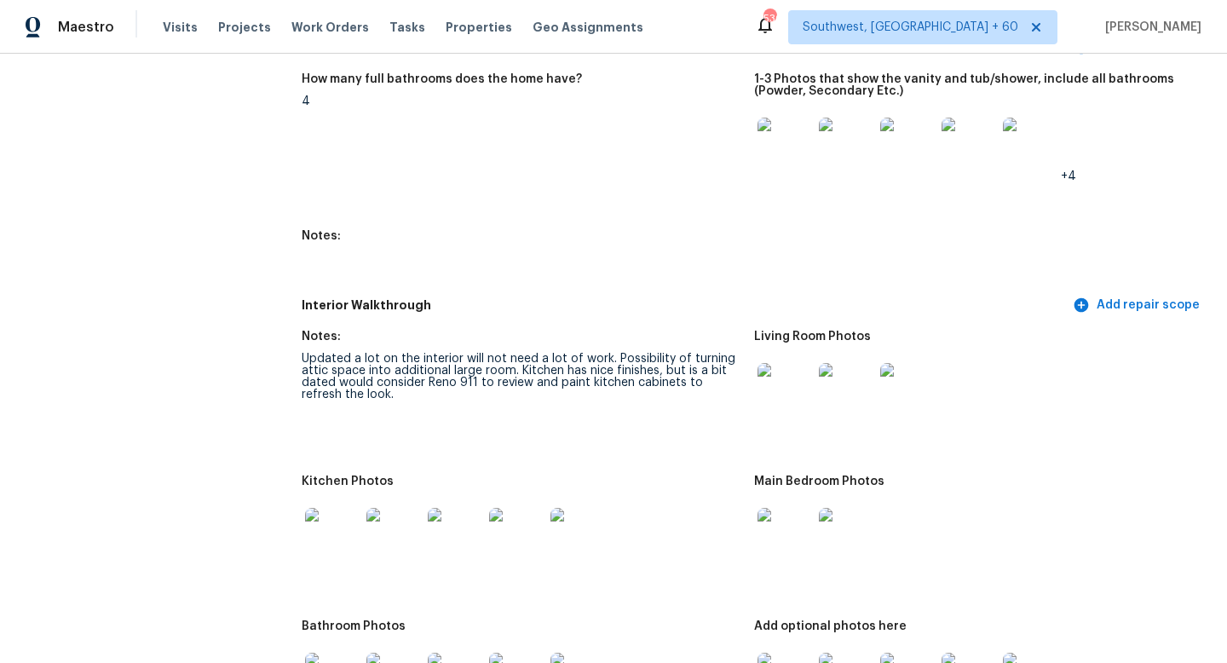
scroll to position [3474, 0]
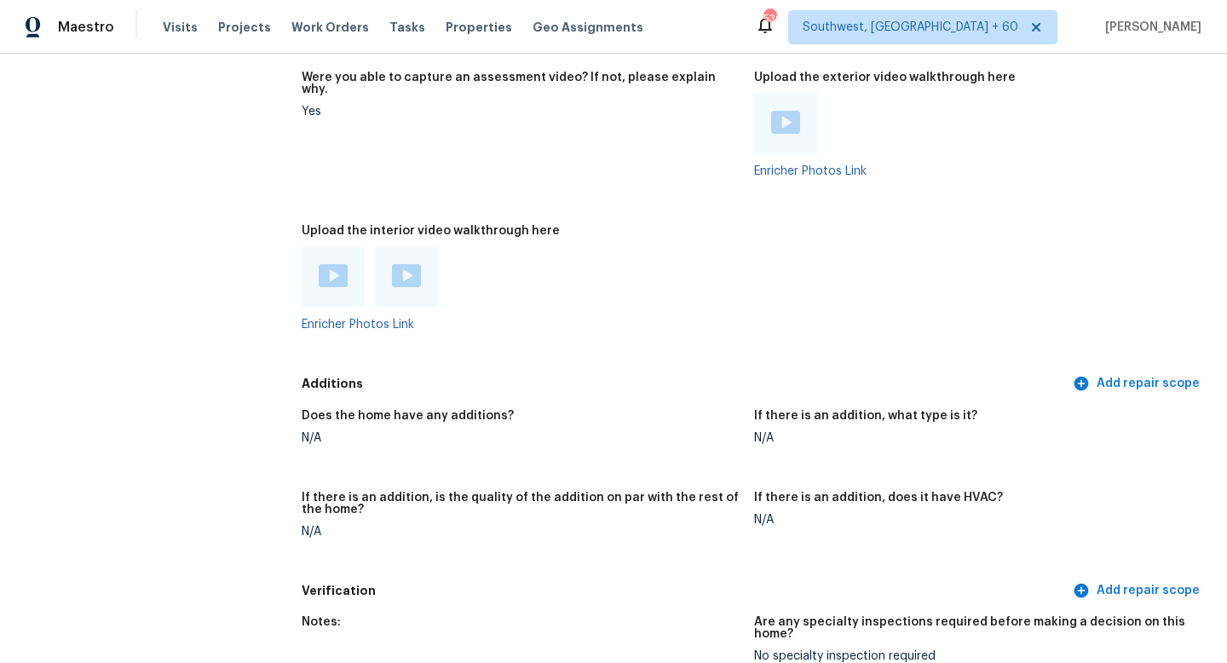
click at [335, 268] on div at bounding box center [333, 277] width 63 height 60
click at [335, 264] on img at bounding box center [333, 275] width 29 height 23
click at [400, 264] on div at bounding box center [406, 277] width 29 height 26
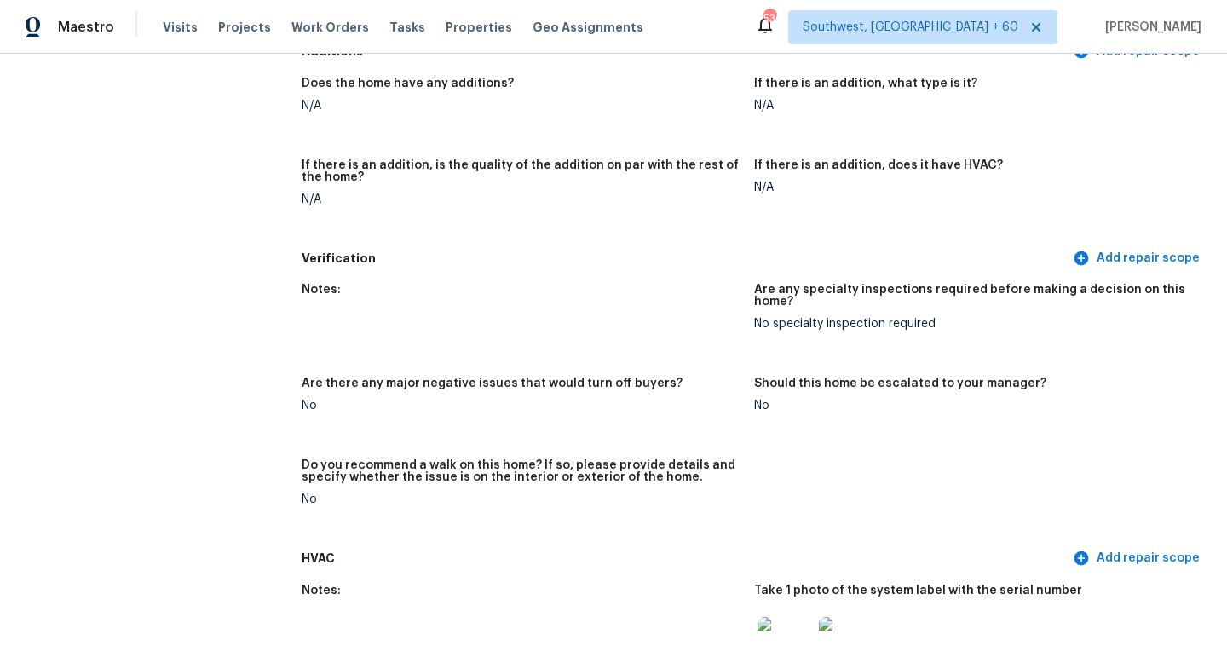
scroll to position [2650, 0]
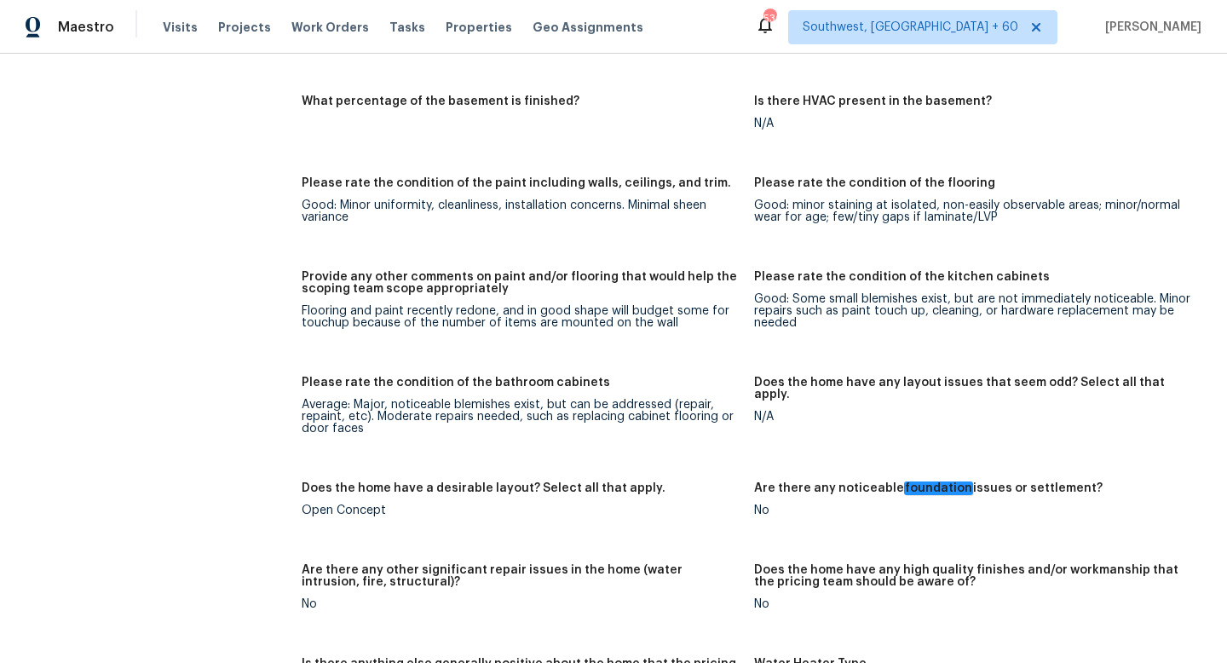
click at [440, 399] on div "Average: Major, noticeable blemishes exist, but can be addressed (repair, repai…" at bounding box center [521, 417] width 439 height 36
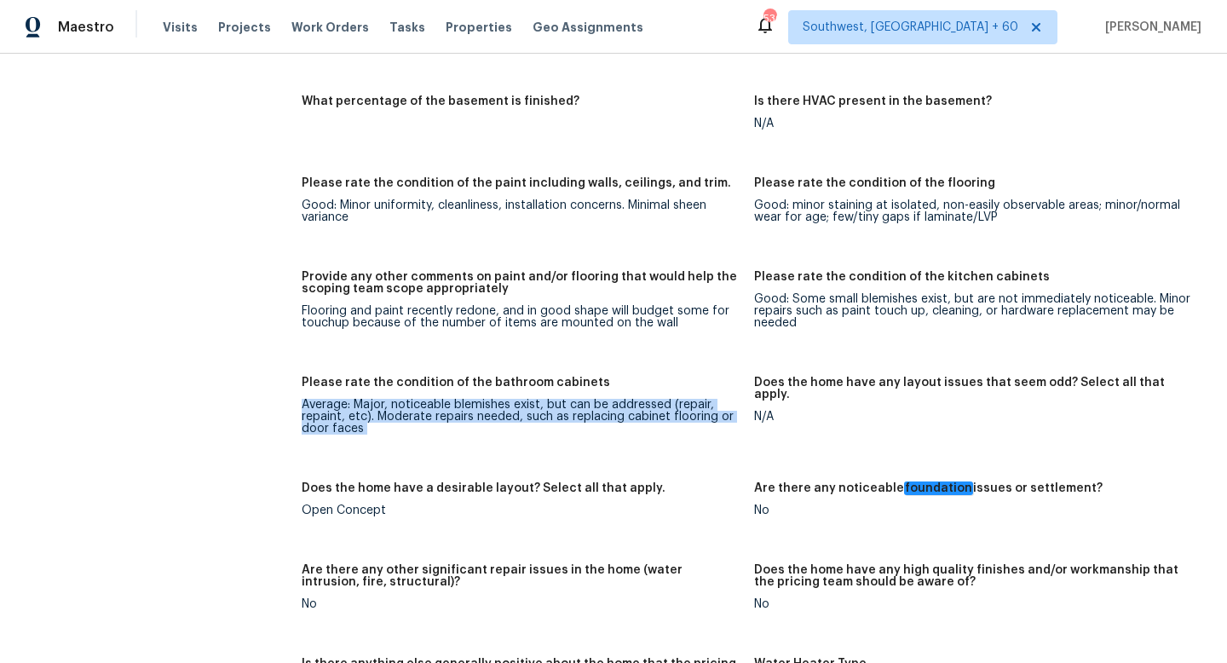
click at [440, 399] on div "Average: Major, noticeable blemishes exist, but can be addressed (repair, repai…" at bounding box center [521, 417] width 439 height 36
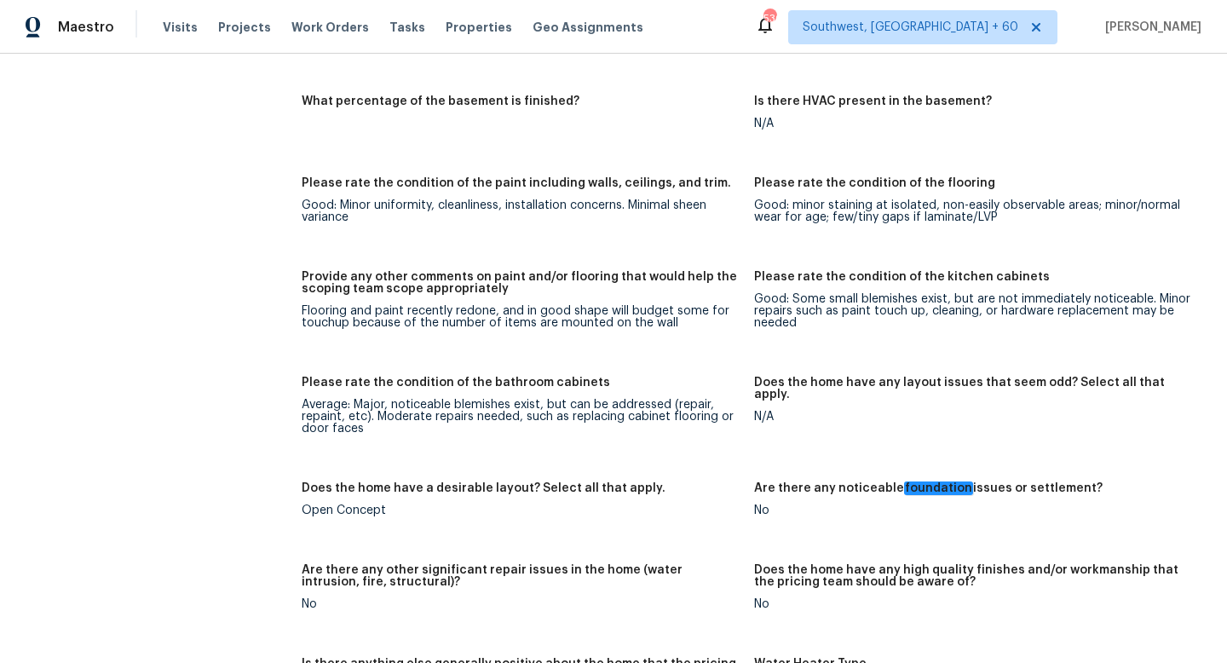
click at [797, 296] on div "Good: Some small blemishes exist, but are not immediately noticeable. Minor rep…" at bounding box center [973, 311] width 439 height 36
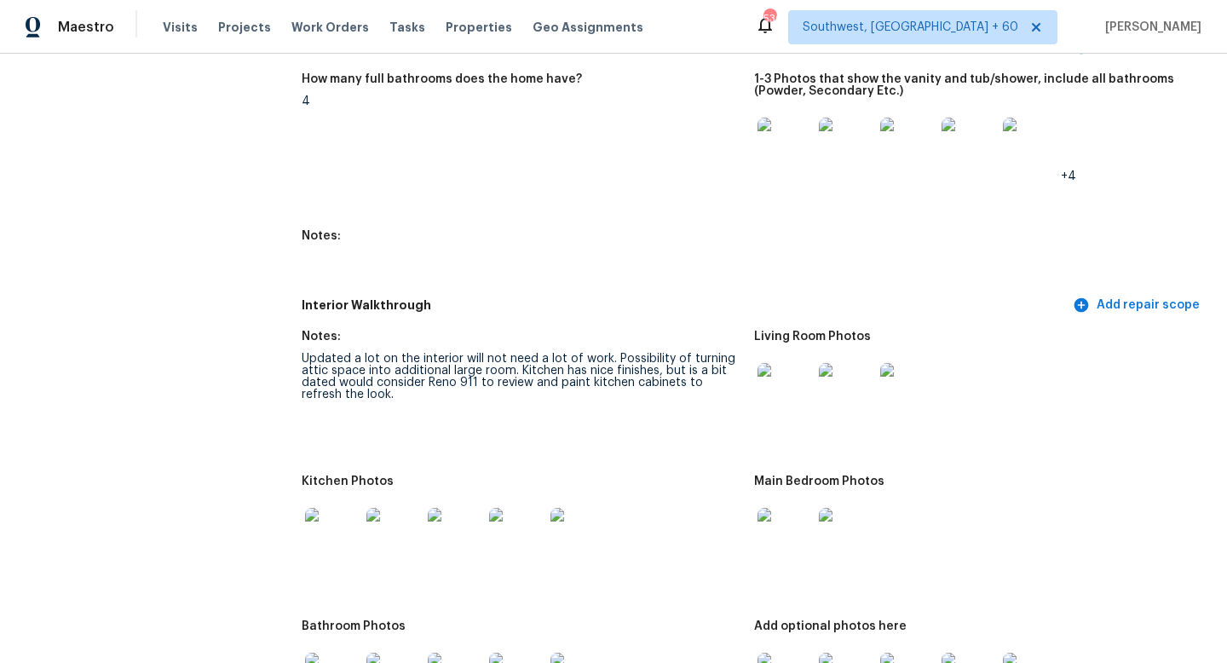
click at [431, 353] on div "Updated a lot on the interior will not need a lot of work. Possibility of turni…" at bounding box center [521, 377] width 439 height 48
click at [361, 360] on div "Updated a lot on the interior will not need a lot of work. Possibility of turni…" at bounding box center [521, 377] width 439 height 48
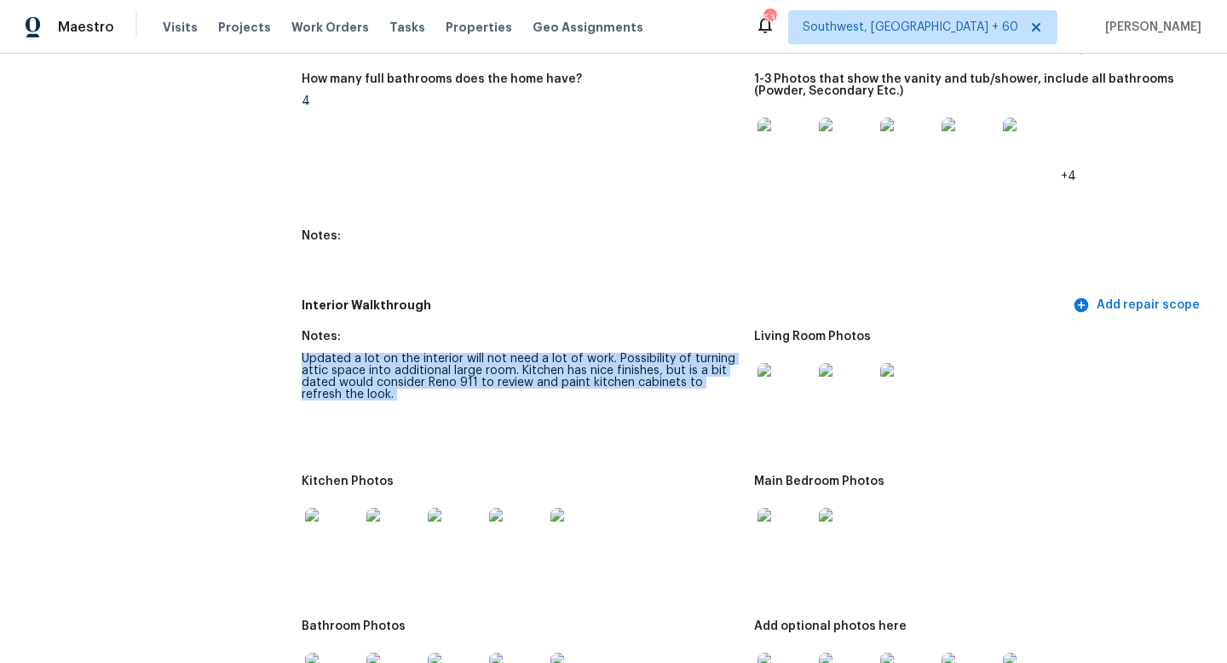
click at [361, 360] on div "Updated a lot on the interior will not need a lot of work. Possibility of turni…" at bounding box center [521, 377] width 439 height 48
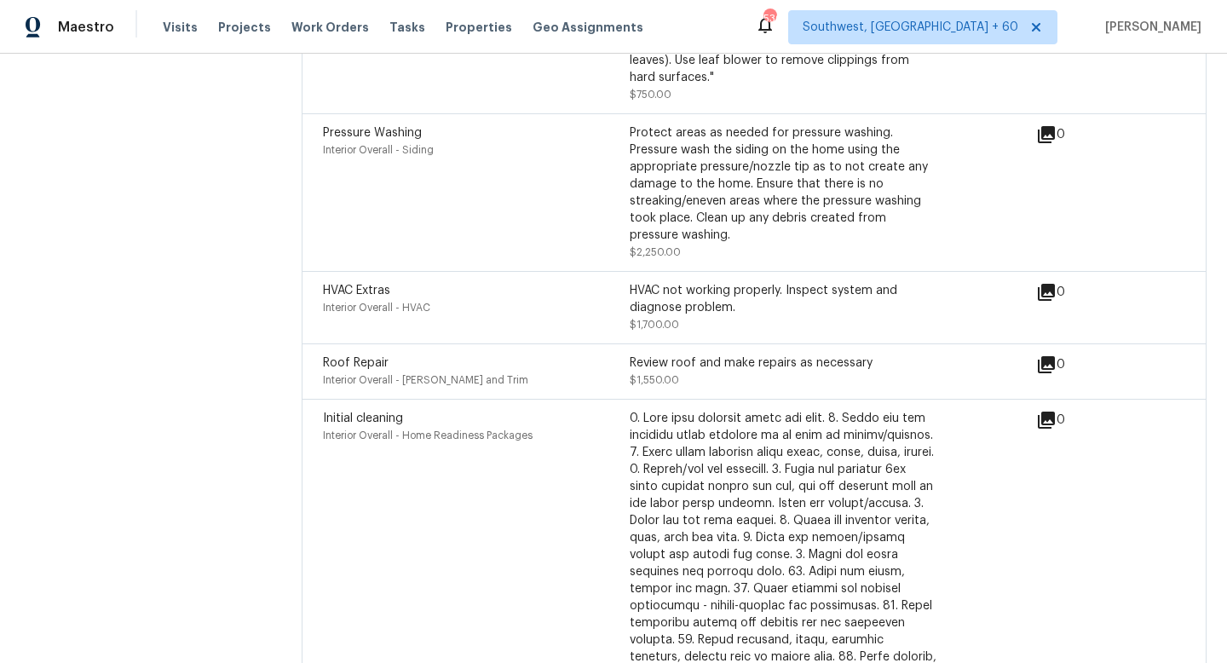
scroll to position [2450, 0]
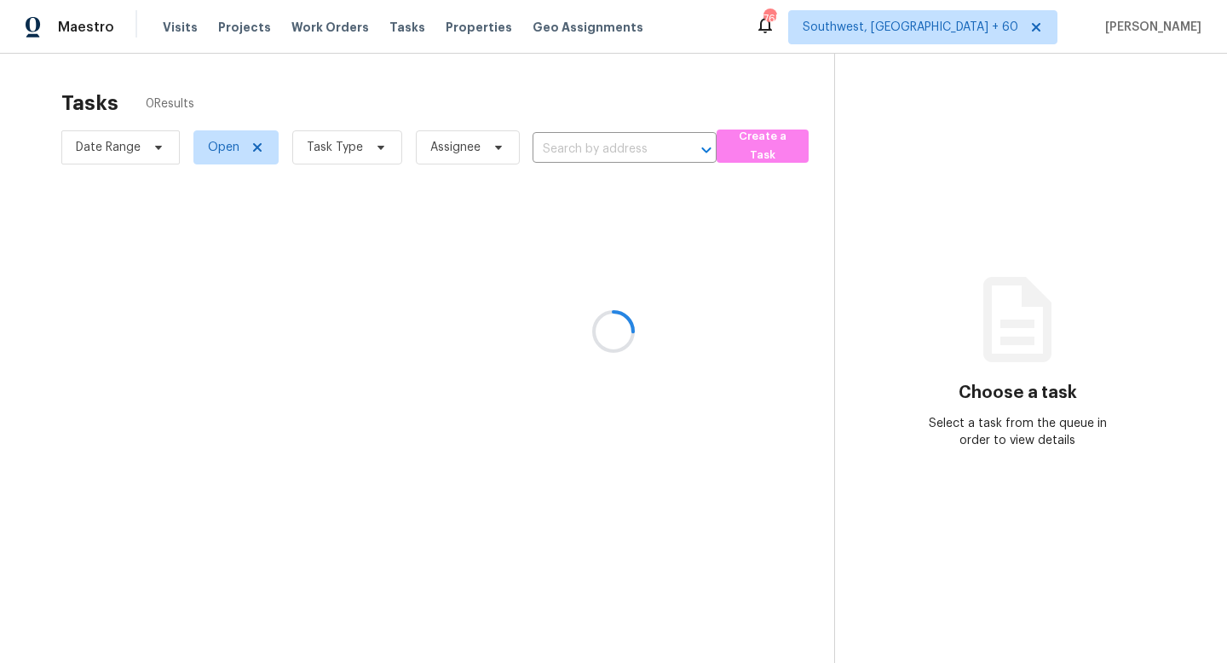
click at [349, 151] on div at bounding box center [613, 331] width 1227 height 663
click at [381, 150] on div at bounding box center [613, 331] width 1227 height 663
